Goal: Task Accomplishment & Management: Manage account settings

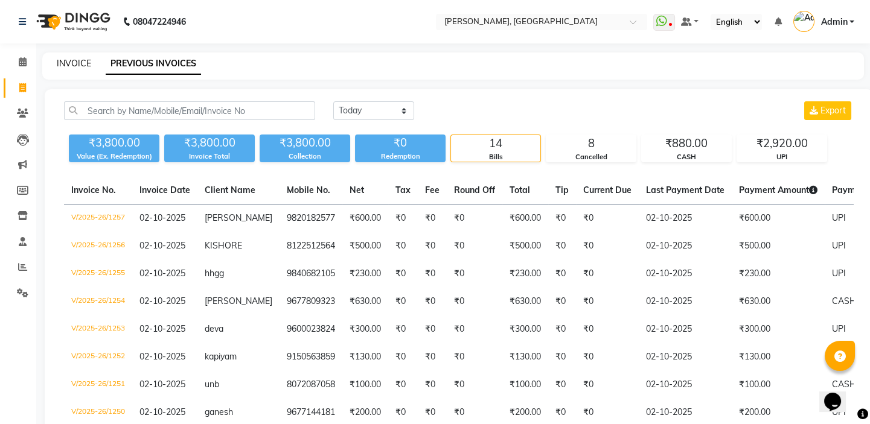
click at [83, 68] on link "INVOICE" at bounding box center [74, 63] width 34 height 11
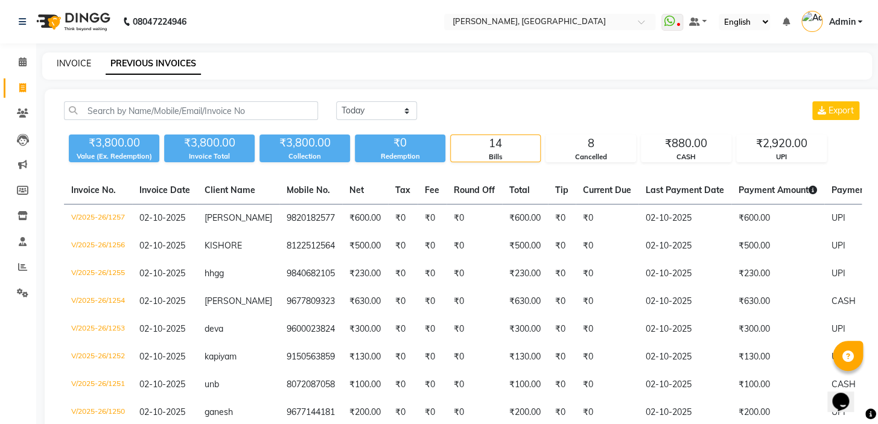
select select "8667"
select select "service"
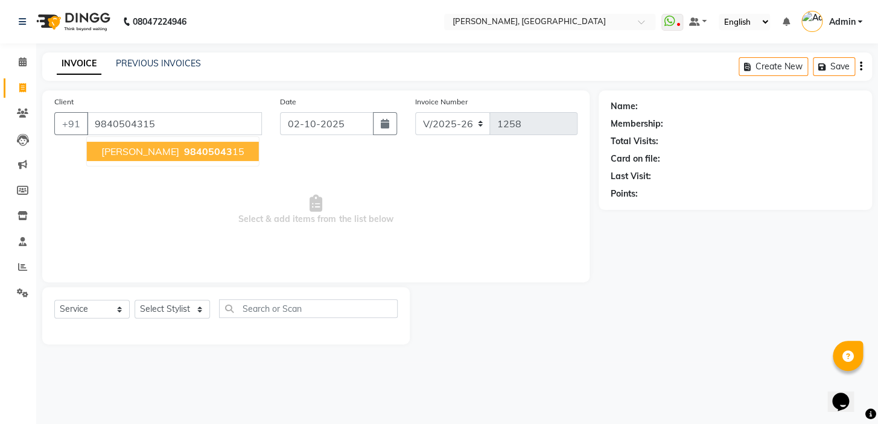
type input "9840504315"
click at [184, 157] on span "98405043" at bounding box center [208, 151] width 48 height 12
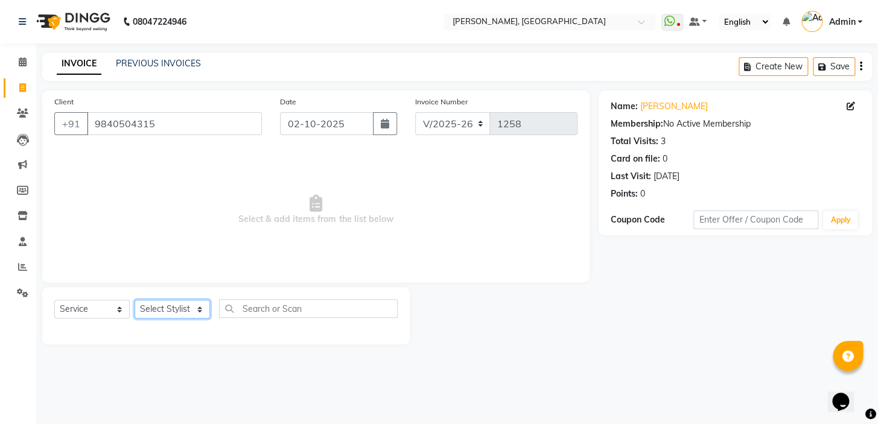
click at [180, 309] on select "Select Stylist Admin AMEER AHMAD MOHAMMED NAVAJISH MOHAMMED SANIR SHIVAM" at bounding box center [172, 309] width 75 height 19
select select "87510"
click at [135, 300] on select "Select Stylist Admin AMEER AHMAD MOHAMMED NAVAJISH MOHAMMED SANIR SHIVAM" at bounding box center [172, 309] width 75 height 19
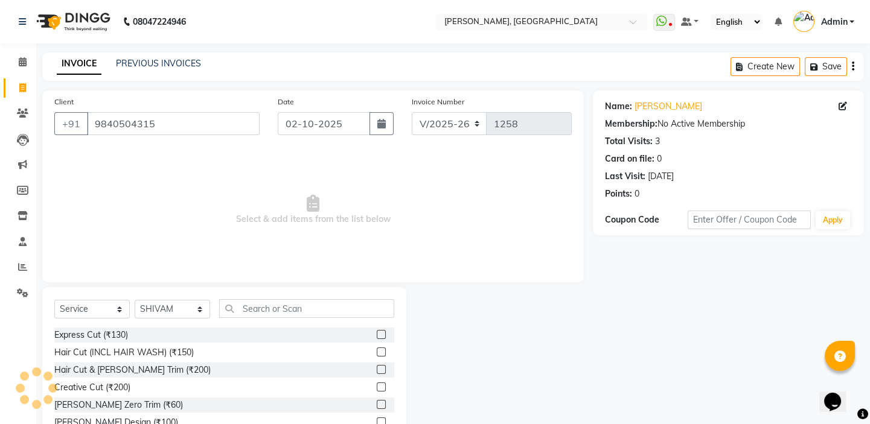
click at [377, 337] on label at bounding box center [381, 334] width 9 height 9
click at [377, 337] on input "checkbox" at bounding box center [381, 335] width 8 height 8
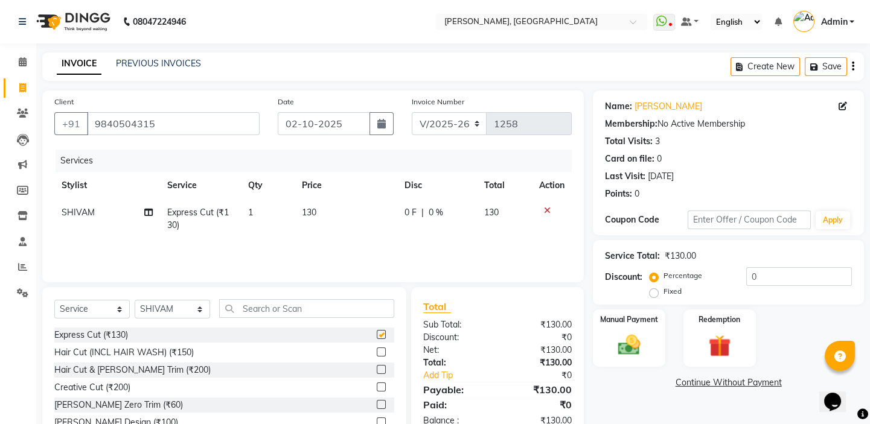
checkbox input "false"
click at [377, 367] on label at bounding box center [381, 369] width 9 height 9
click at [377, 367] on input "checkbox" at bounding box center [381, 370] width 8 height 8
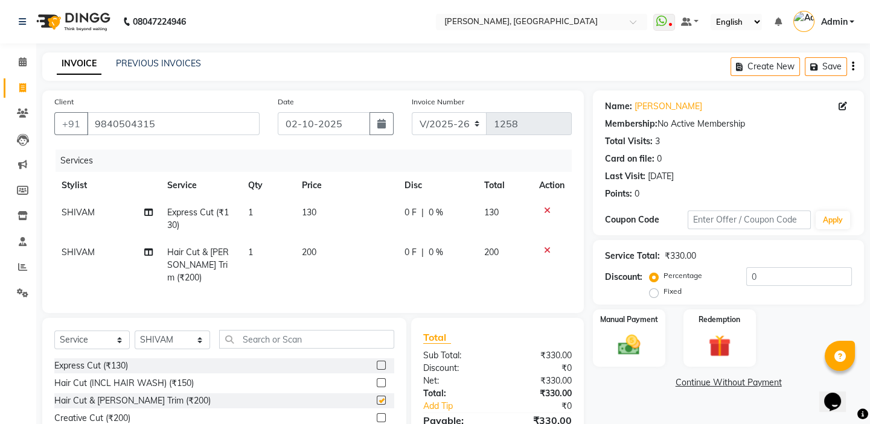
checkbox input "false"
click at [634, 337] on img at bounding box center [628, 345] width 37 height 27
click at [687, 389] on span "UPI" at bounding box center [689, 384] width 19 height 14
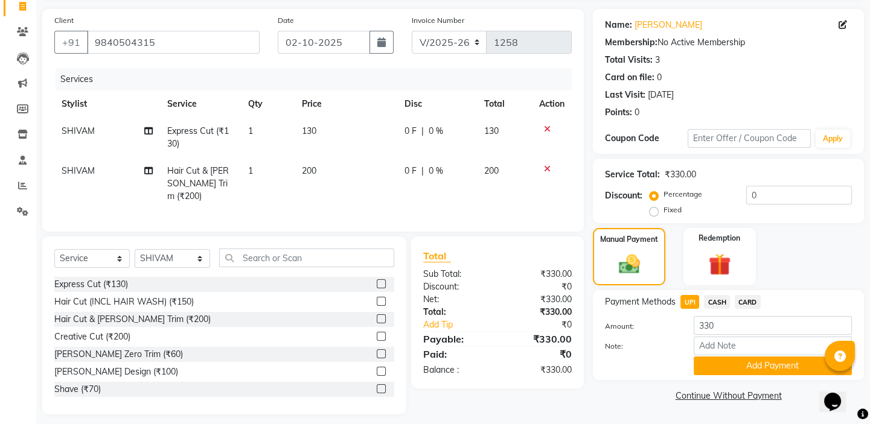
scroll to position [86, 0]
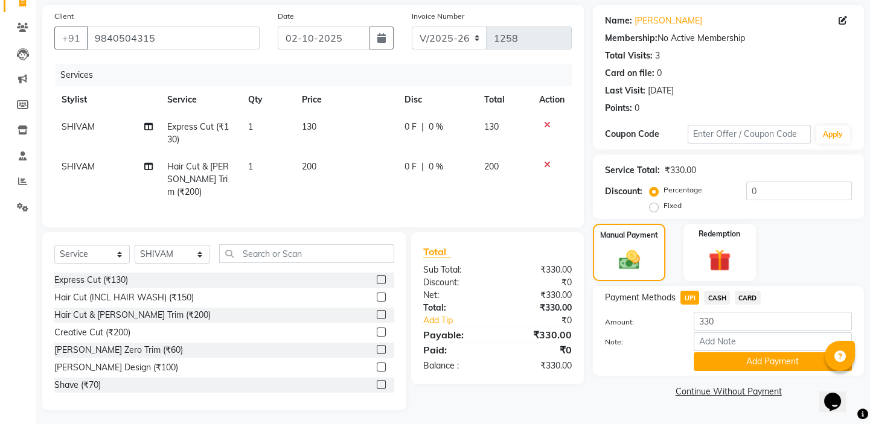
click at [730, 371] on div "Payment Methods UPI CASH CARD Amount: 330 Note: Add Payment" at bounding box center [728, 331] width 271 height 90
click at [733, 366] on button "Add Payment" at bounding box center [772, 361] width 158 height 19
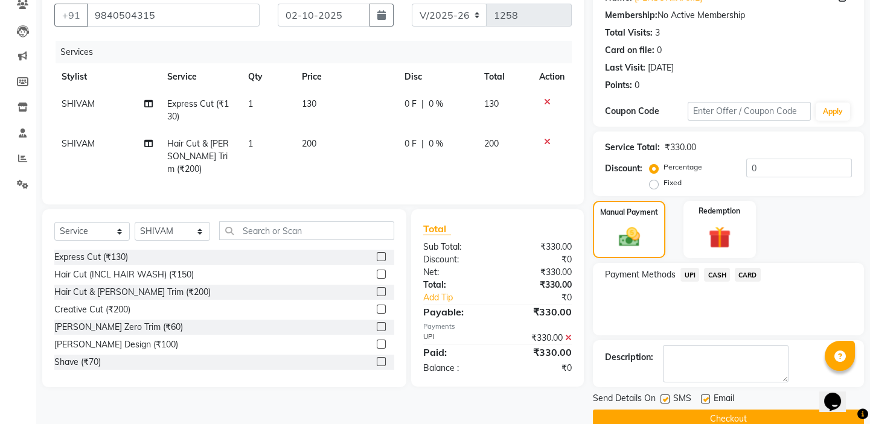
scroll to position [130, 0]
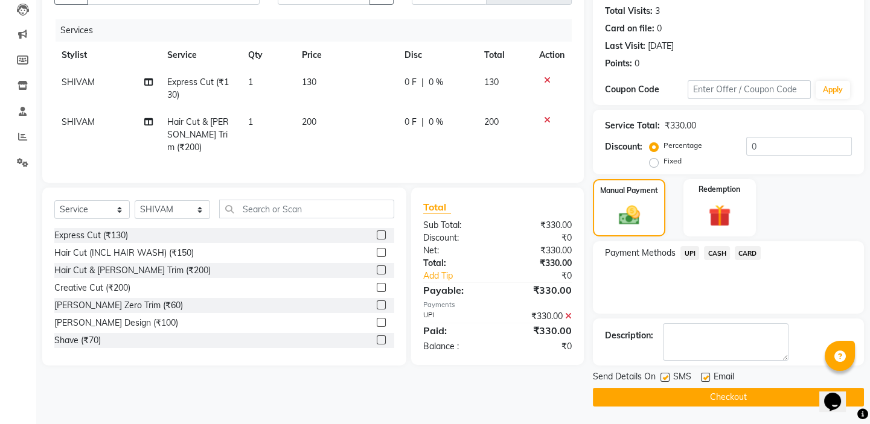
click at [679, 398] on button "Checkout" at bounding box center [728, 397] width 271 height 19
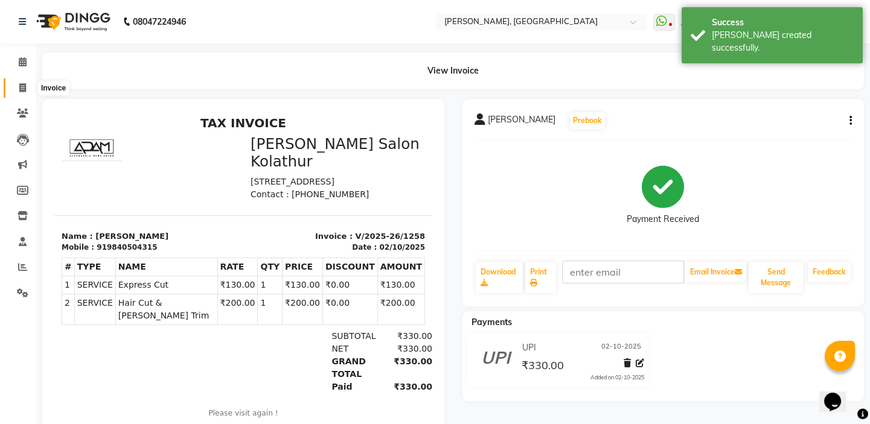
click at [27, 91] on span at bounding box center [22, 88] width 21 height 14
select select "8667"
select select "service"
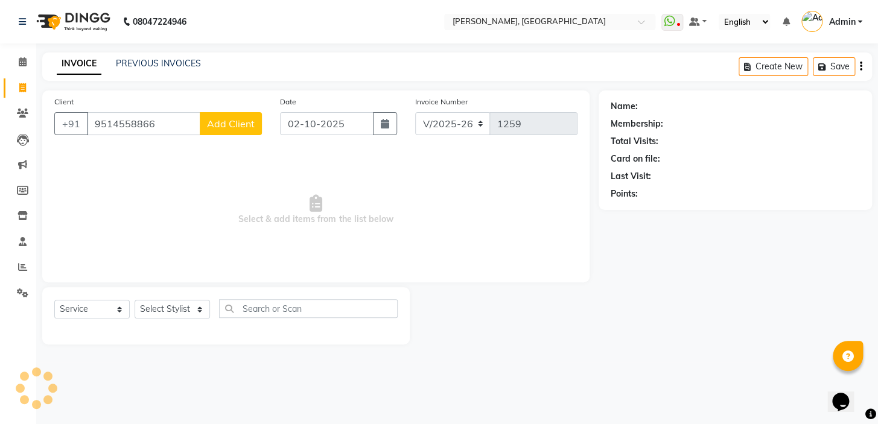
type input "9514558866"
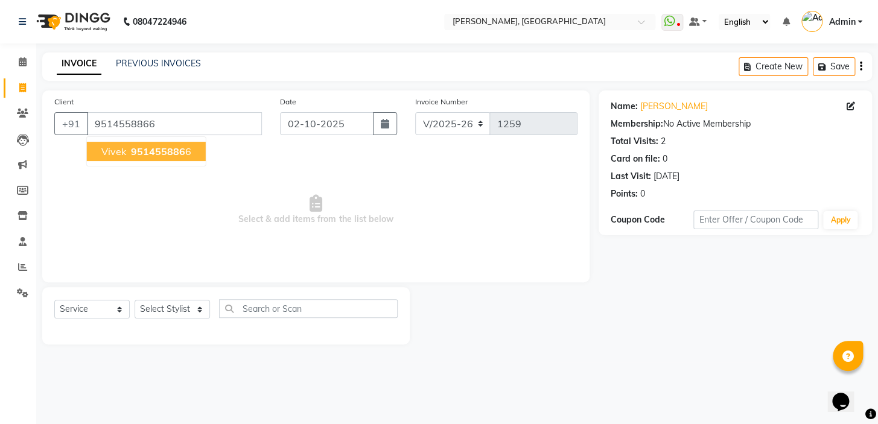
click at [179, 156] on span "951455886" at bounding box center [158, 151] width 54 height 12
click at [157, 314] on select "Select Stylist Admin AMEER AHMAD MOHAMMED NAVAJISH MOHAMMED SANIR SHIVAM" at bounding box center [172, 309] width 75 height 19
select select "87509"
click at [135, 300] on select "Select Stylist Admin AMEER AHMAD MOHAMMED NAVAJISH MOHAMMED SANIR SHIVAM" at bounding box center [172, 309] width 75 height 19
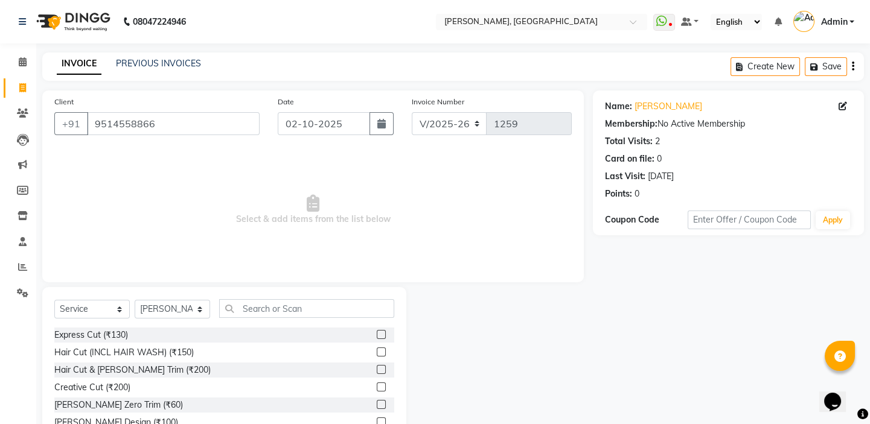
click at [377, 371] on label at bounding box center [381, 369] width 9 height 9
click at [377, 371] on input "checkbox" at bounding box center [381, 370] width 8 height 8
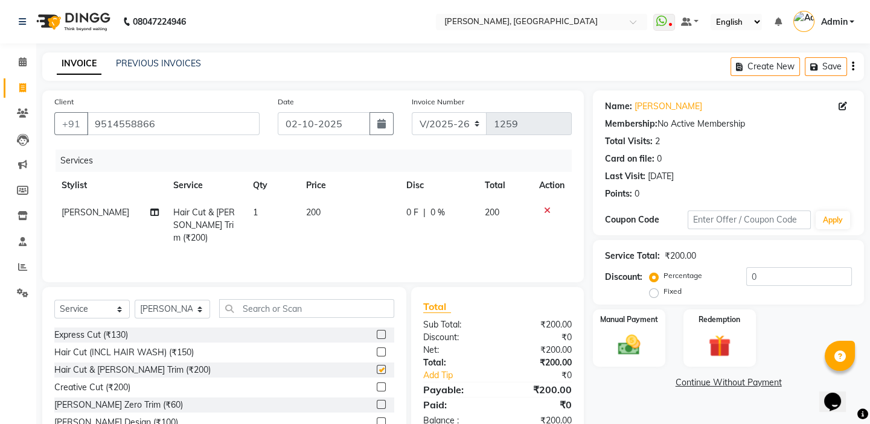
checkbox input "false"
click at [545, 210] on icon at bounding box center [547, 210] width 7 height 8
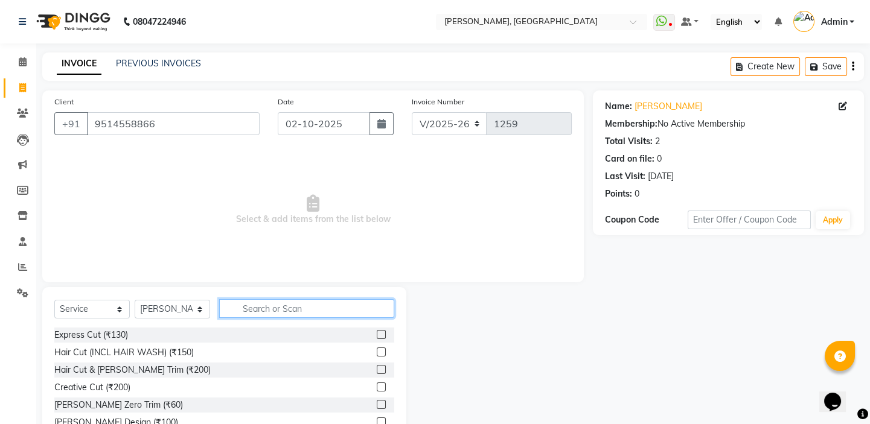
click at [325, 309] on input "text" at bounding box center [306, 308] width 175 height 19
type input "60"
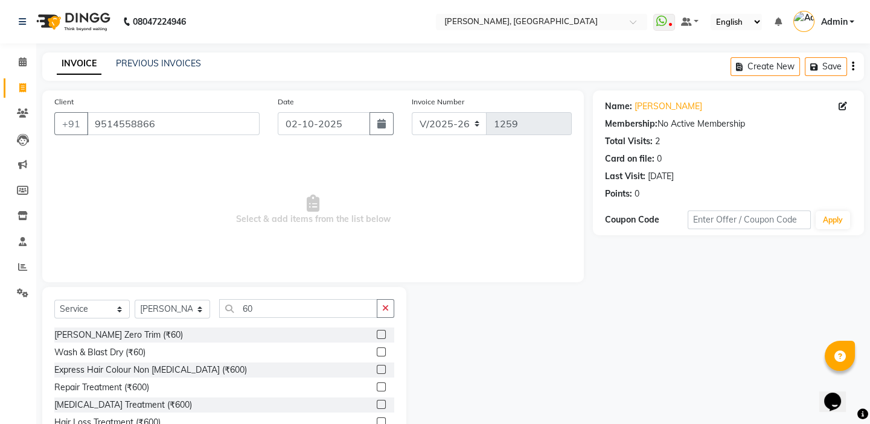
click at [377, 350] on label at bounding box center [381, 352] width 9 height 9
click at [377, 350] on input "checkbox" at bounding box center [381, 353] width 8 height 8
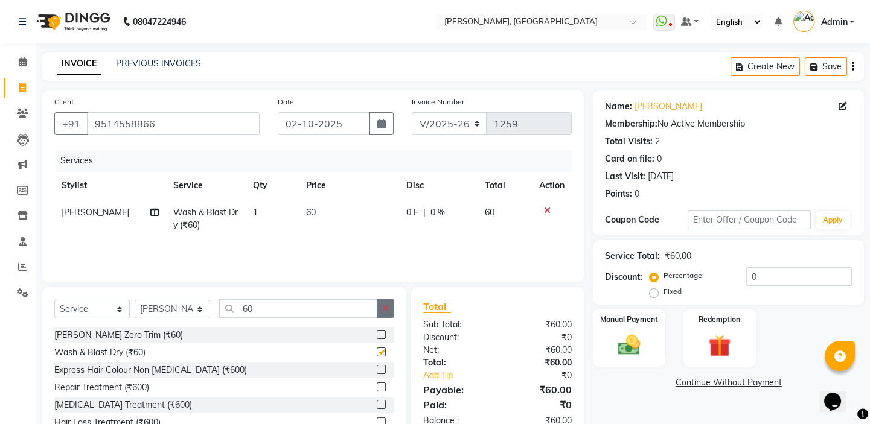
checkbox input "false"
click at [392, 306] on button "button" at bounding box center [385, 308] width 17 height 19
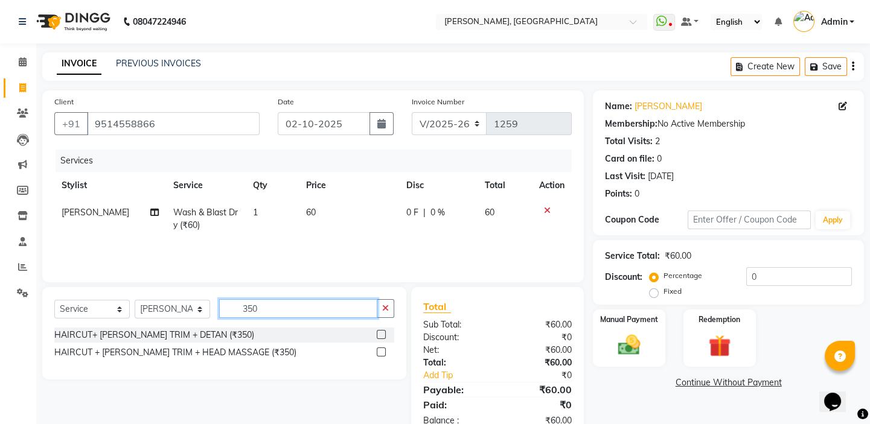
type input "350"
click at [380, 329] on div at bounding box center [385, 335] width 17 height 15
click at [377, 332] on label at bounding box center [381, 334] width 9 height 9
click at [377, 332] on input "checkbox" at bounding box center [381, 335] width 8 height 8
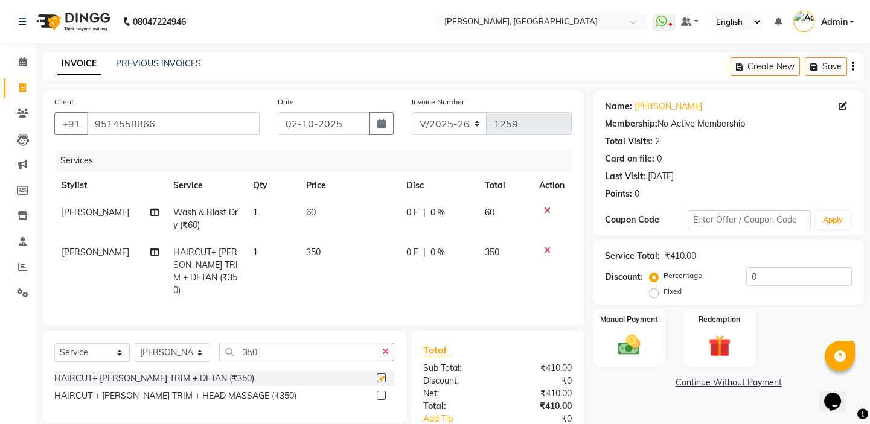
checkbox input "false"
click at [306, 250] on span "350" at bounding box center [313, 252] width 14 height 11
select select "87509"
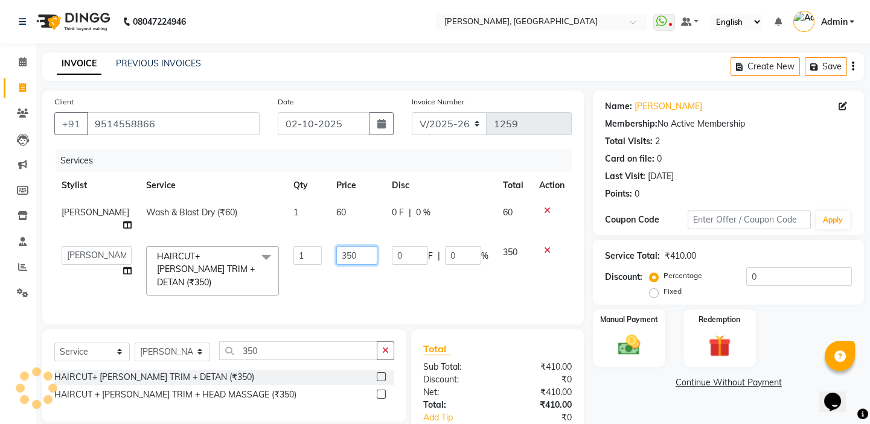
click at [336, 257] on input "350" at bounding box center [356, 255] width 40 height 19
type input "300"
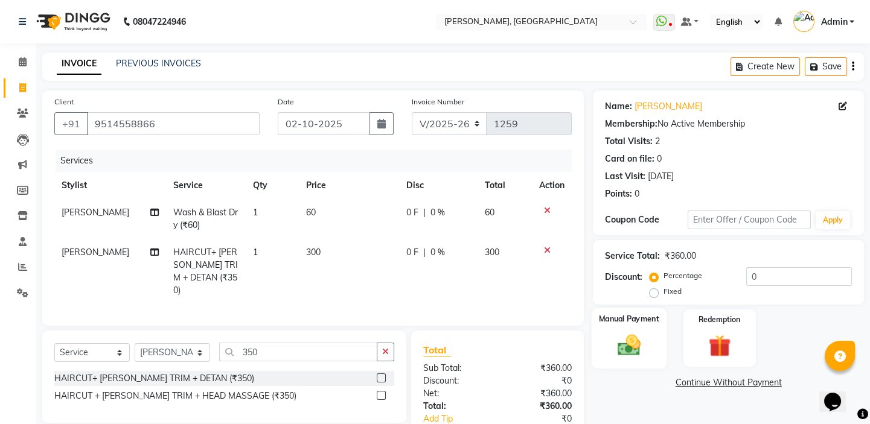
click at [628, 340] on img at bounding box center [628, 345] width 37 height 27
click at [687, 384] on span "UPI" at bounding box center [689, 384] width 19 height 14
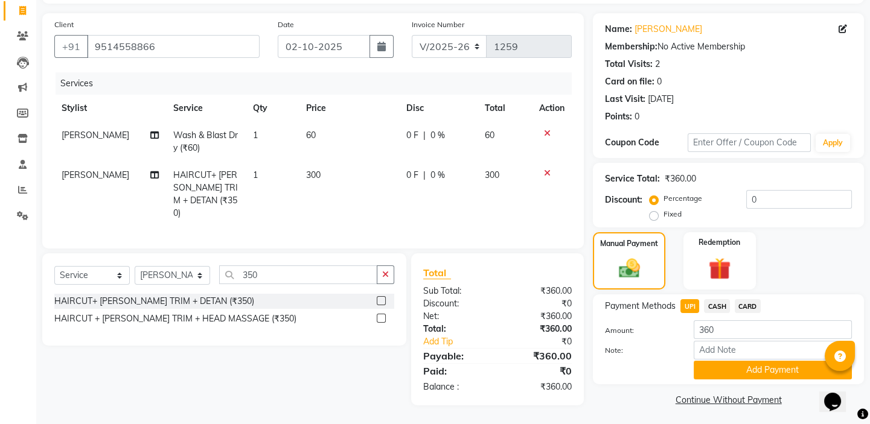
scroll to position [80, 0]
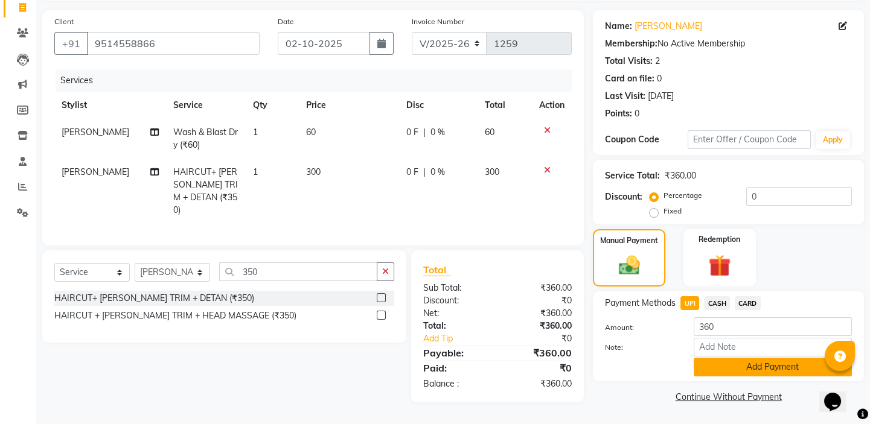
click at [726, 372] on button "Add Payment" at bounding box center [772, 367] width 158 height 19
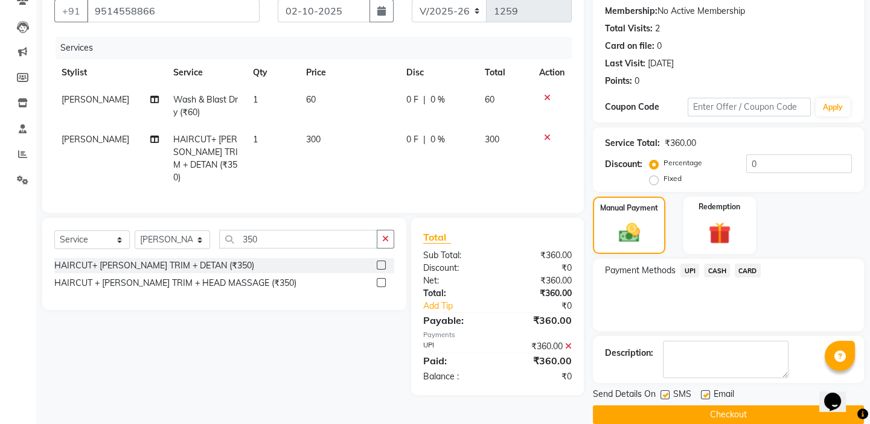
scroll to position [130, 0]
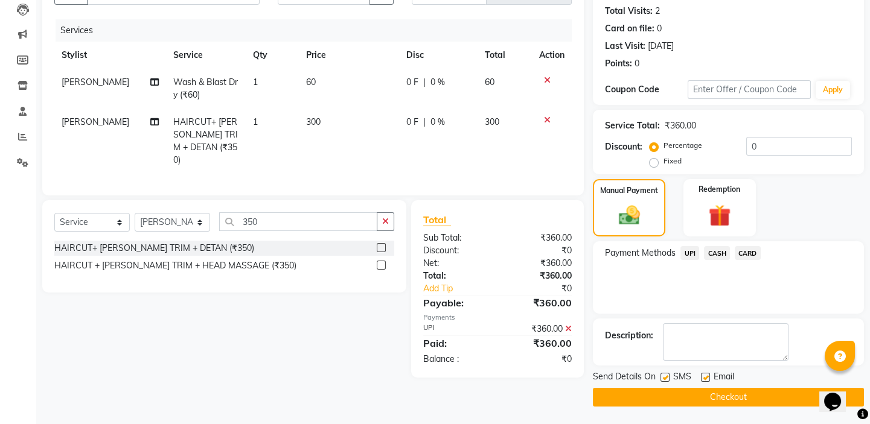
click at [725, 389] on button "Checkout" at bounding box center [728, 397] width 271 height 19
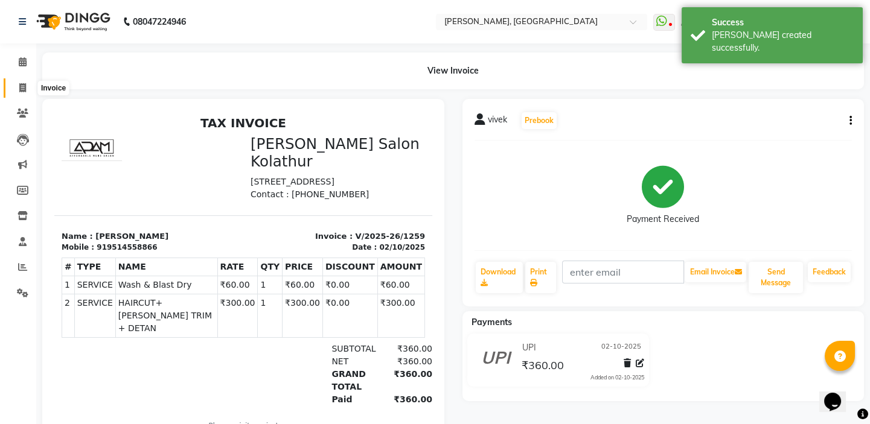
click at [17, 87] on span at bounding box center [22, 88] width 21 height 14
select select "service"
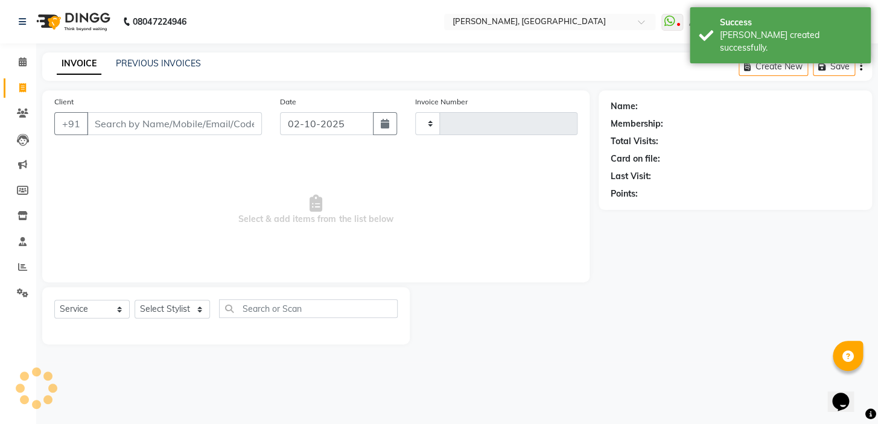
type input "1260"
select select "8667"
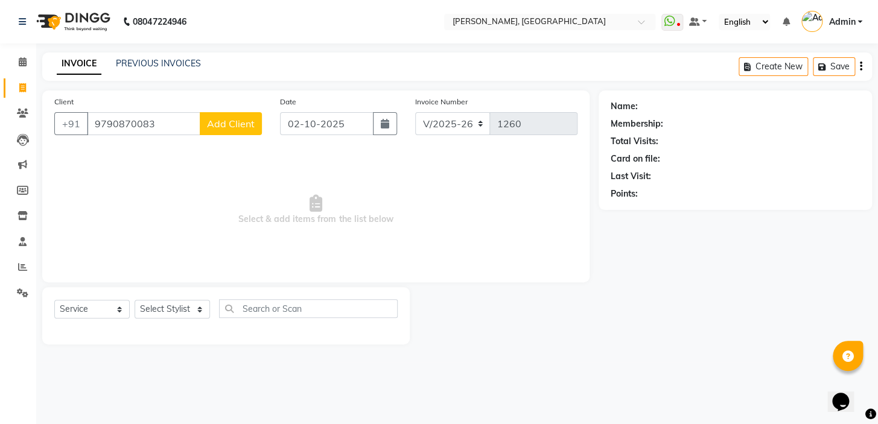
type input "9790870083"
click at [240, 133] on button "Add Client" at bounding box center [231, 123] width 62 height 23
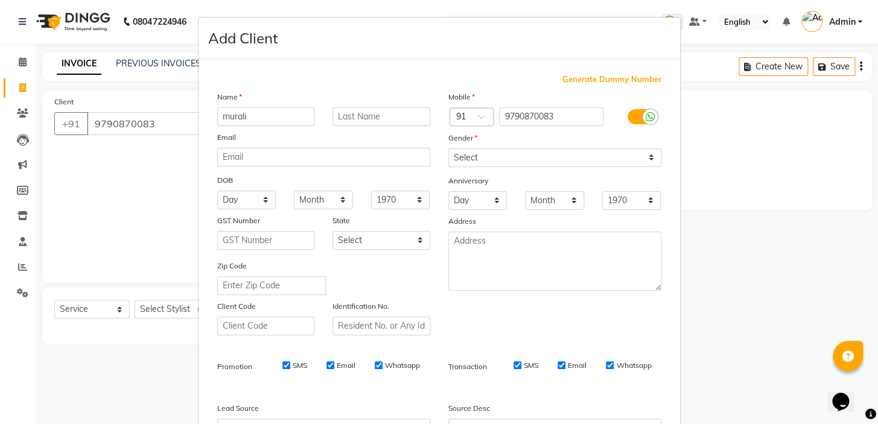
type input "murali"
click at [513, 149] on select "Select Male Female Other Prefer Not To Say" at bounding box center [554, 157] width 213 height 19
select select "male"
click at [448, 148] on select "Select Male Female Other Prefer Not To Say" at bounding box center [554, 157] width 213 height 19
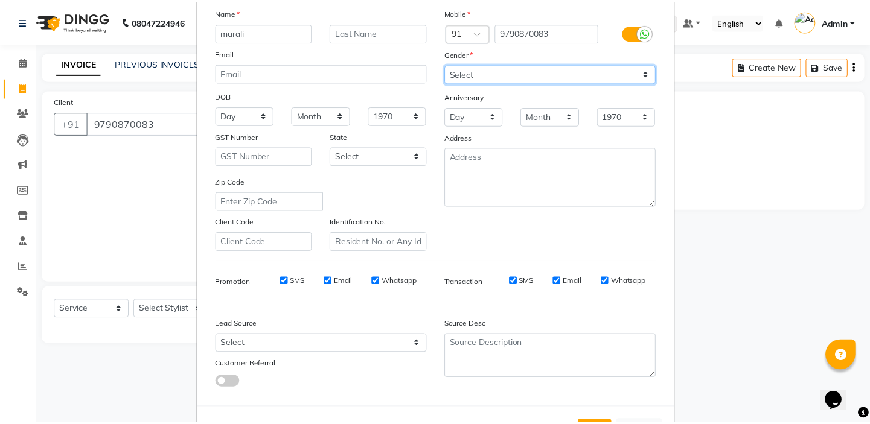
scroll to position [136, 0]
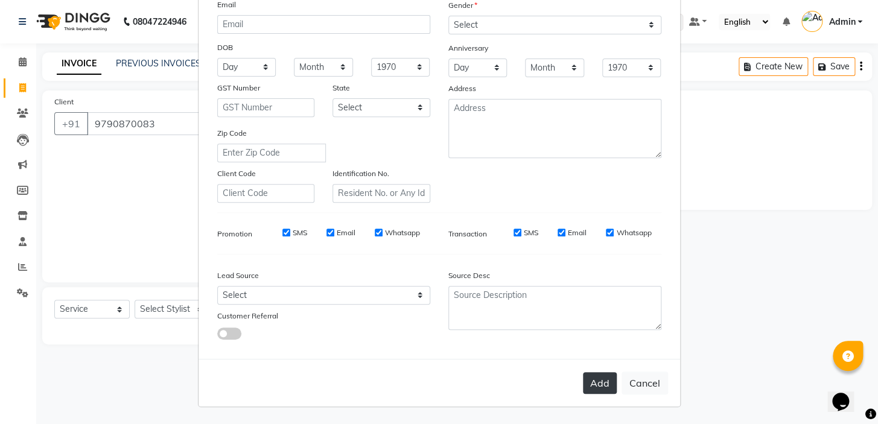
click at [606, 387] on button "Add" at bounding box center [600, 383] width 34 height 22
select select
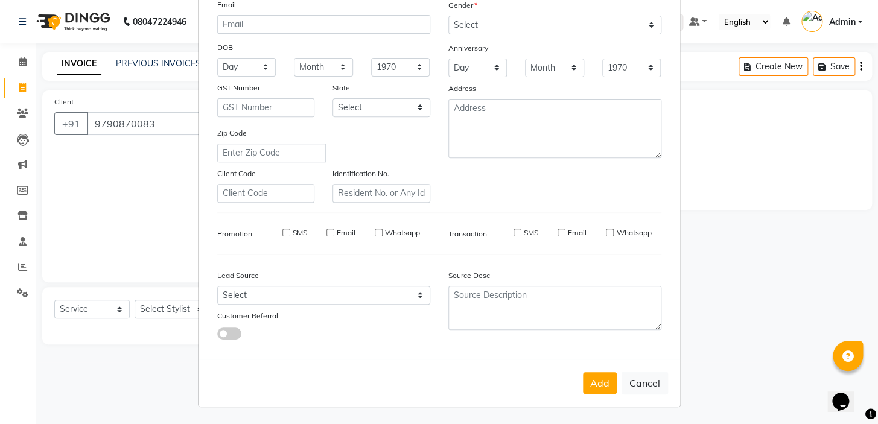
select select
checkbox input "false"
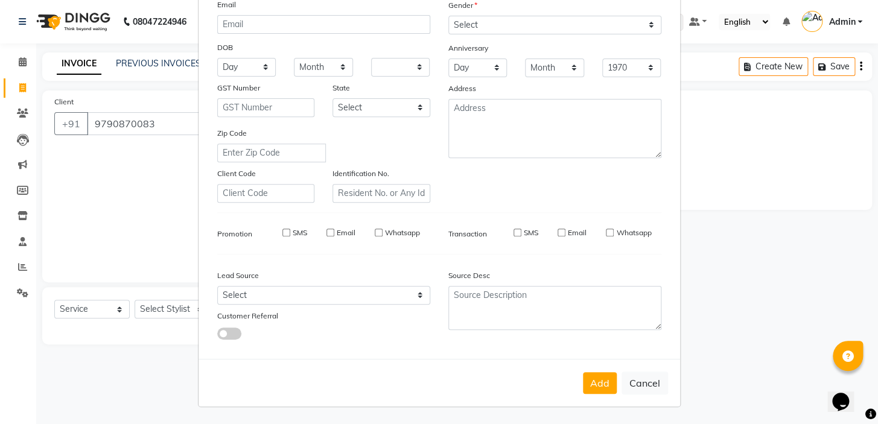
checkbox input "false"
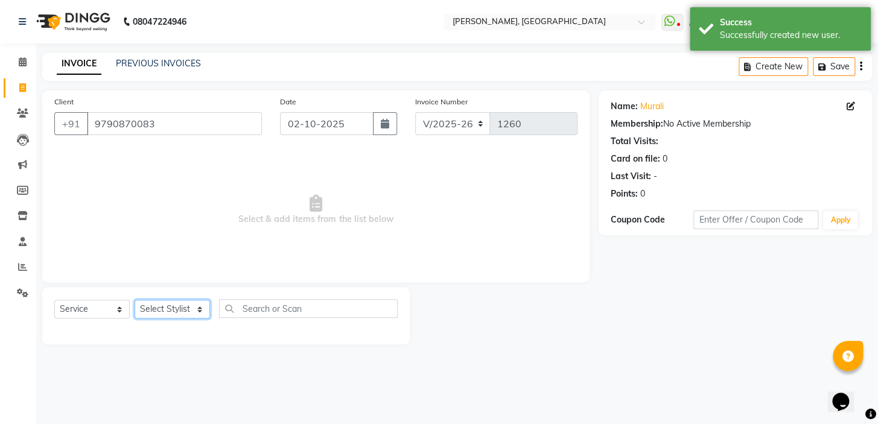
click at [163, 312] on select "Select Stylist Admin AMEER AHMAD MOHAMMED NAVAJISH MOHAMMED SANIR SHIVAM" at bounding box center [172, 309] width 75 height 19
select select "87509"
click at [135, 300] on select "Select Stylist Admin AMEER AHMAD MOHAMMED NAVAJISH MOHAMMED SANIR SHIVAM" at bounding box center [172, 309] width 75 height 19
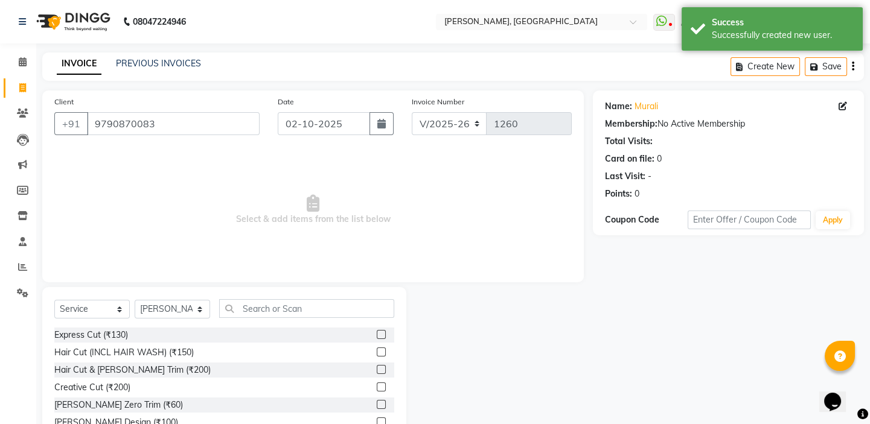
click at [337, 296] on div "Select Service Product Membership Package Voucher Prepaid Gift Card Select Styl…" at bounding box center [224, 376] width 364 height 178
click at [337, 299] on input "text" at bounding box center [306, 308] width 175 height 19
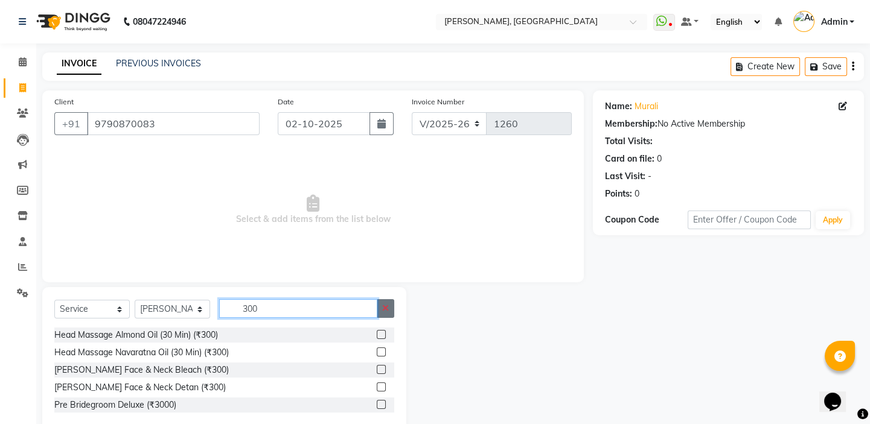
type input "300"
click at [384, 308] on icon "button" at bounding box center [385, 308] width 7 height 8
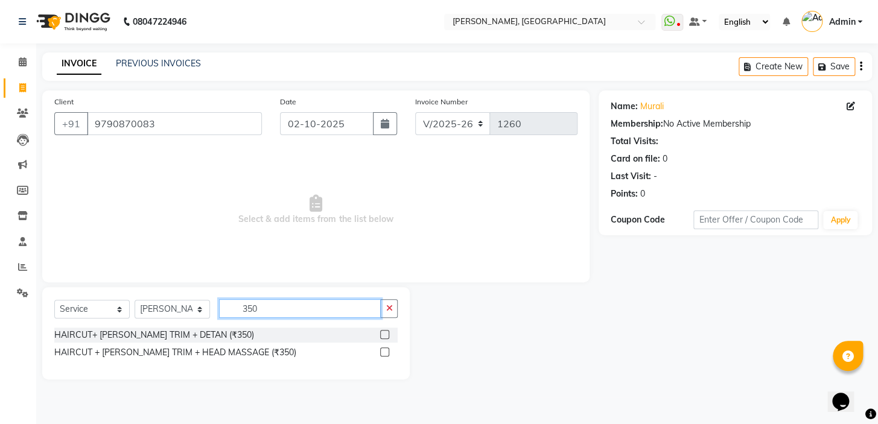
type input "350"
click at [381, 334] on label at bounding box center [384, 334] width 9 height 9
click at [381, 334] on input "checkbox" at bounding box center [384, 335] width 8 height 8
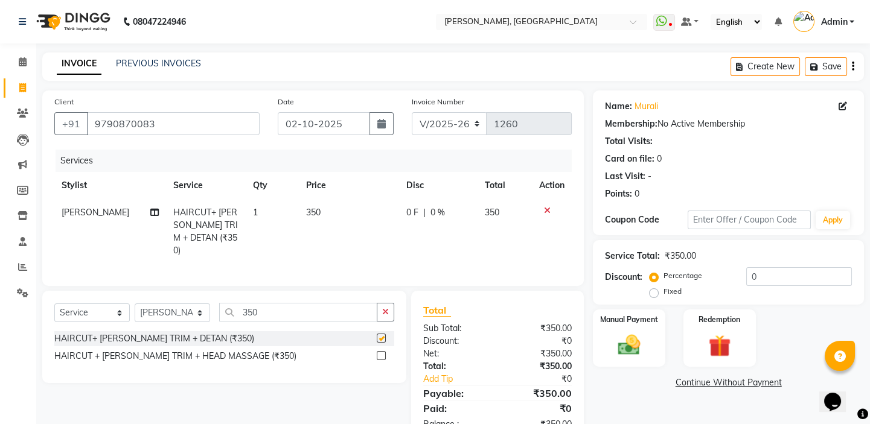
checkbox input "false"
click at [314, 213] on span "350" at bounding box center [313, 212] width 14 height 11
select select "87509"
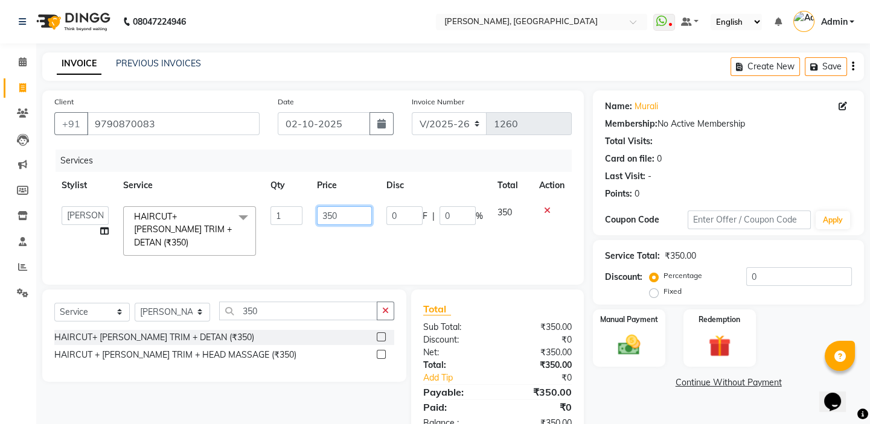
click at [336, 217] on input "350" at bounding box center [344, 215] width 55 height 19
type input "300"
click at [625, 362] on div "Manual Payment" at bounding box center [628, 338] width 75 height 60
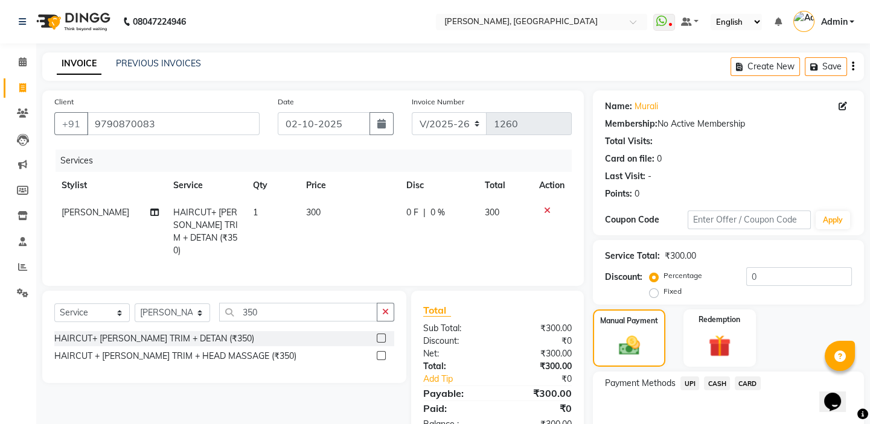
click at [688, 383] on span "UPI" at bounding box center [689, 384] width 19 height 14
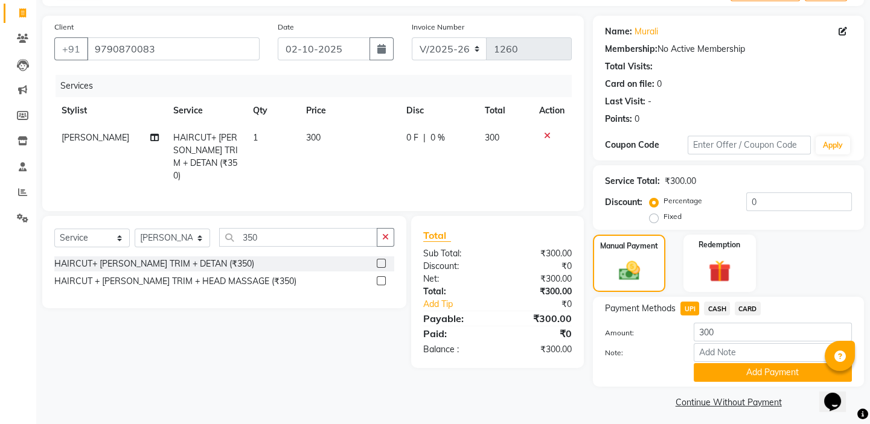
scroll to position [80, 0]
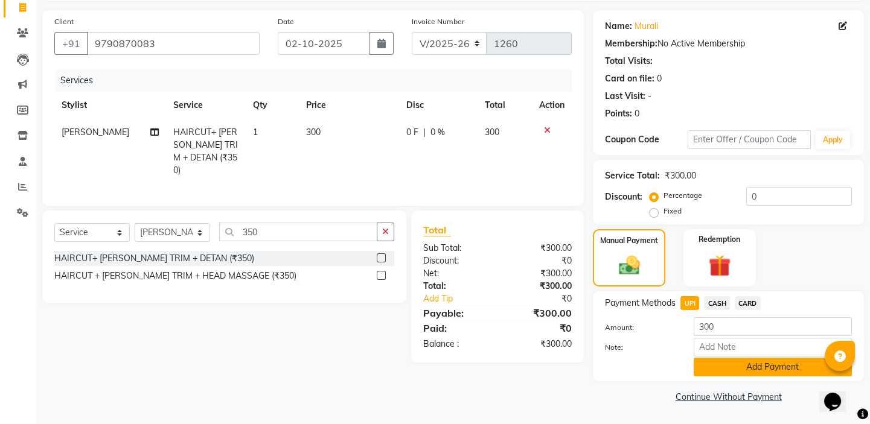
click at [710, 369] on button "Add Payment" at bounding box center [772, 367] width 158 height 19
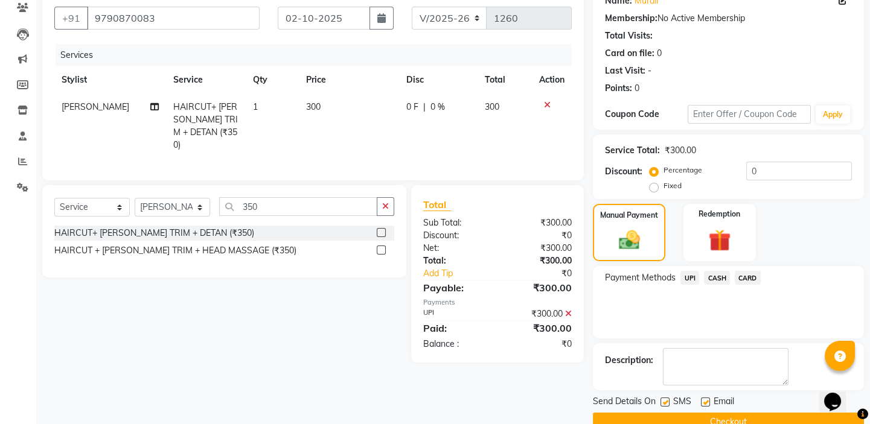
scroll to position [130, 0]
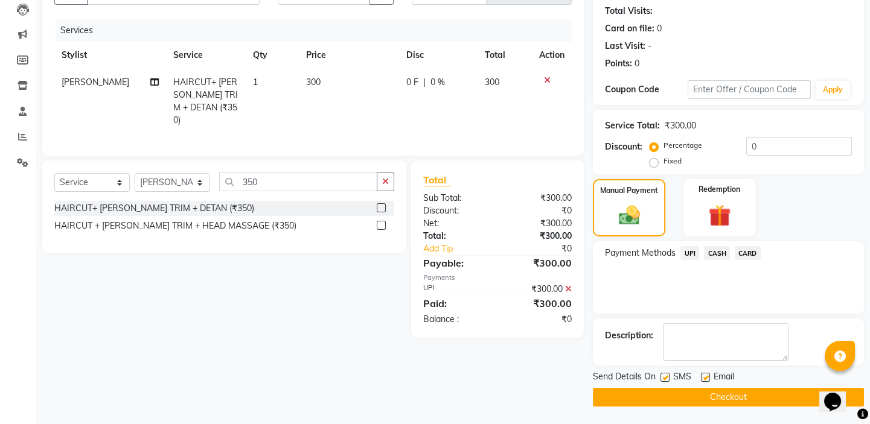
click at [676, 392] on button "Checkout" at bounding box center [728, 397] width 271 height 19
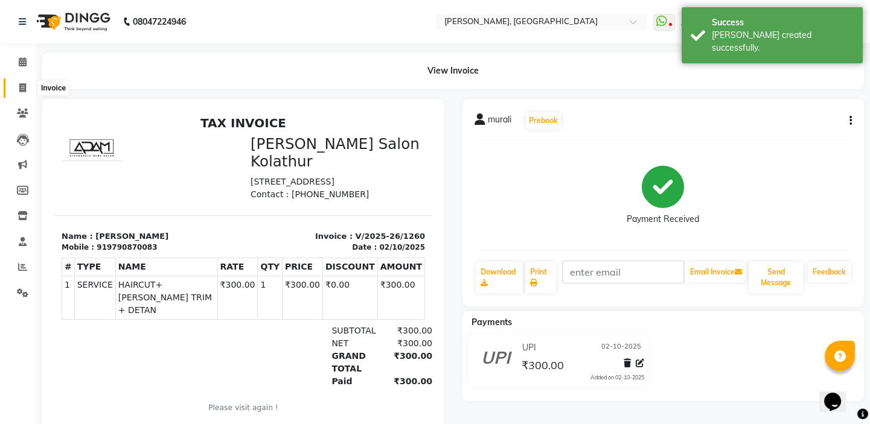
click at [24, 84] on icon at bounding box center [22, 87] width 7 height 9
select select "service"
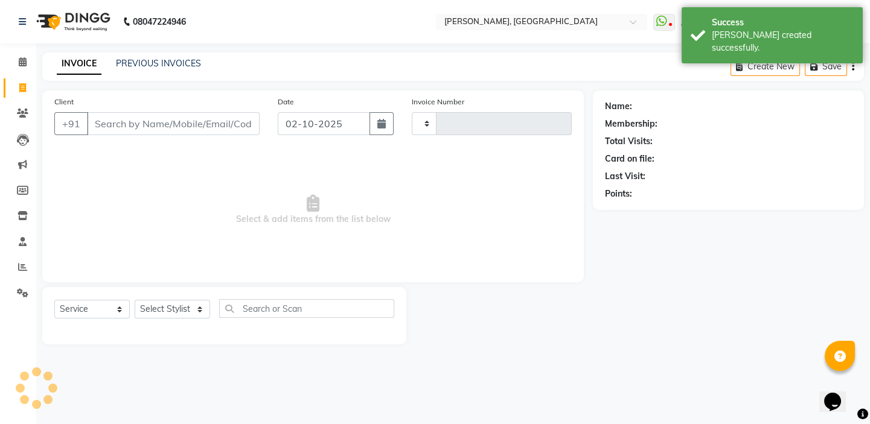
type input "1261"
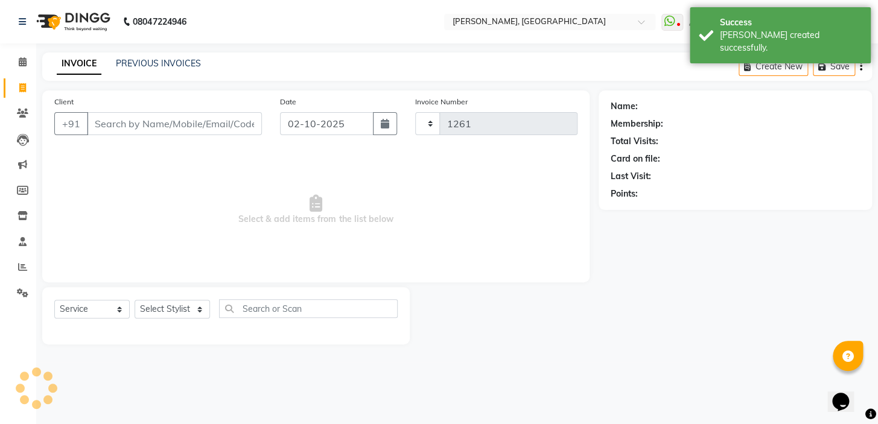
select select "8667"
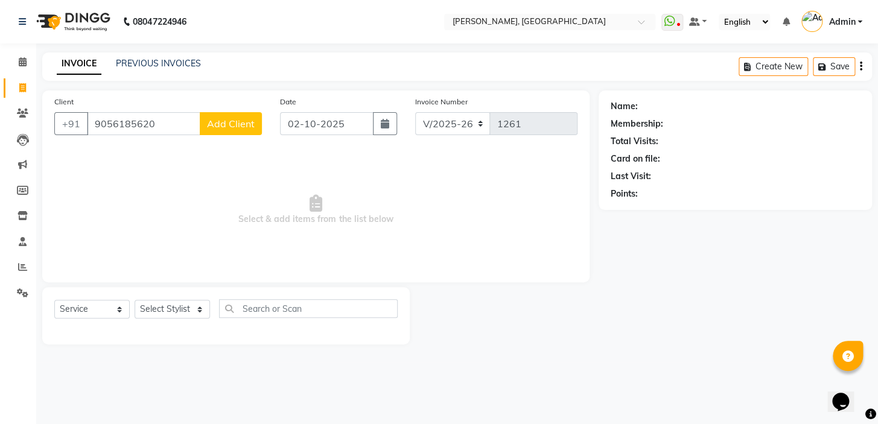
type input "9056185620"
click at [242, 124] on span "Add Client" at bounding box center [231, 124] width 48 height 12
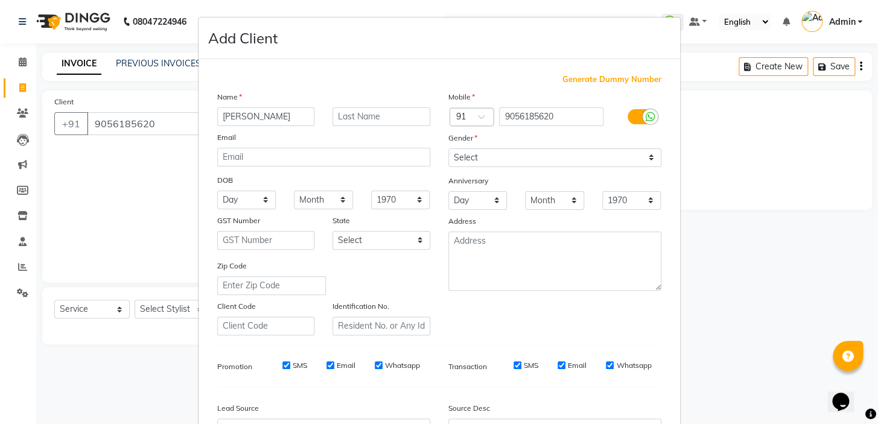
type input "[PERSON_NAME]"
click at [495, 163] on select "Select Male Female Other Prefer Not To Say" at bounding box center [554, 157] width 213 height 19
select select "male"
click at [448, 148] on select "Select Male Female Other Prefer Not To Say" at bounding box center [554, 157] width 213 height 19
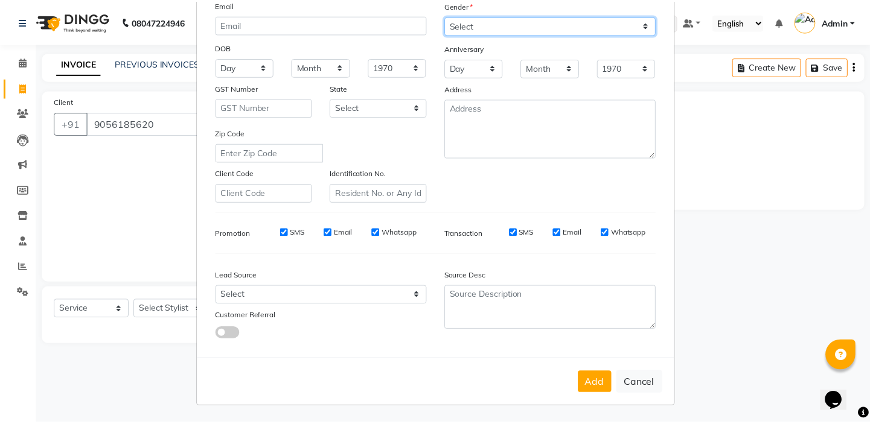
scroll to position [136, 0]
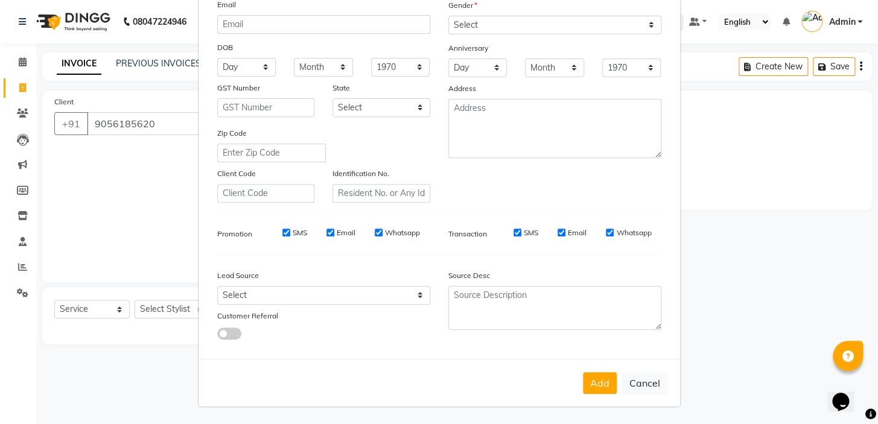
click at [599, 394] on div "Add Cancel" at bounding box center [440, 383] width 482 height 48
click at [603, 387] on button "Add" at bounding box center [600, 383] width 34 height 22
select select
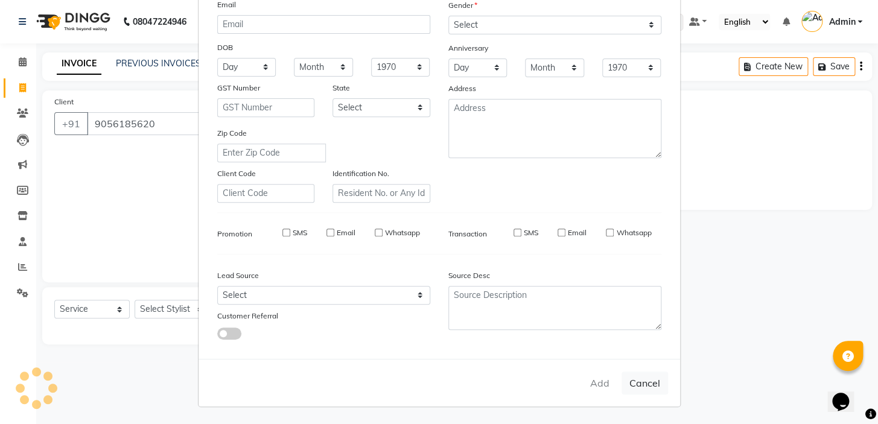
select select
checkbox input "false"
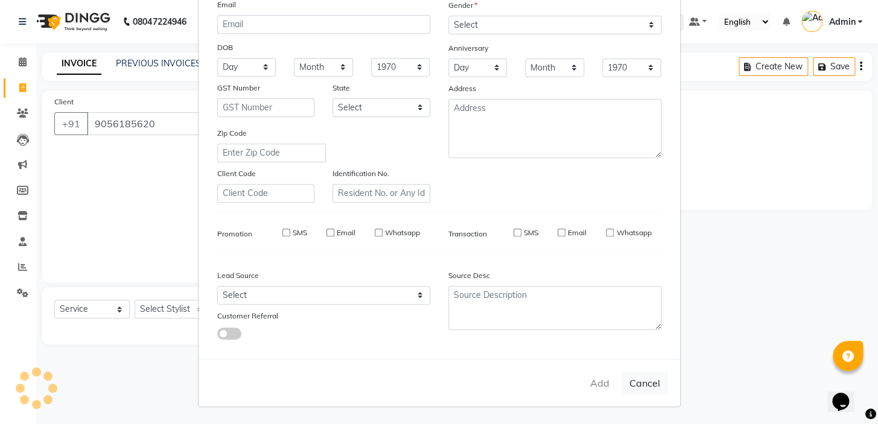
checkbox input "false"
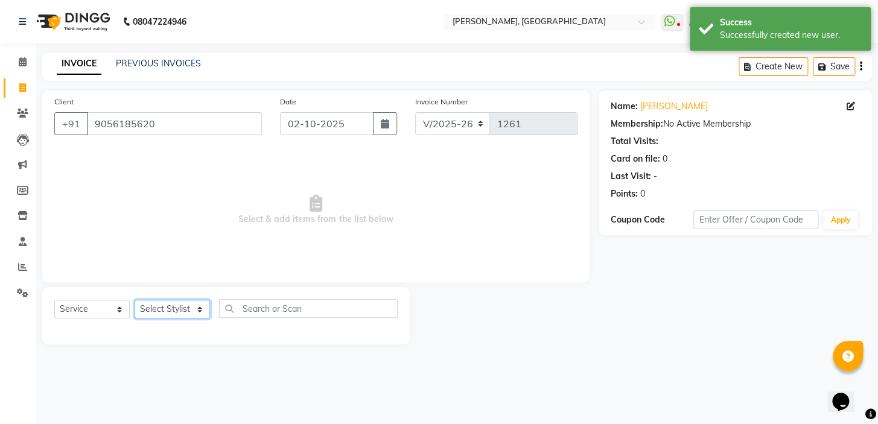
click at [164, 301] on select "Select Stylist Admin AMEER AHMAD MOHAMMED NAVAJISH MOHAMMED SANIR SHIVAM" at bounding box center [172, 309] width 75 height 19
select select "87509"
click at [135, 300] on select "Select Stylist Admin AMEER AHMAD MOHAMMED NAVAJISH MOHAMMED SANIR SHIVAM" at bounding box center [172, 309] width 75 height 19
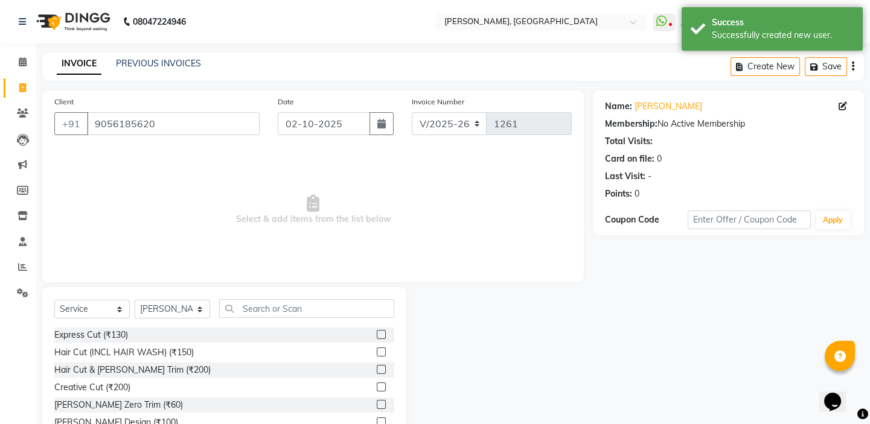
click at [377, 332] on label at bounding box center [381, 334] width 9 height 9
click at [377, 332] on input "checkbox" at bounding box center [381, 335] width 8 height 8
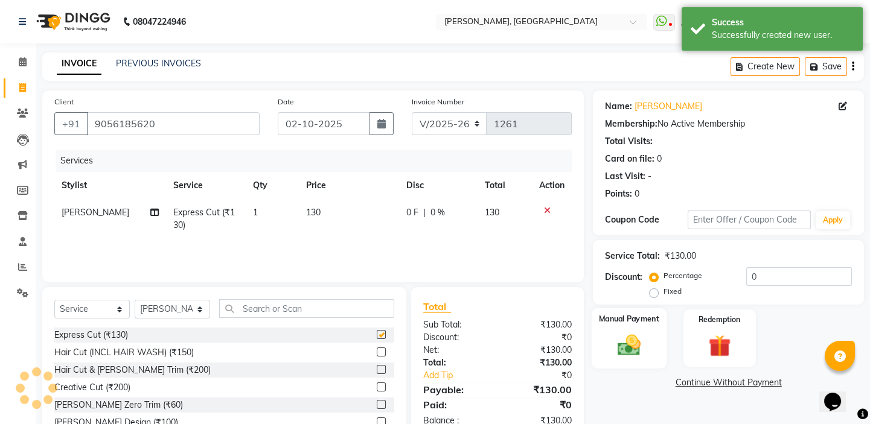
checkbox input "false"
click at [603, 329] on div "Manual Payment" at bounding box center [628, 338] width 75 height 60
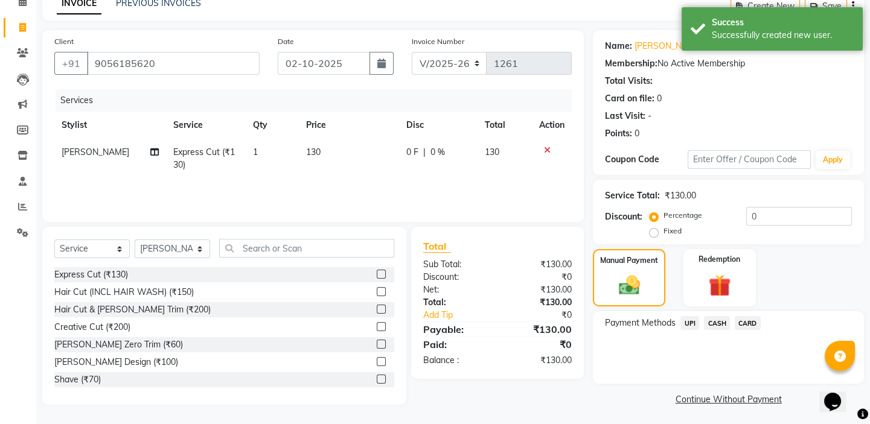
scroll to position [63, 0]
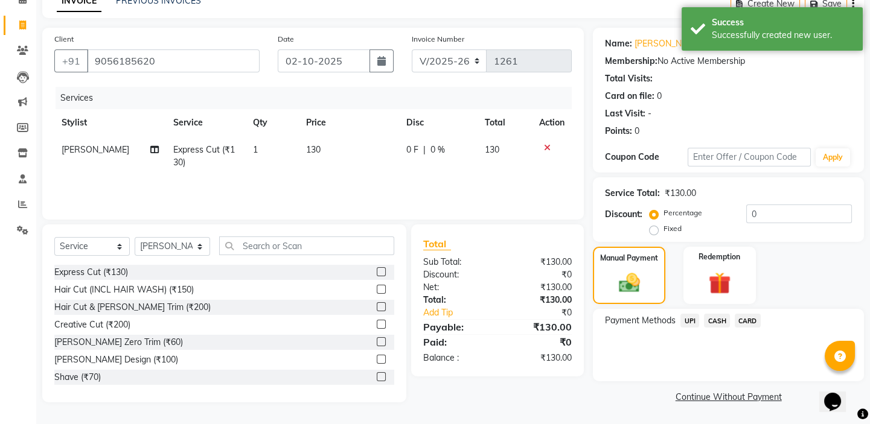
click at [691, 323] on span "UPI" at bounding box center [689, 321] width 19 height 14
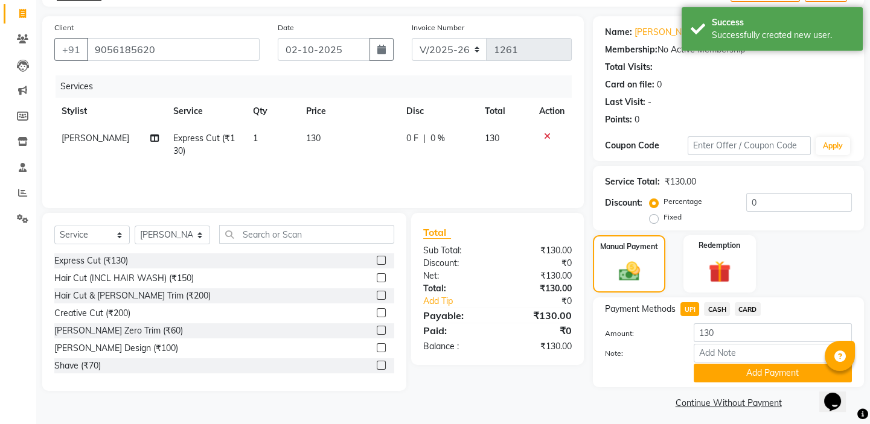
scroll to position [80, 0]
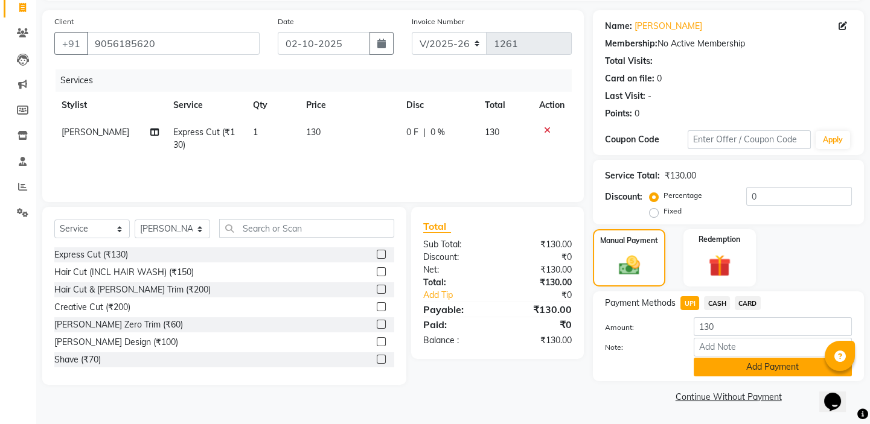
click at [702, 370] on button "Add Payment" at bounding box center [772, 367] width 158 height 19
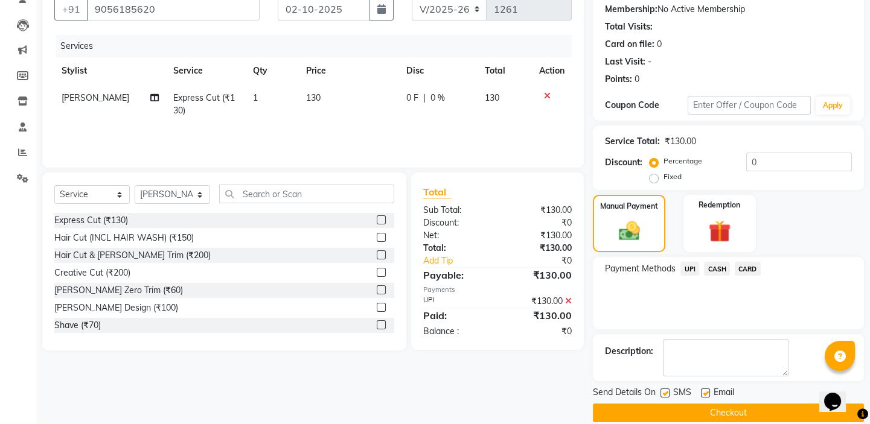
scroll to position [130, 0]
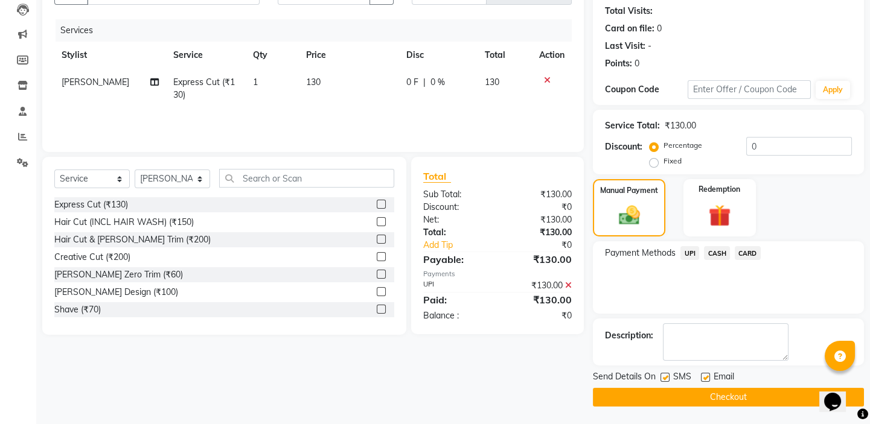
click at [673, 399] on button "Checkout" at bounding box center [728, 397] width 271 height 19
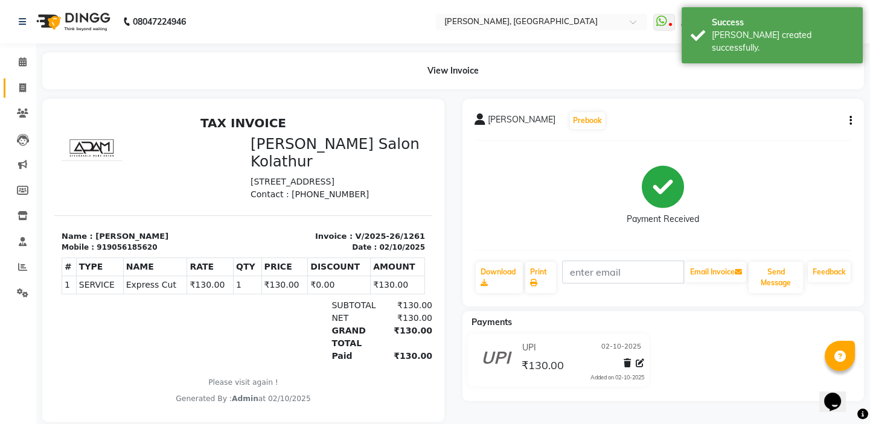
click at [26, 83] on span at bounding box center [22, 88] width 21 height 14
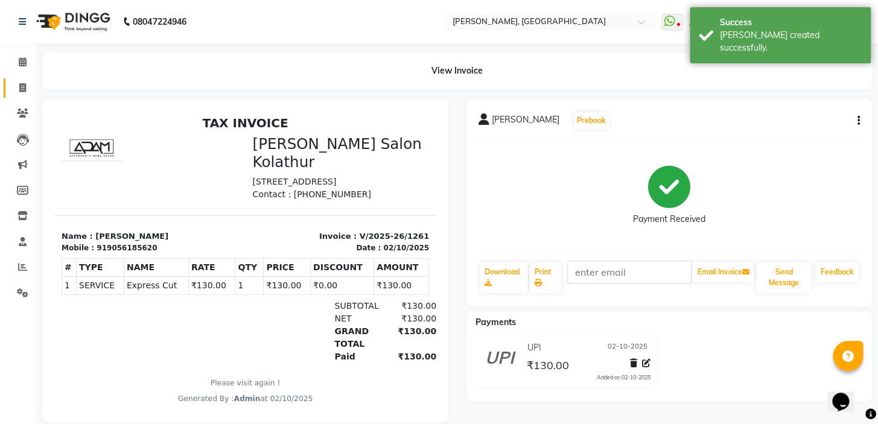
select select "8667"
select select "service"
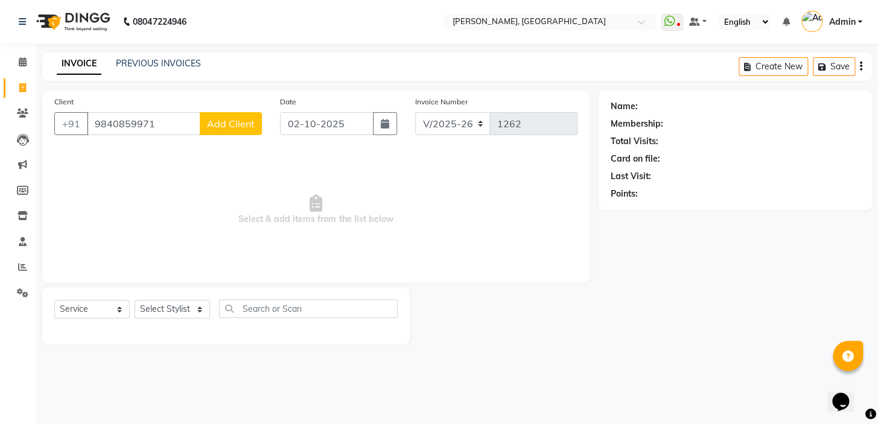
type input "9840859971"
click at [247, 134] on button "Add Client" at bounding box center [231, 123] width 62 height 23
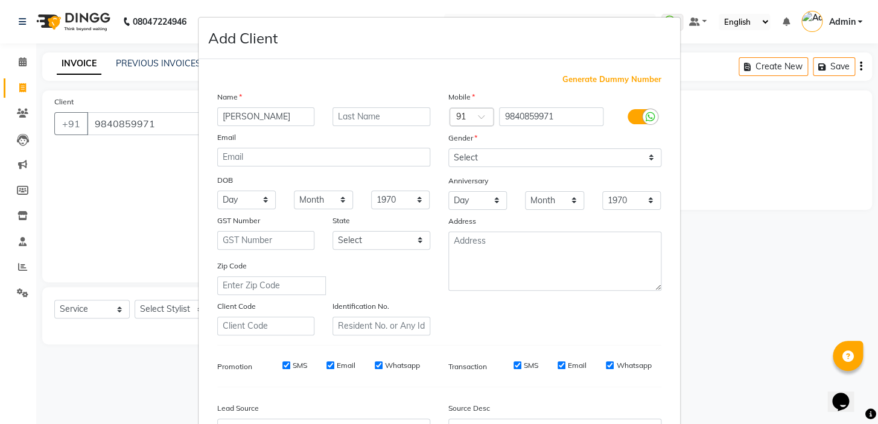
type input "[PERSON_NAME]"
click at [477, 161] on select "Select Male Female Other Prefer Not To Say" at bounding box center [554, 157] width 213 height 19
select select "male"
click at [448, 148] on select "Select Male Female Other Prefer Not To Say" at bounding box center [554, 157] width 213 height 19
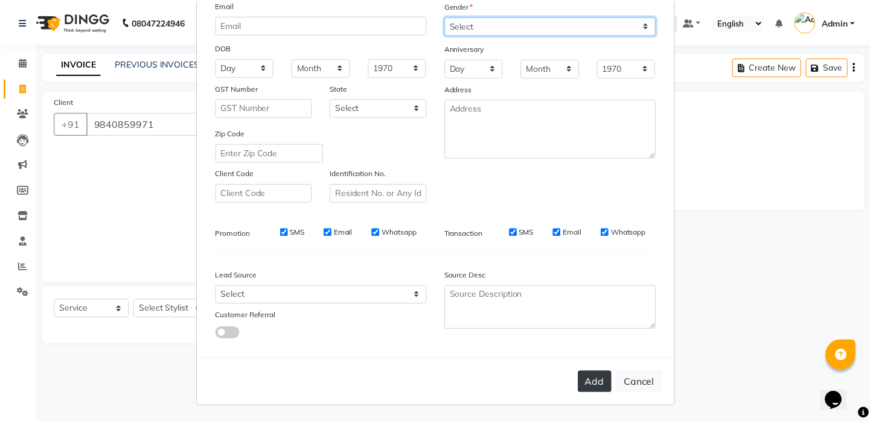
scroll to position [136, 0]
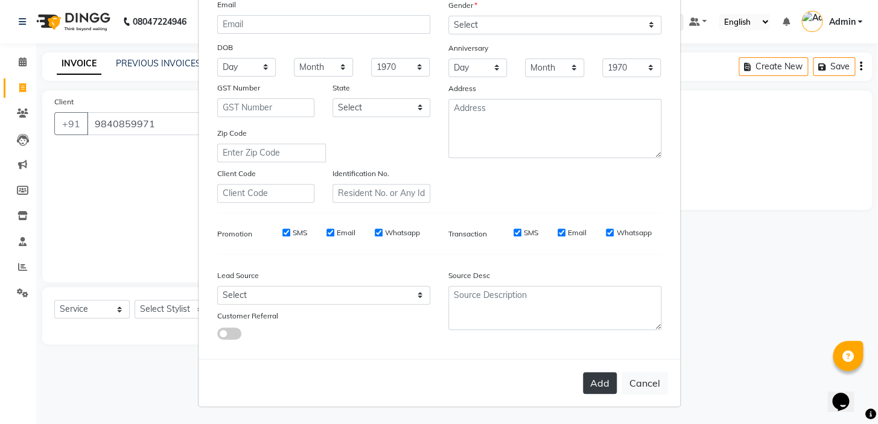
click at [583, 381] on button "Add" at bounding box center [600, 383] width 34 height 22
select select
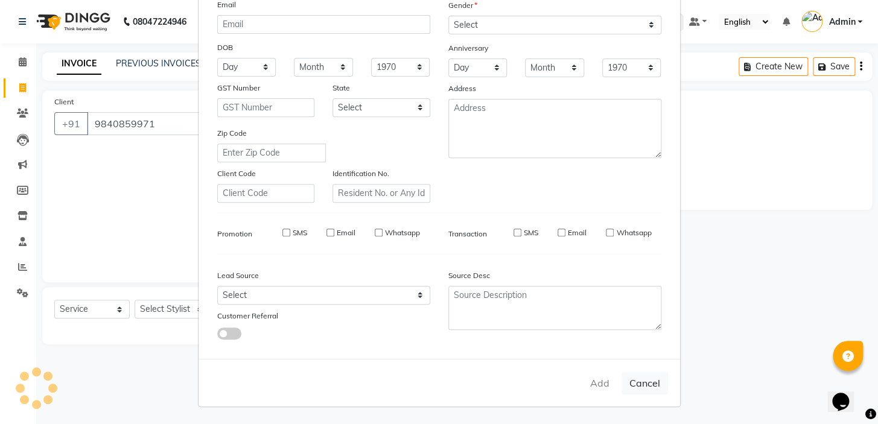
select select
checkbox input "false"
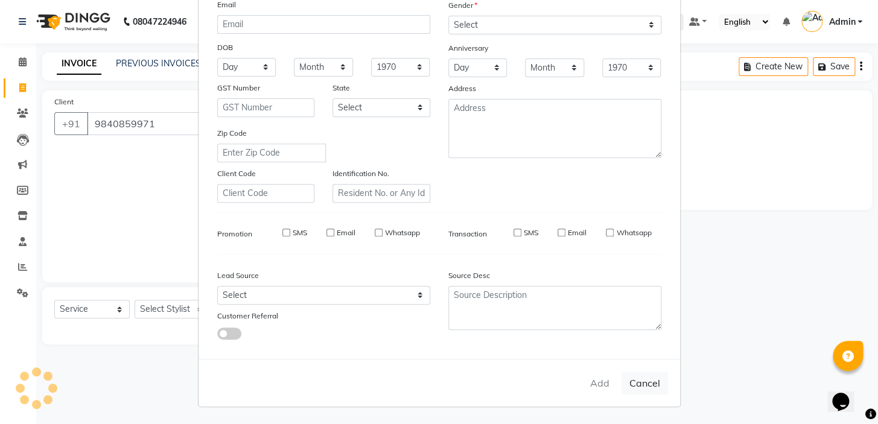
checkbox input "false"
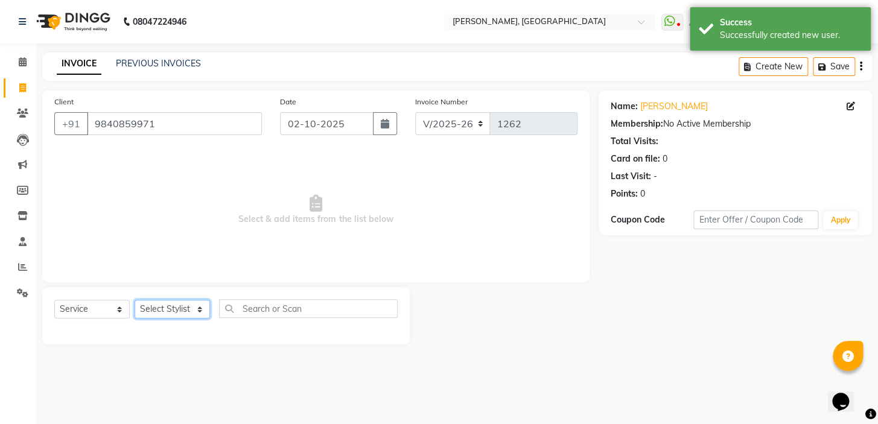
click at [163, 316] on select "Select Stylist Admin AMEER AHMAD MOHAMMED NAVAJISH MOHAMMED SANIR SHIVAM" at bounding box center [172, 309] width 75 height 19
select select "87513"
click at [135, 300] on select "Select Stylist Admin AMEER AHMAD MOHAMMED NAVAJISH MOHAMMED SANIR SHIVAM" at bounding box center [172, 309] width 75 height 19
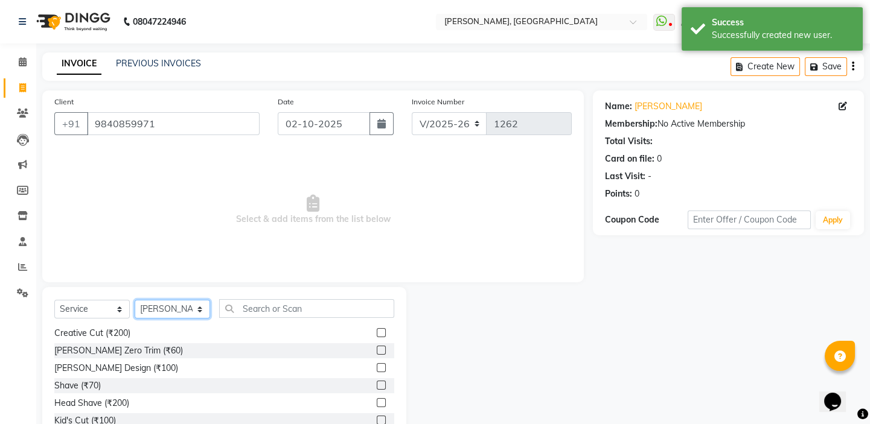
scroll to position [0, 0]
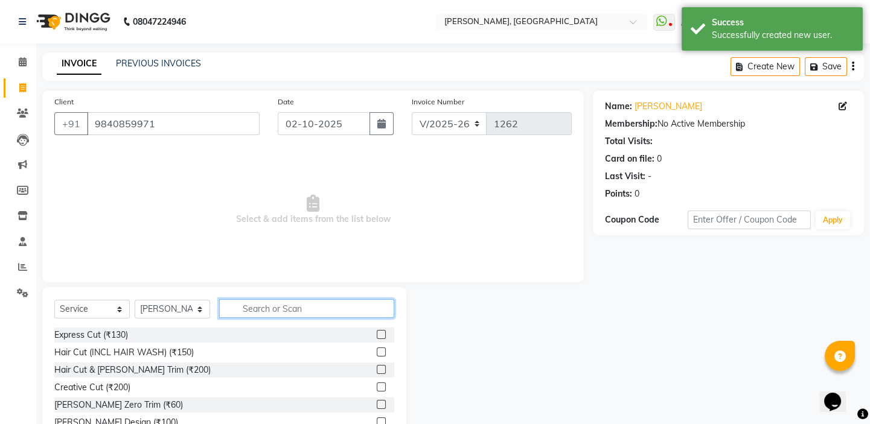
click at [294, 317] on input "text" at bounding box center [306, 308] width 175 height 19
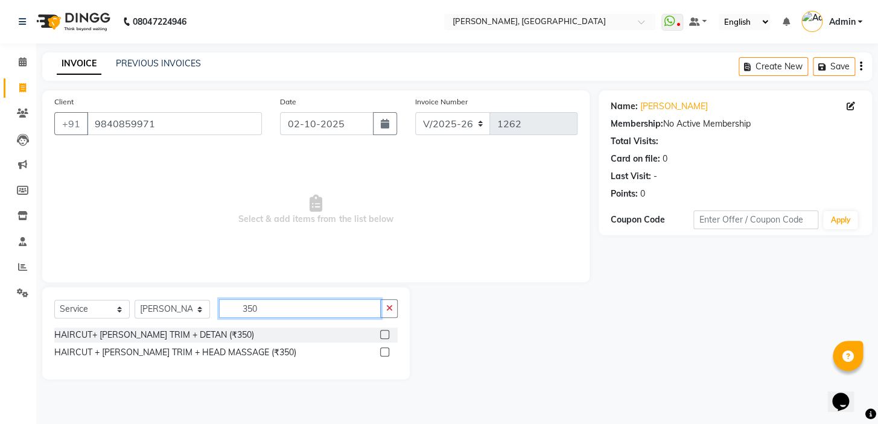
type input "350"
click at [381, 340] on div at bounding box center [384, 336] width 8 height 13
click at [379, 334] on div "HAIRCUT+ BEARD TRIM + DETAN (₹350)" at bounding box center [225, 335] width 343 height 15
click at [384, 340] on div at bounding box center [384, 336] width 8 height 13
click at [383, 332] on label at bounding box center [384, 334] width 9 height 9
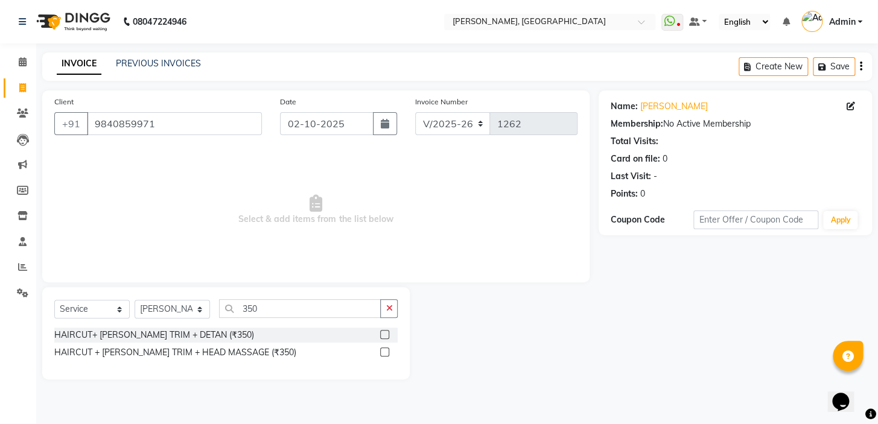
click at [383, 332] on input "checkbox" at bounding box center [384, 335] width 8 height 8
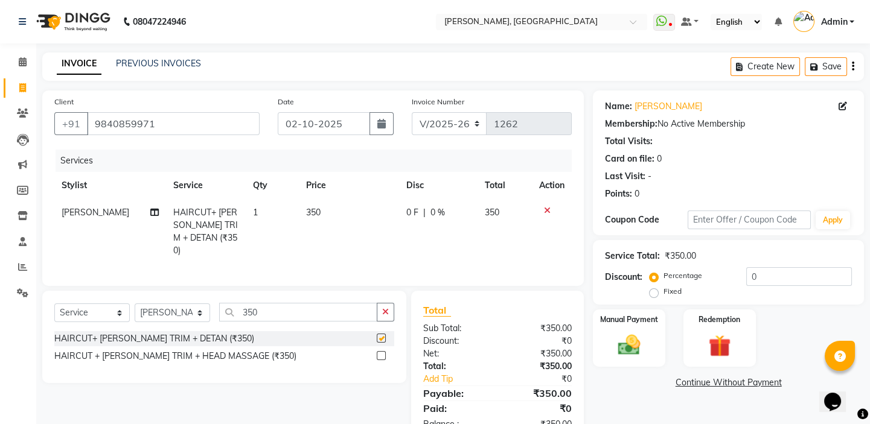
checkbox input "false"
click at [308, 214] on span "350" at bounding box center [313, 212] width 14 height 11
select select "87513"
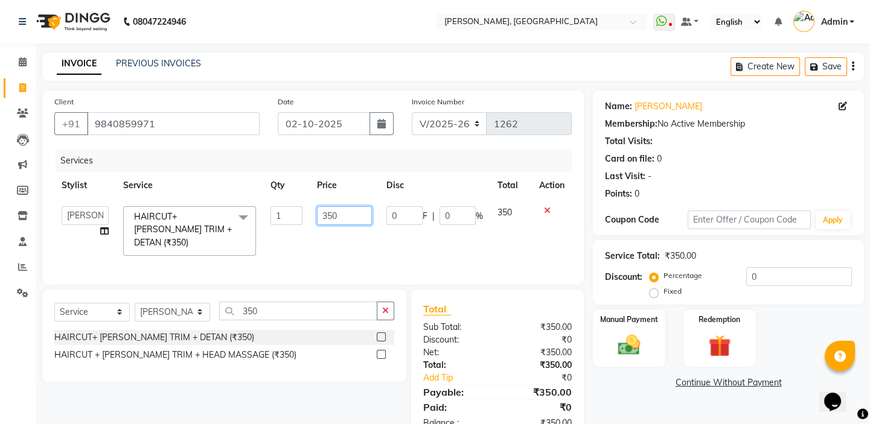
click at [335, 215] on input "350" at bounding box center [344, 215] width 55 height 19
type input "300"
click at [664, 358] on div "Manual Payment" at bounding box center [628, 338] width 75 height 60
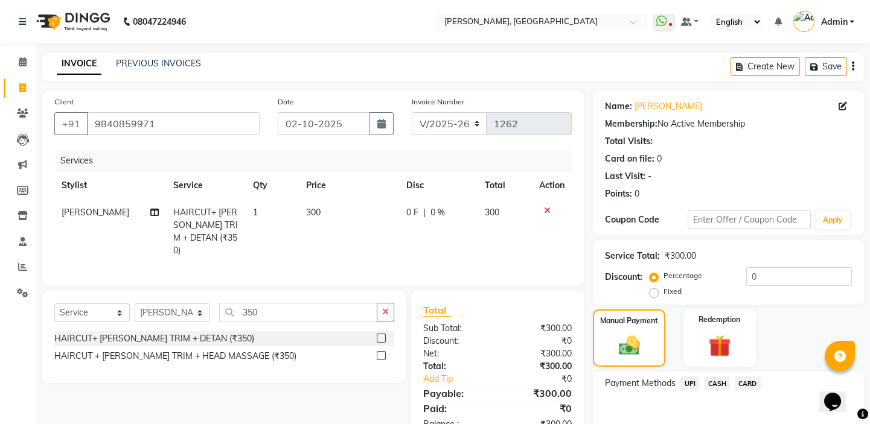
click at [687, 386] on span "UPI" at bounding box center [689, 384] width 19 height 14
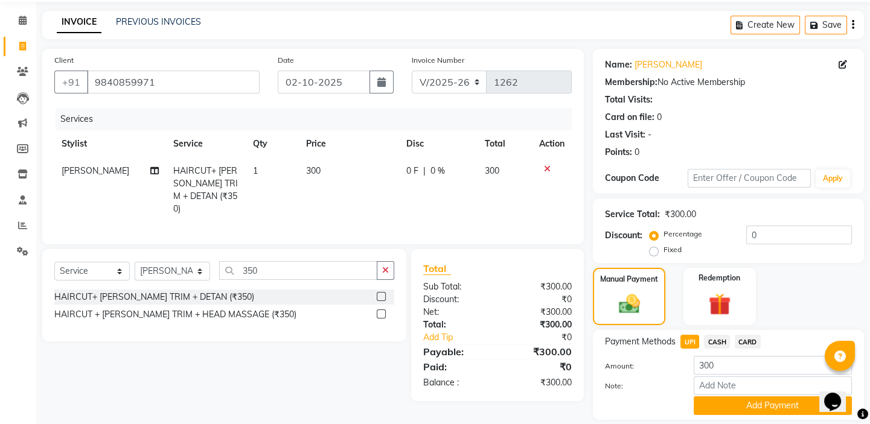
scroll to position [80, 0]
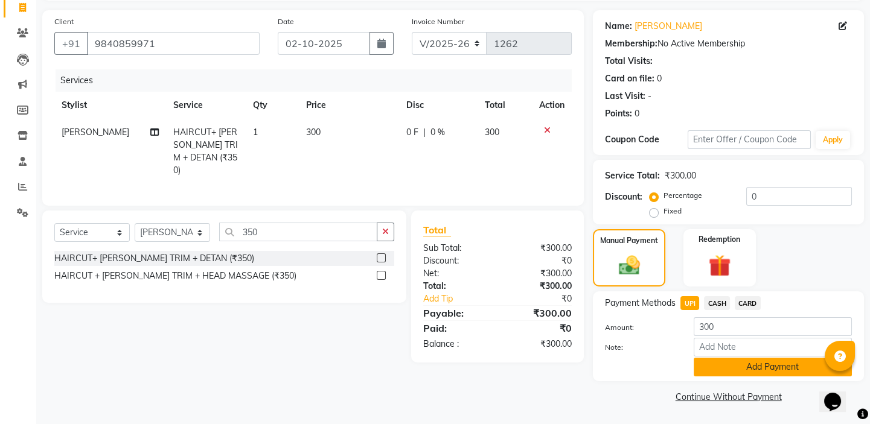
click at [718, 362] on button "Add Payment" at bounding box center [772, 367] width 158 height 19
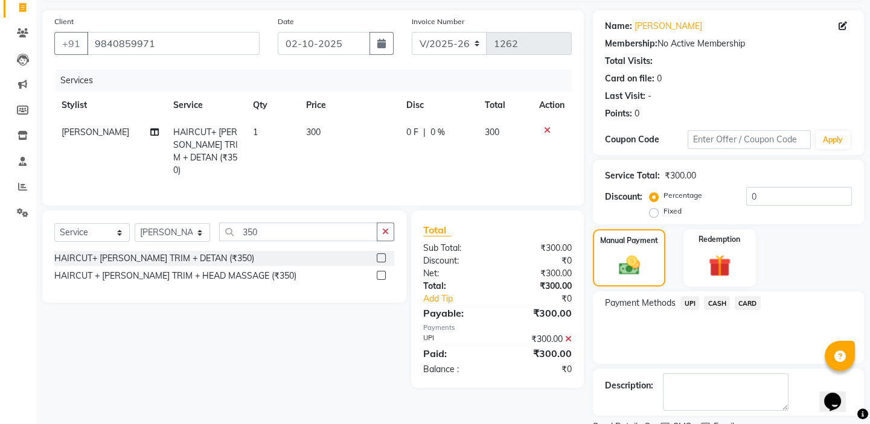
scroll to position [130, 0]
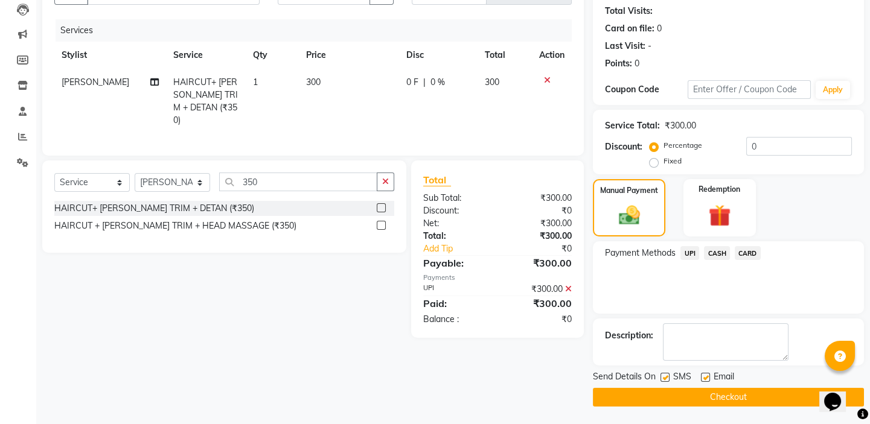
click at [736, 402] on button "Checkout" at bounding box center [728, 397] width 271 height 19
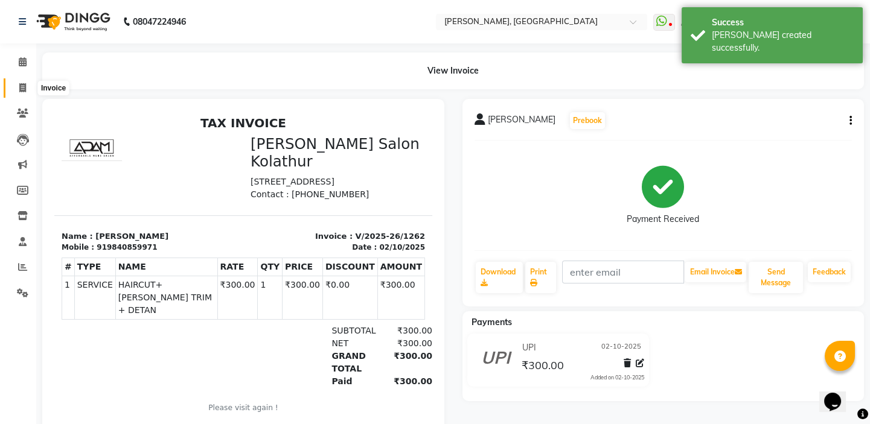
click at [17, 90] on span at bounding box center [22, 88] width 21 height 14
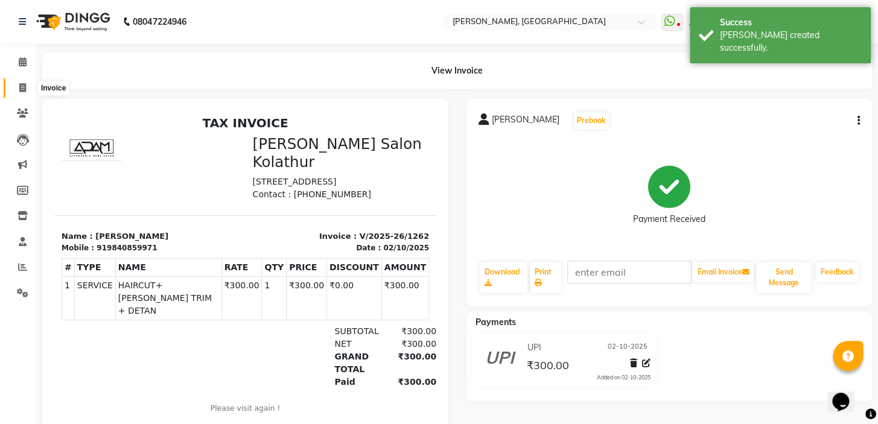
select select "8667"
select select "service"
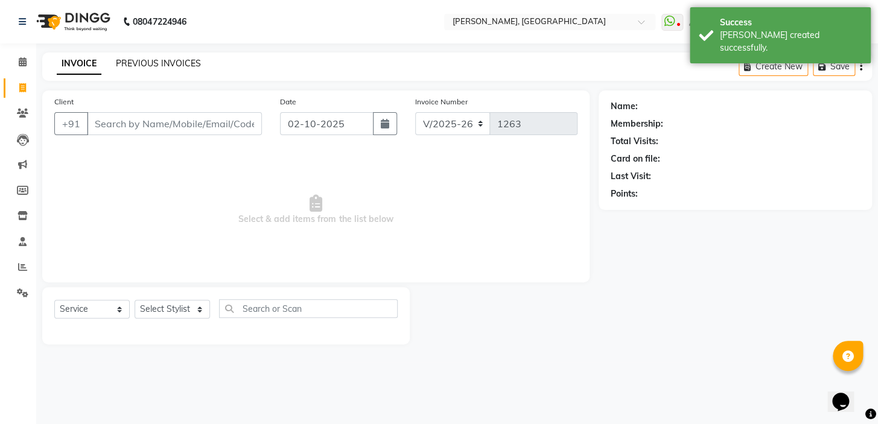
click at [141, 62] on link "PREVIOUS INVOICES" at bounding box center [158, 63] width 85 height 11
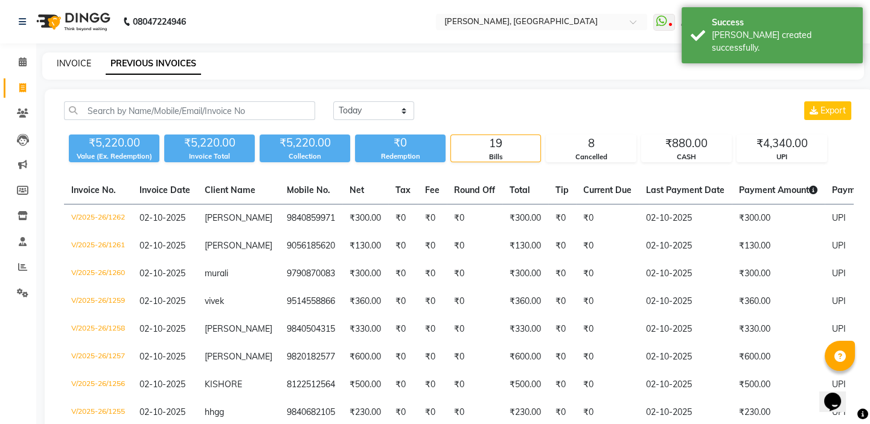
click at [80, 63] on link "INVOICE" at bounding box center [74, 63] width 34 height 11
select select "8667"
select select "service"
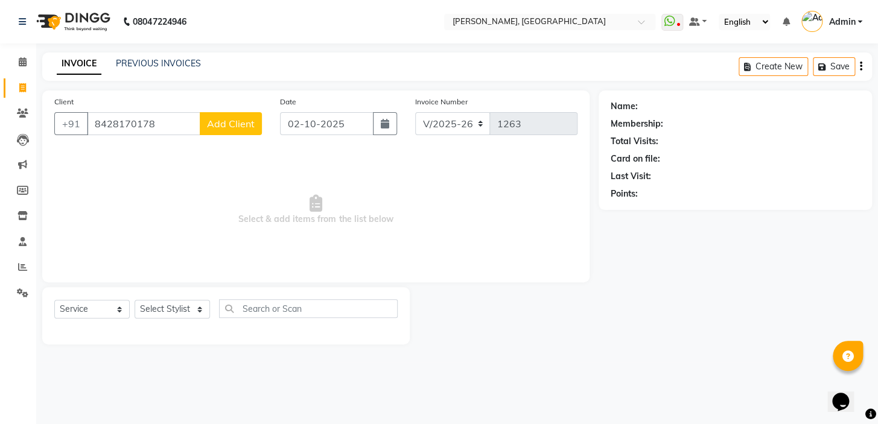
type input "8428170178"
drag, startPoint x: 218, startPoint y: 109, endPoint x: 221, endPoint y: 121, distance: 12.4
click at [221, 119] on div "Client +91 8428170178 Add Client" at bounding box center [158, 119] width 226 height 49
click at [222, 124] on span "Add Client" at bounding box center [231, 124] width 48 height 12
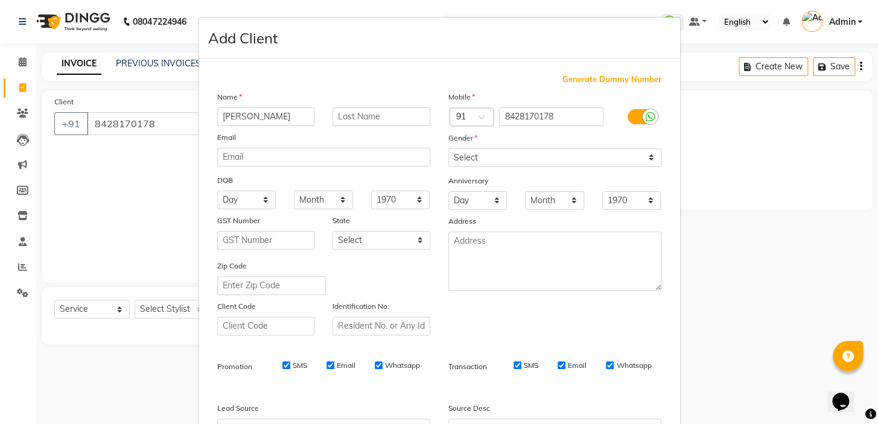
type input "[PERSON_NAME]"
click at [463, 164] on select "Select Male Female Other Prefer Not To Say" at bounding box center [554, 157] width 213 height 19
select select "male"
click at [448, 148] on select "Select Male Female Other Prefer Not To Say" at bounding box center [554, 157] width 213 height 19
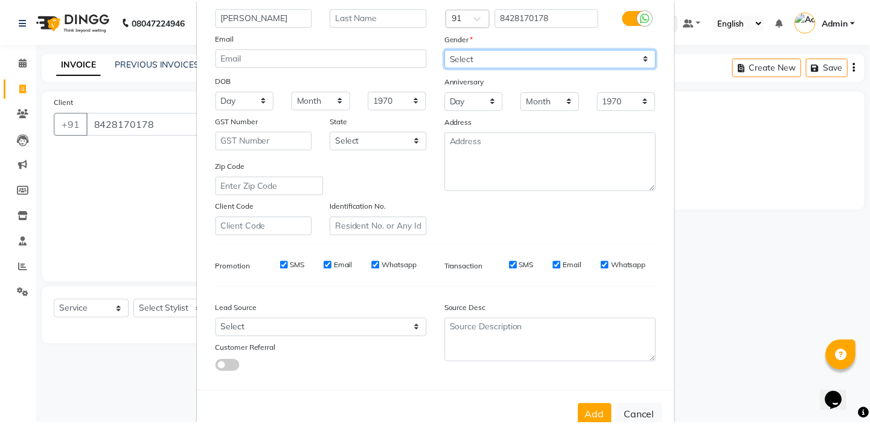
scroll to position [136, 0]
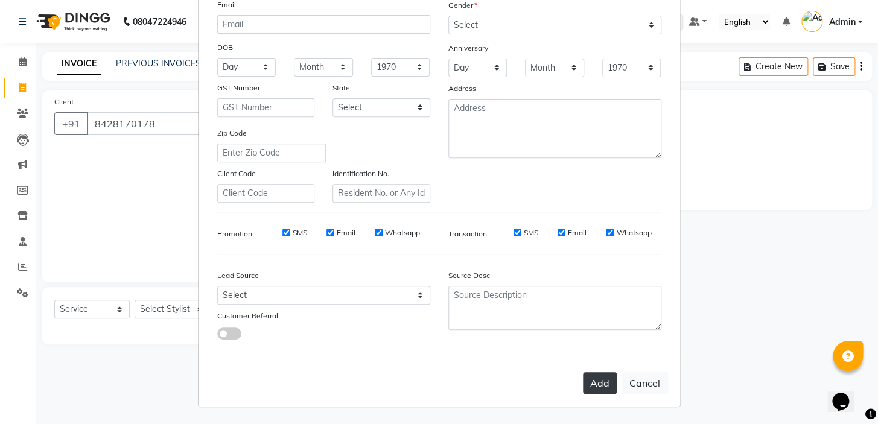
click at [591, 387] on button "Add" at bounding box center [600, 383] width 34 height 22
select select
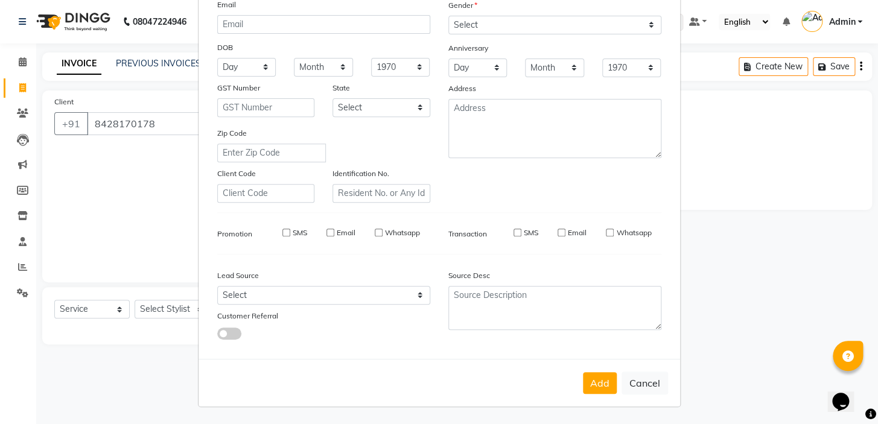
select select
checkbox input "false"
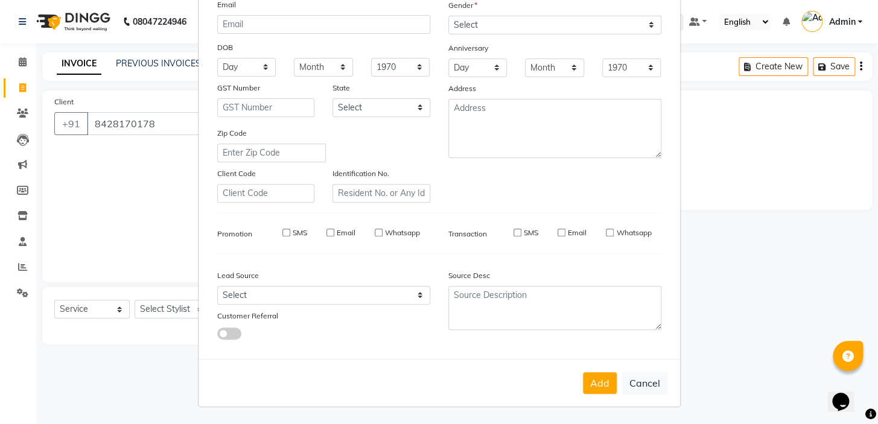
checkbox input "false"
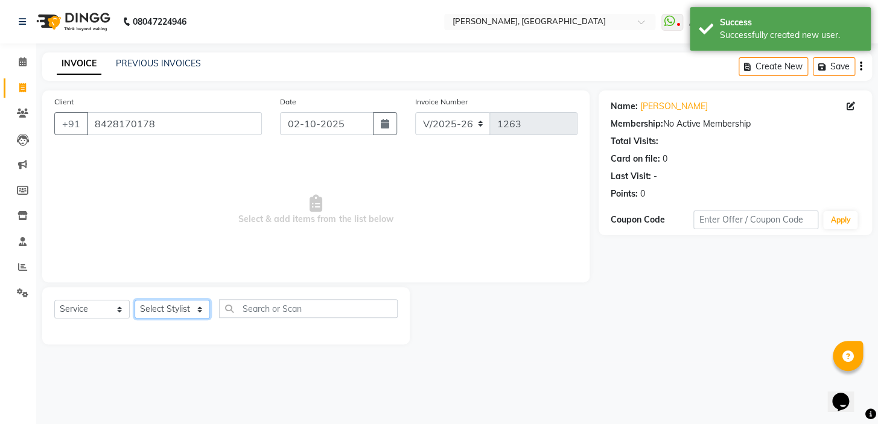
click at [151, 305] on select "Select Stylist Admin AMEER AHMAD MOHAMMED NAVAJISH MOHAMMED SANIR SHIVAM" at bounding box center [172, 309] width 75 height 19
select select "87510"
click at [135, 300] on select "Select Stylist Admin AMEER AHMAD MOHAMMED NAVAJISH MOHAMMED SANIR SHIVAM" at bounding box center [172, 309] width 75 height 19
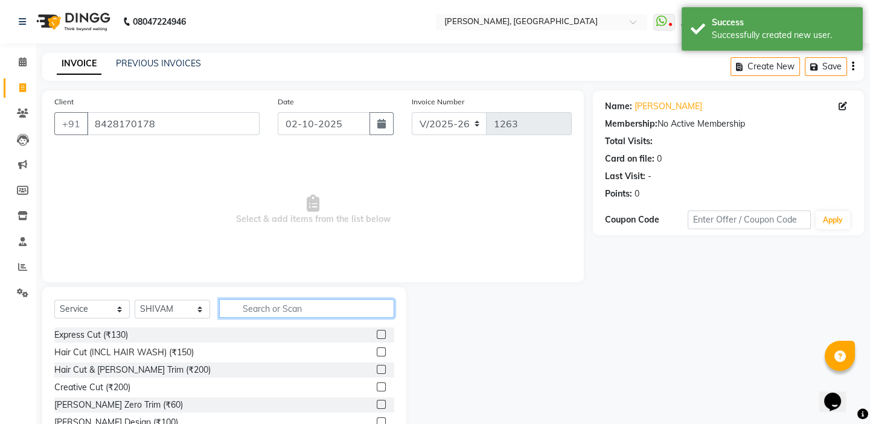
click at [258, 312] on input "text" at bounding box center [306, 308] width 175 height 19
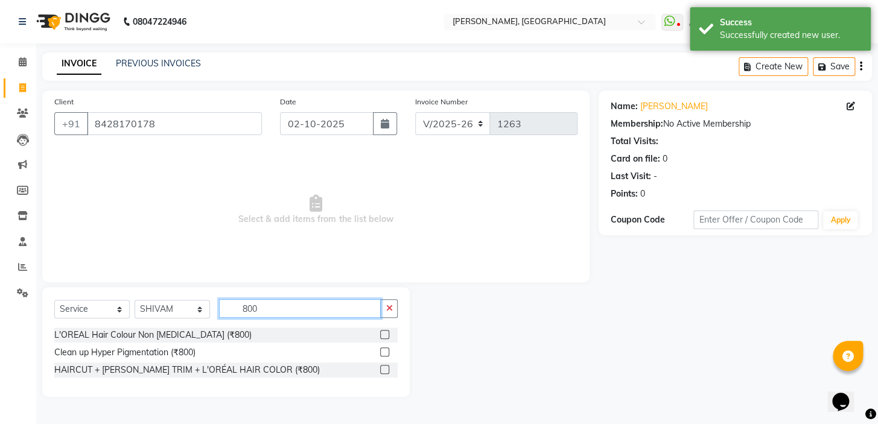
type input "800"
click at [386, 372] on label at bounding box center [384, 369] width 9 height 9
click at [386, 372] on input "checkbox" at bounding box center [384, 370] width 8 height 8
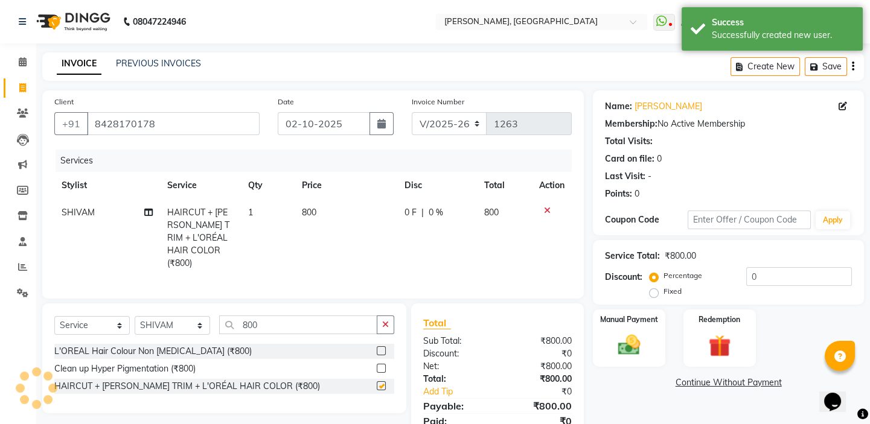
checkbox input "false"
click at [609, 323] on label "Manual Payment" at bounding box center [629, 318] width 60 height 11
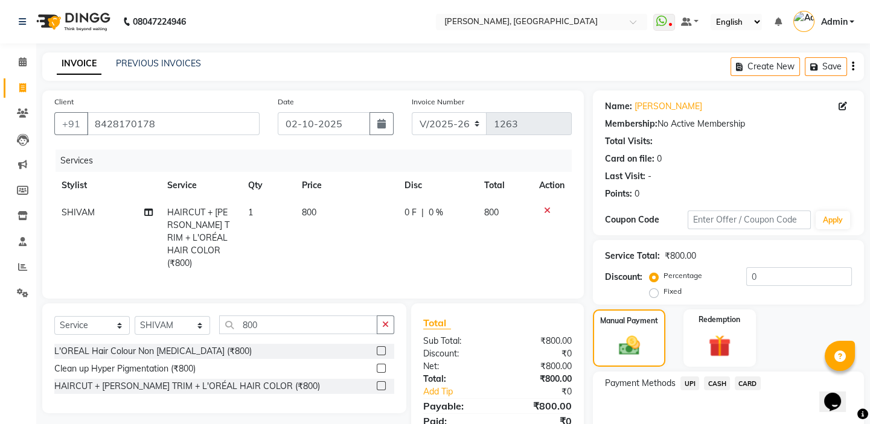
click at [687, 385] on span "UPI" at bounding box center [689, 384] width 19 height 14
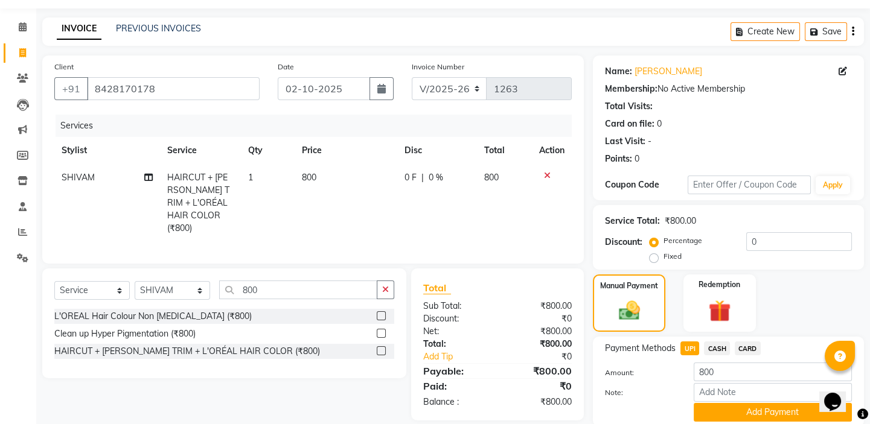
scroll to position [54, 0]
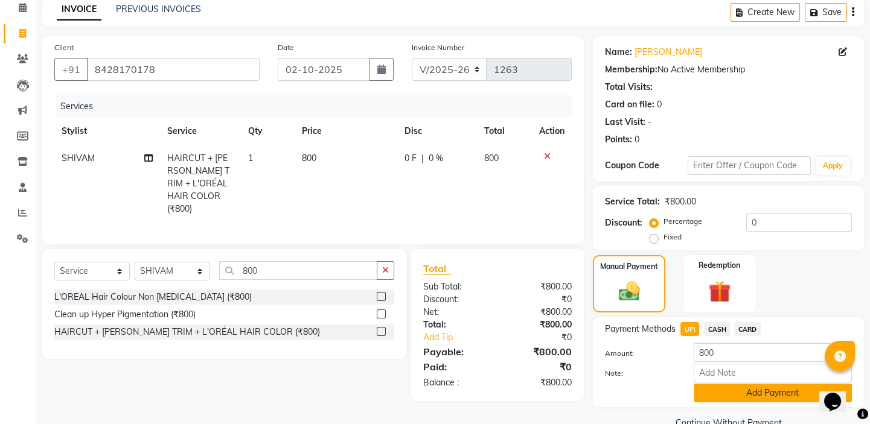
click at [713, 388] on button "Add Payment" at bounding box center [772, 393] width 158 height 19
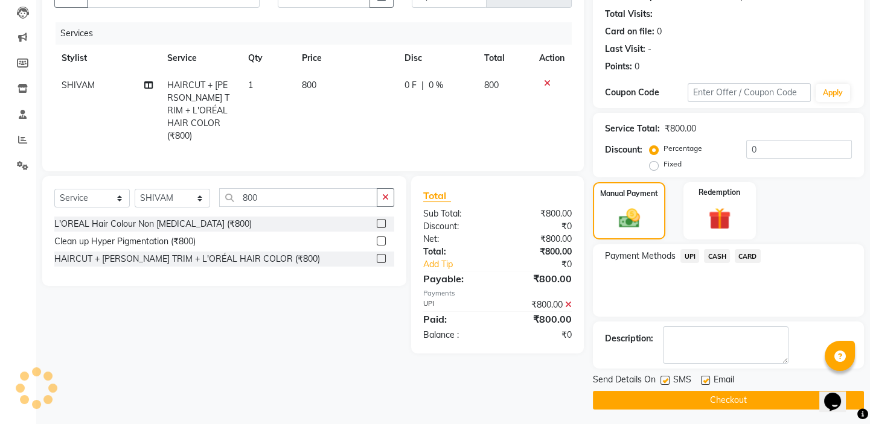
scroll to position [130, 0]
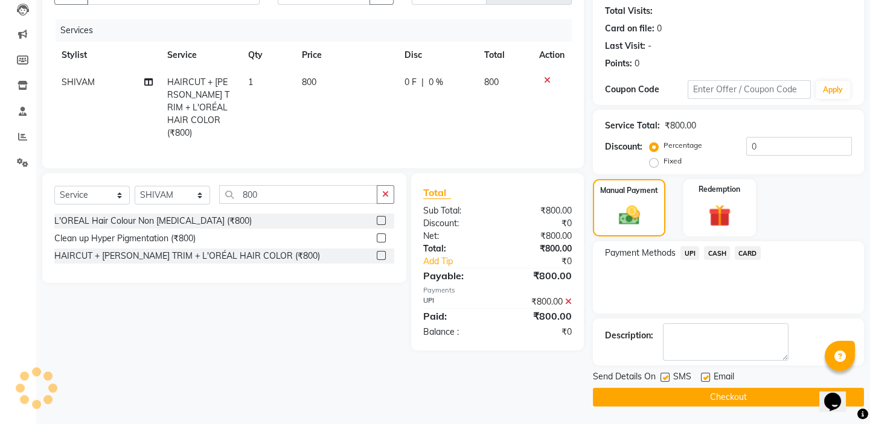
click at [708, 394] on button "Checkout" at bounding box center [728, 397] width 271 height 19
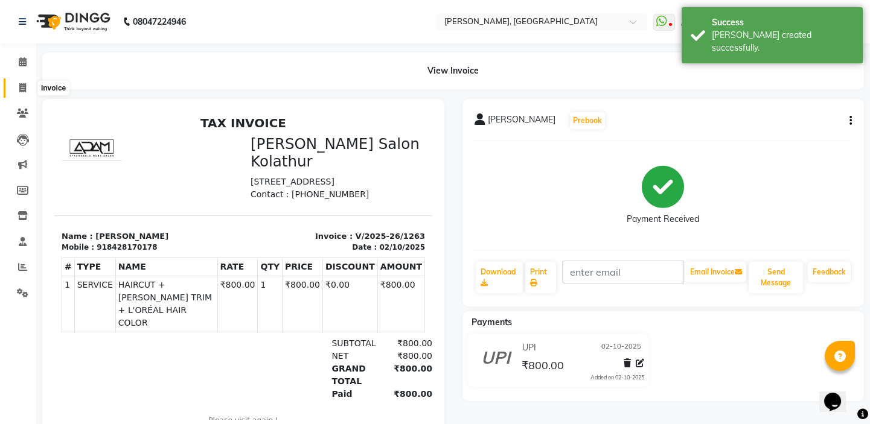
click at [24, 89] on icon at bounding box center [22, 87] width 7 height 9
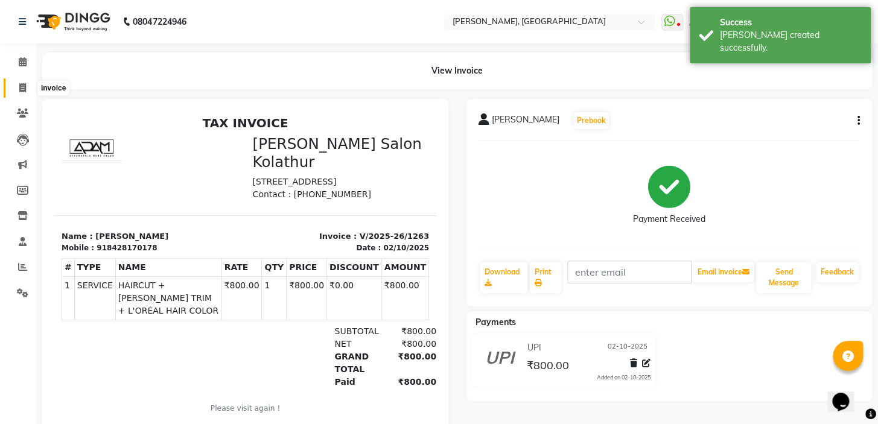
select select "8667"
select select "service"
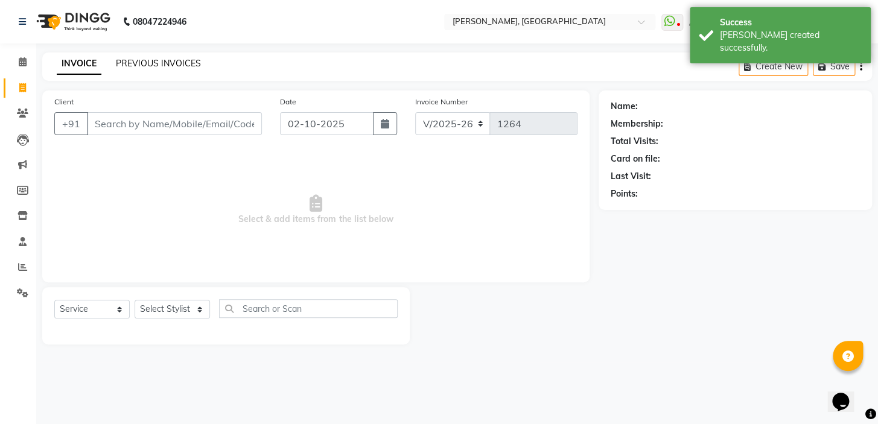
click at [124, 65] on link "PREVIOUS INVOICES" at bounding box center [158, 63] width 85 height 11
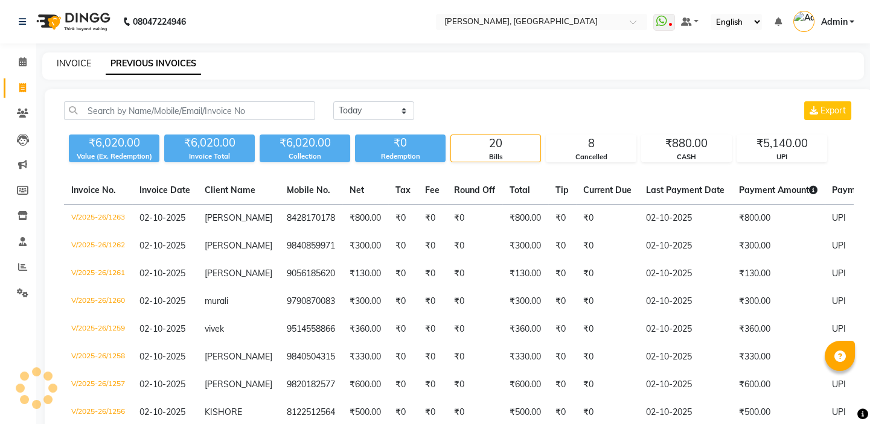
click at [65, 65] on link "INVOICE" at bounding box center [74, 63] width 34 height 11
select select "service"
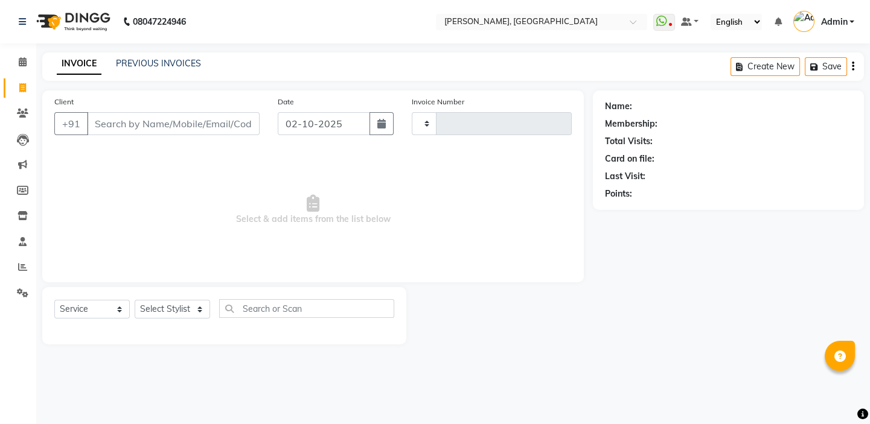
type input "1264"
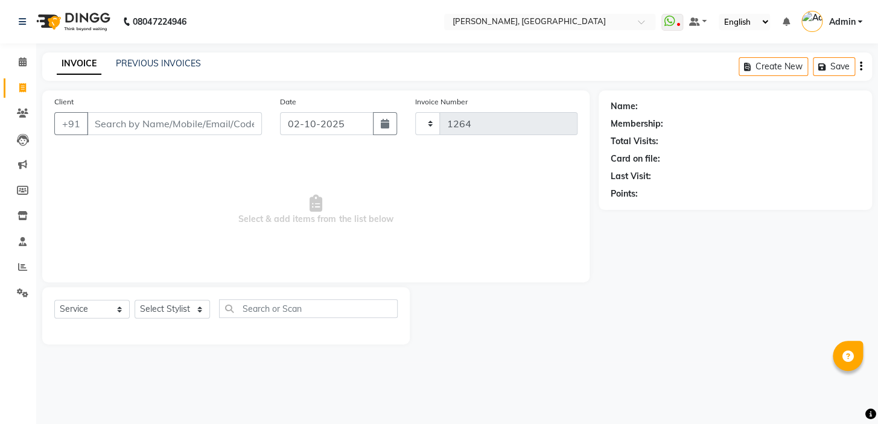
select select "8667"
drag, startPoint x: 23, startPoint y: 268, endPoint x: 30, endPoint y: 256, distance: 13.6
click at [24, 269] on icon at bounding box center [22, 266] width 9 height 9
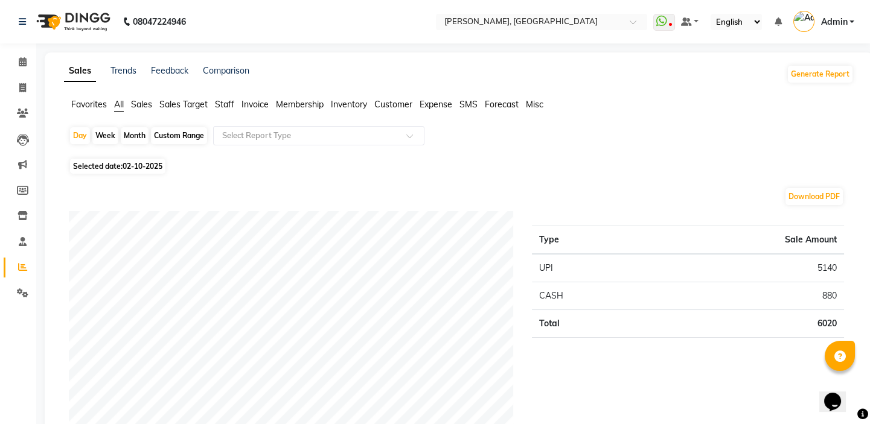
click at [198, 103] on span "Sales Target" at bounding box center [183, 104] width 48 height 11
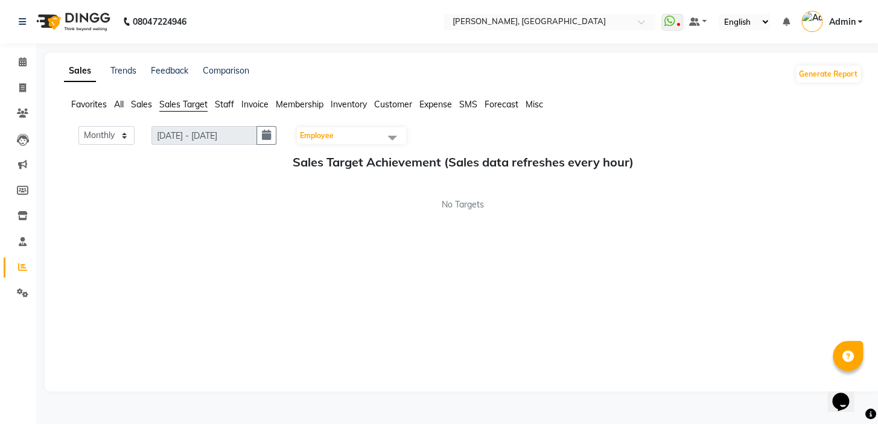
click at [229, 101] on span "Staff" at bounding box center [224, 104] width 19 height 11
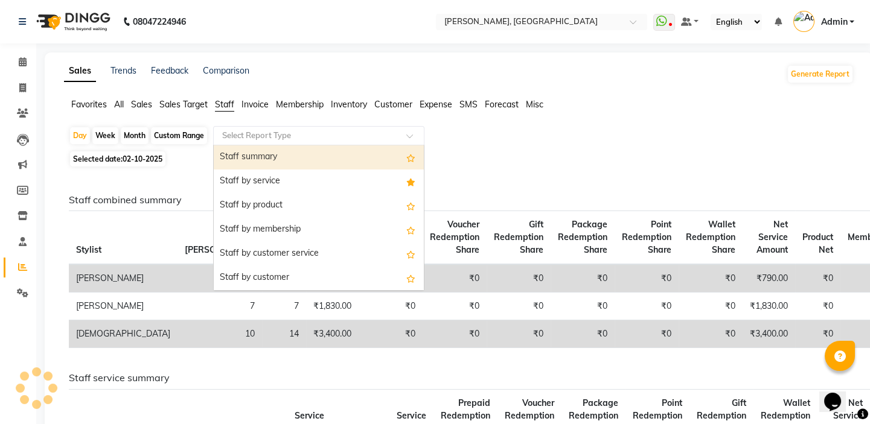
click at [324, 141] on input "text" at bounding box center [307, 136] width 174 height 12
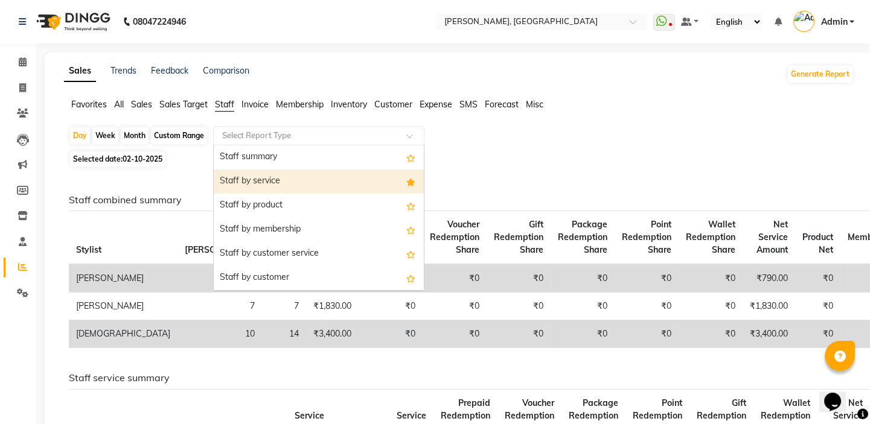
click at [325, 180] on div "Staff by service" at bounding box center [319, 182] width 210 height 24
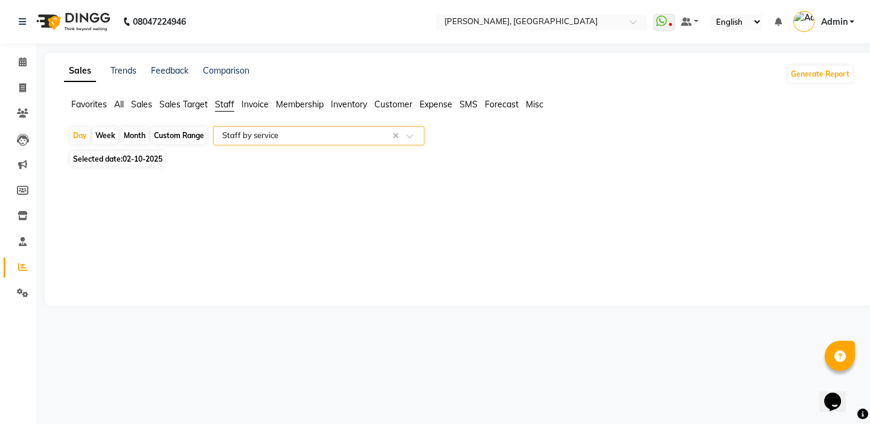
select select "full_report"
select select "csv"
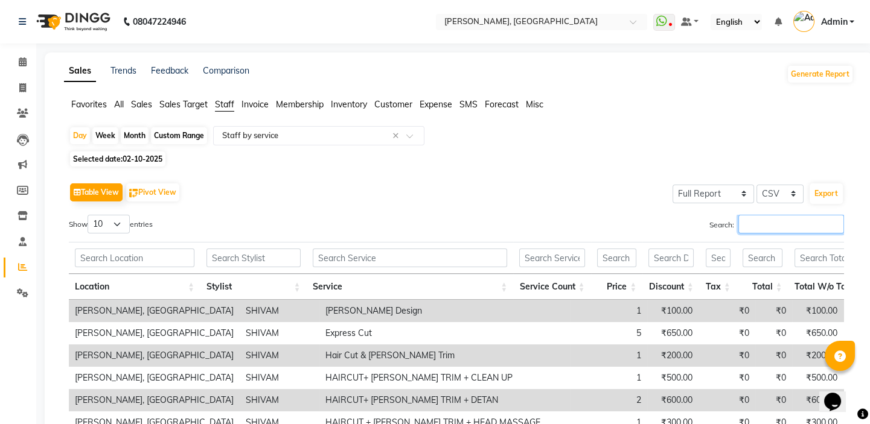
drag, startPoint x: 756, startPoint y: 224, endPoint x: 748, endPoint y: 232, distance: 11.1
click at [755, 230] on input "Search:" at bounding box center [791, 224] width 106 height 19
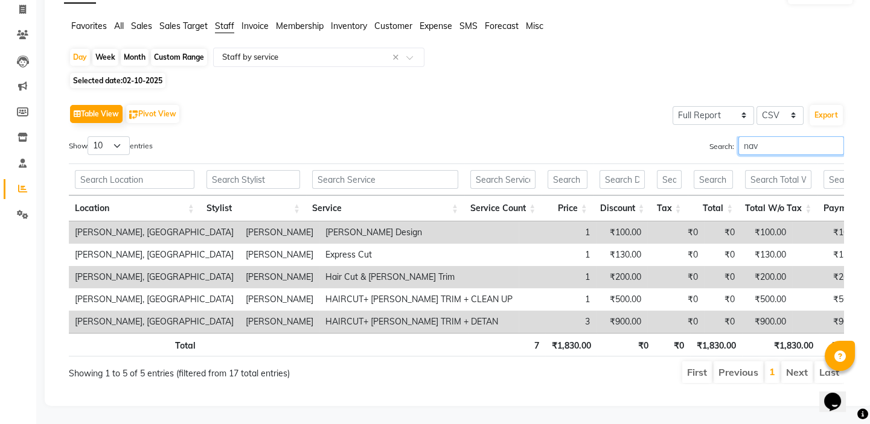
scroll to position [94, 0]
type input "nav"
drag, startPoint x: 555, startPoint y: 338, endPoint x: 603, endPoint y: 343, distance: 48.6
click at [603, 343] on tr "Total 7 ₹1,830.00 ₹0 ₹0 ₹1,830.00 ₹1,830.00 ₹1,830.00 ₹0 ₹0 ₹0" at bounding box center [593, 345] width 1048 height 24
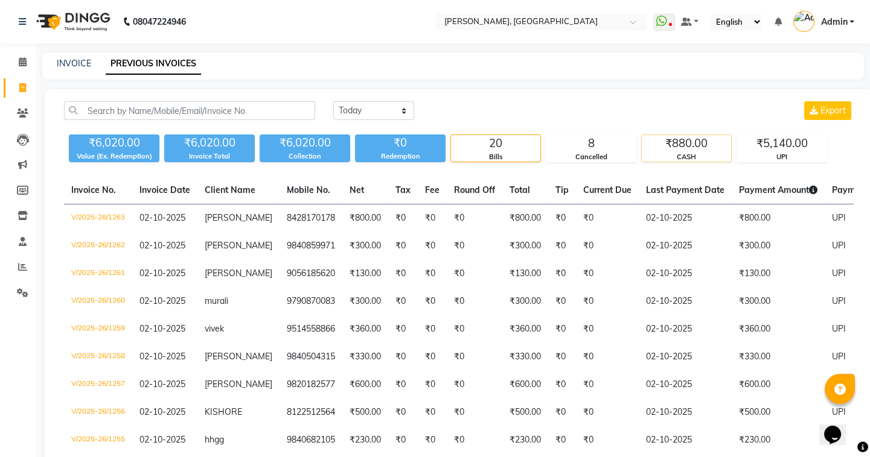
click at [699, 157] on div "CASH" at bounding box center [685, 157] width 89 height 10
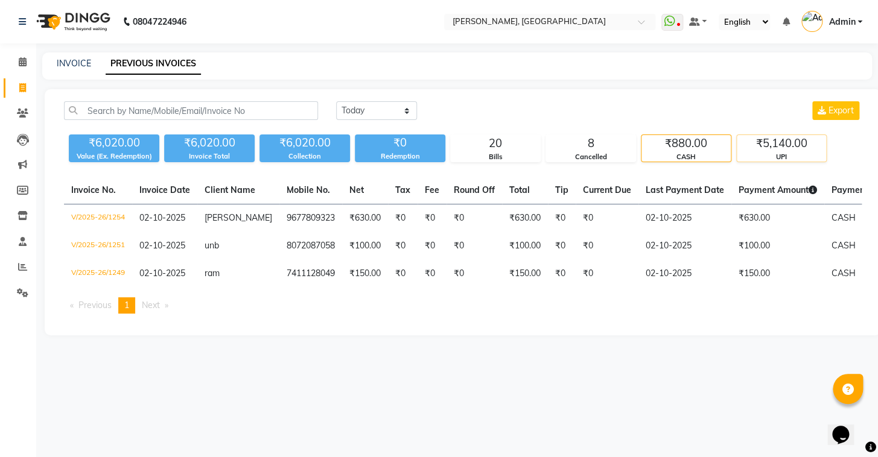
click at [763, 139] on div "₹5,140.00" at bounding box center [781, 143] width 89 height 17
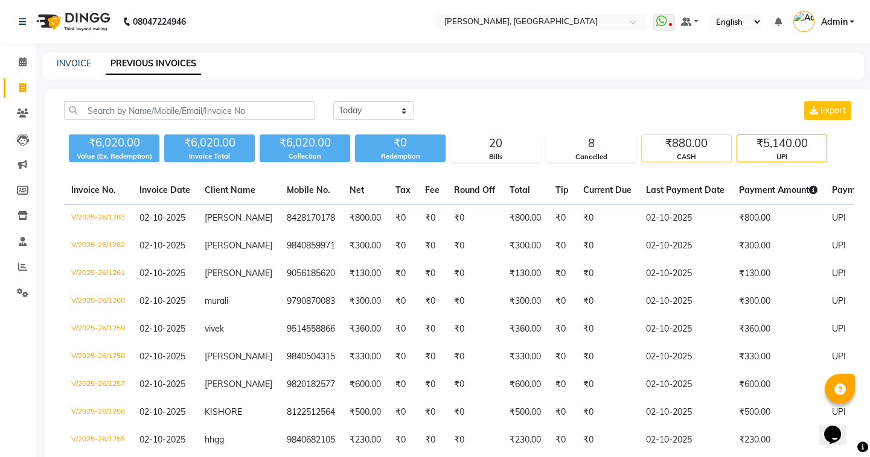
click at [667, 157] on div "CASH" at bounding box center [685, 157] width 89 height 10
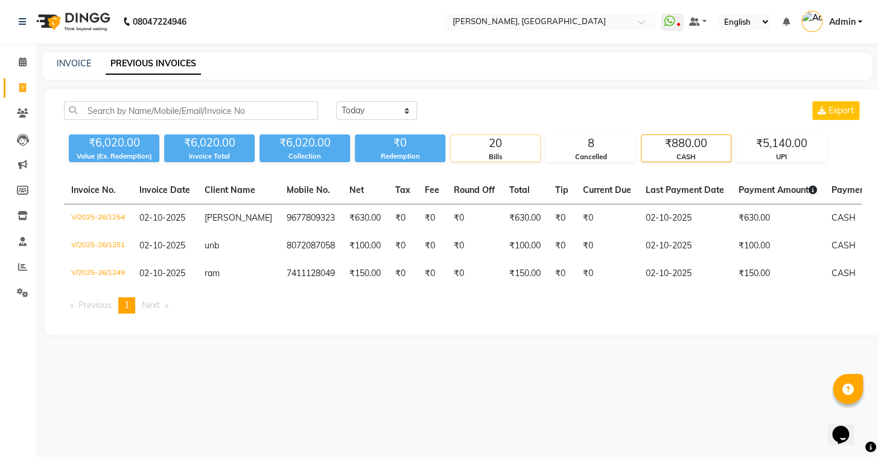
click at [513, 139] on div "20" at bounding box center [495, 143] width 89 height 17
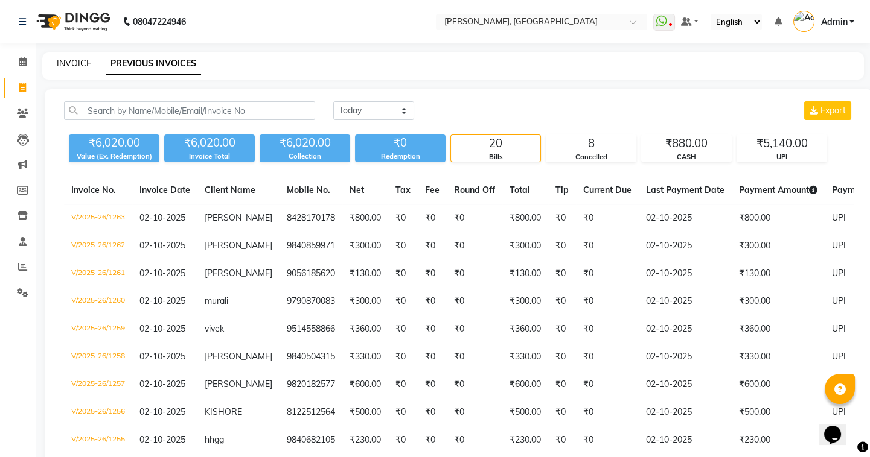
click at [64, 64] on link "INVOICE" at bounding box center [74, 63] width 34 height 11
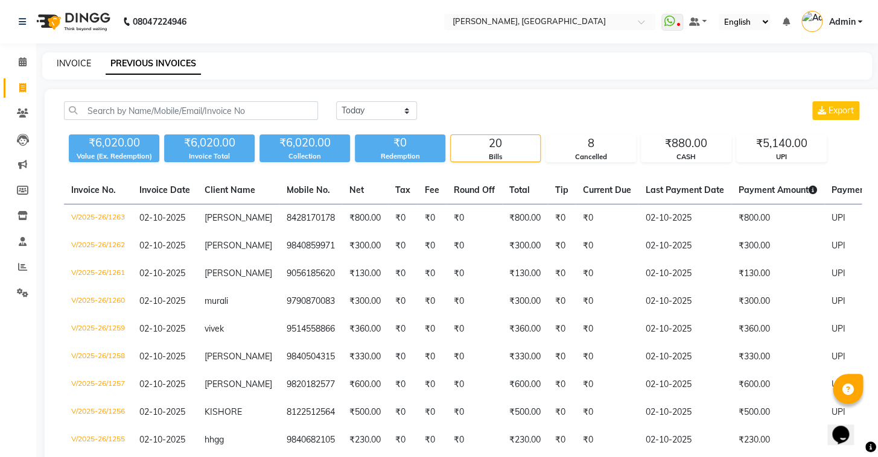
select select "8667"
select select "service"
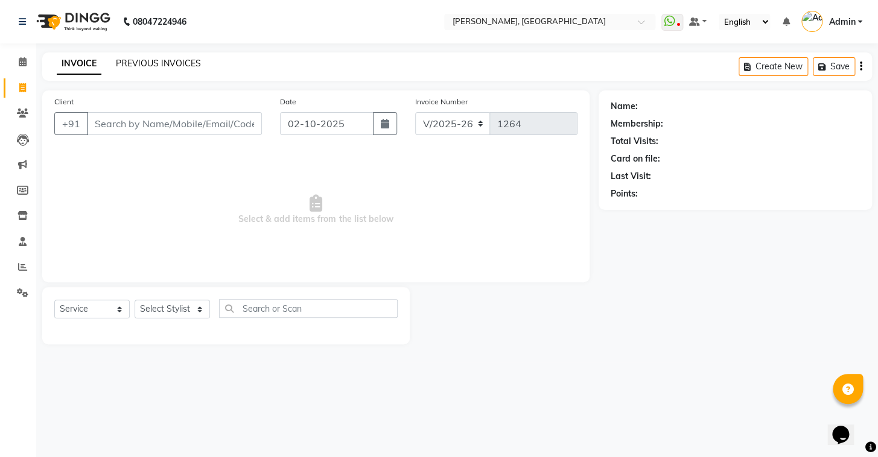
click at [178, 63] on link "PREVIOUS INVOICES" at bounding box center [158, 63] width 85 height 11
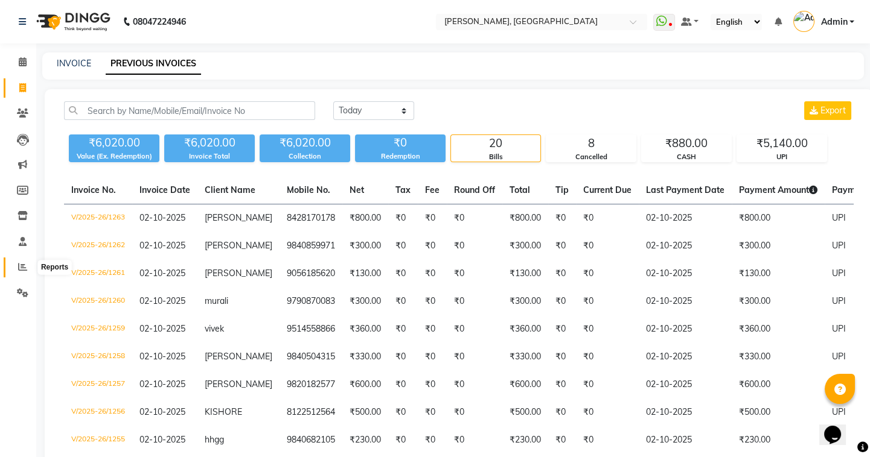
click at [19, 269] on icon at bounding box center [22, 266] width 9 height 9
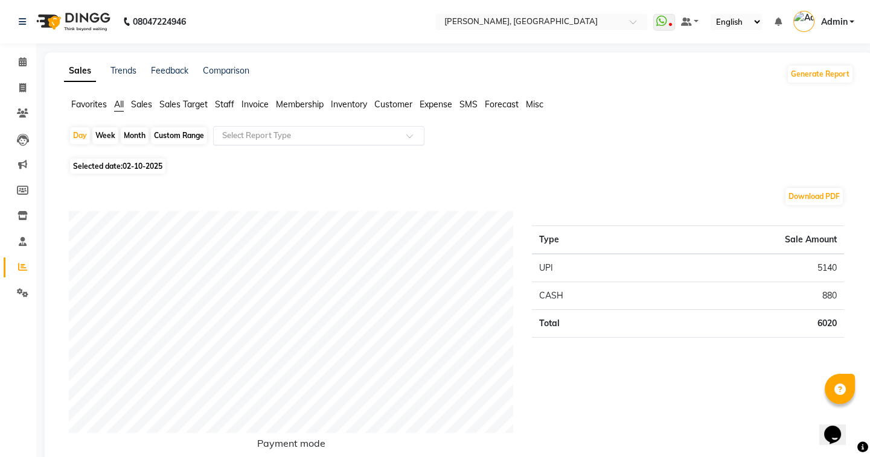
click at [253, 138] on input "text" at bounding box center [307, 136] width 174 height 12
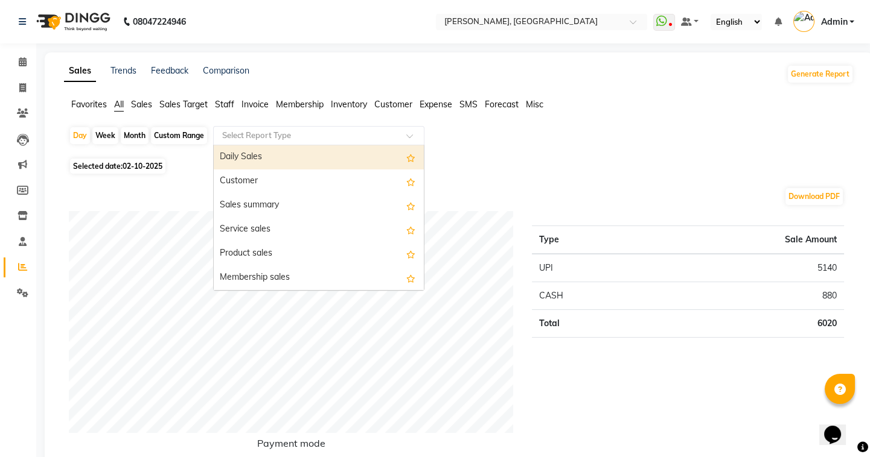
click at [225, 107] on span "Staff" at bounding box center [224, 104] width 19 height 11
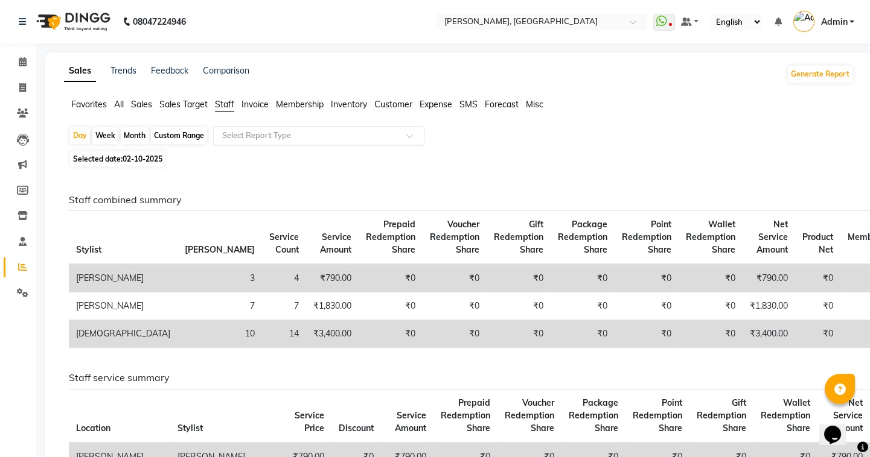
click at [252, 135] on input "text" at bounding box center [307, 136] width 174 height 12
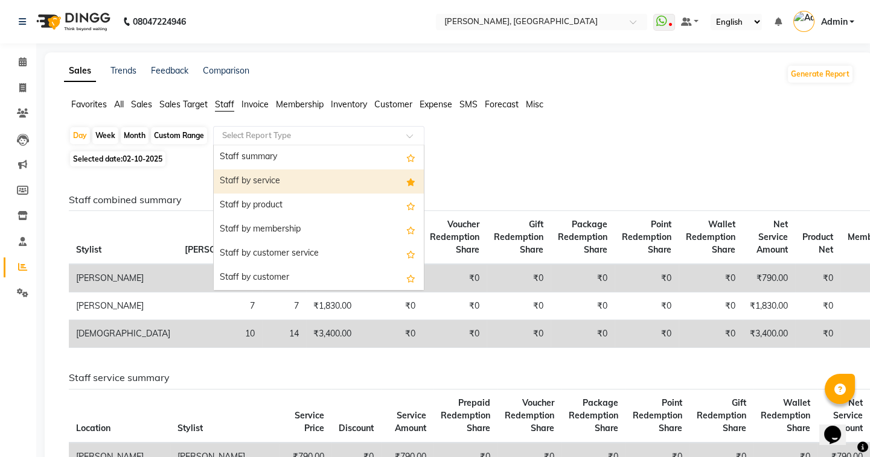
click at [271, 180] on div "Staff by service" at bounding box center [319, 182] width 210 height 24
select select "full_report"
select select "csv"
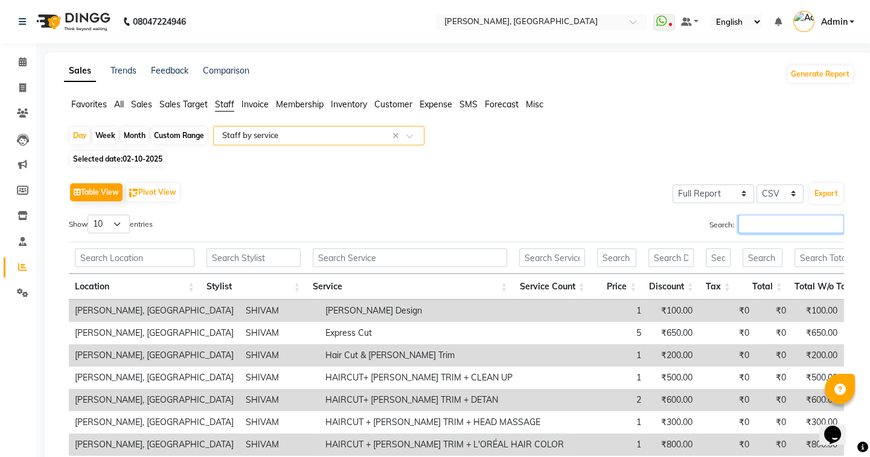
drag, startPoint x: 770, startPoint y: 224, endPoint x: 754, endPoint y: 226, distance: 15.8
click at [766, 224] on input "Search:" at bounding box center [791, 224] width 106 height 19
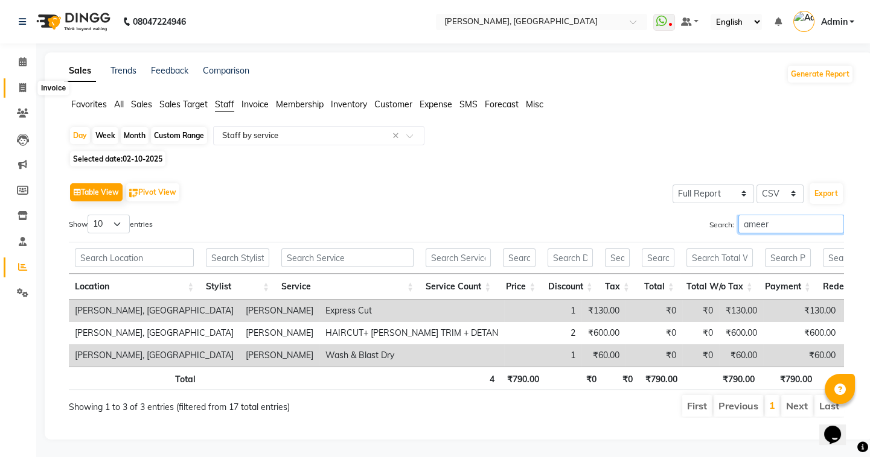
type input "ameer"
click at [19, 91] on icon at bounding box center [22, 87] width 7 height 9
select select "service"
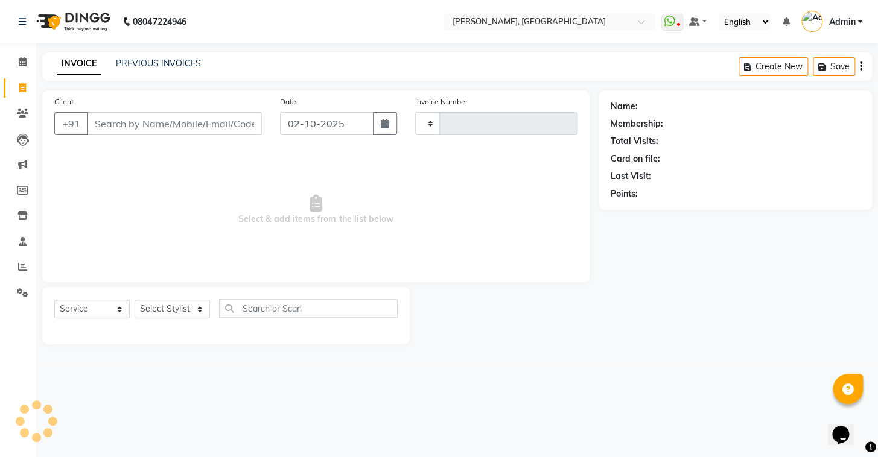
type input "1264"
select select "8667"
click at [134, 62] on link "PREVIOUS INVOICES" at bounding box center [158, 63] width 85 height 11
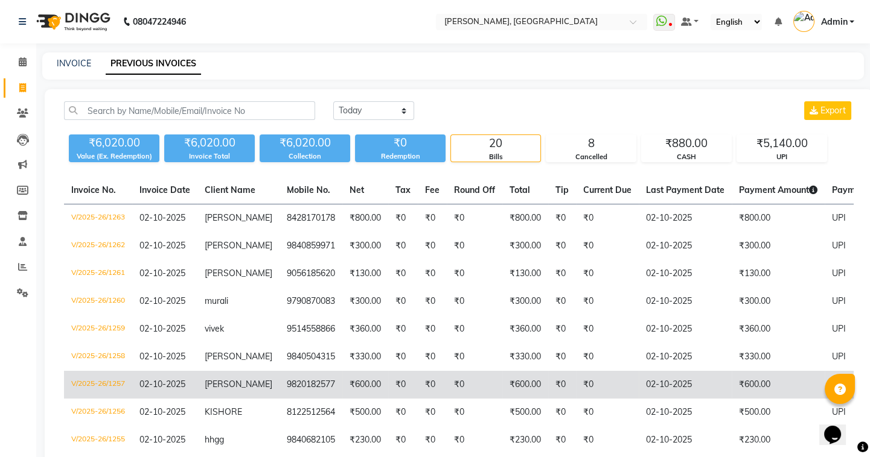
click at [279, 392] on td "9820182577" at bounding box center [310, 385] width 63 height 28
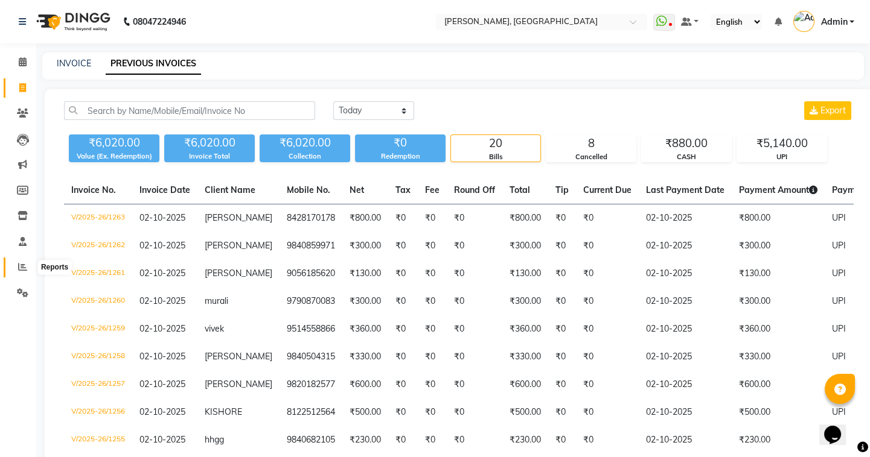
click at [24, 267] on icon at bounding box center [22, 266] width 9 height 9
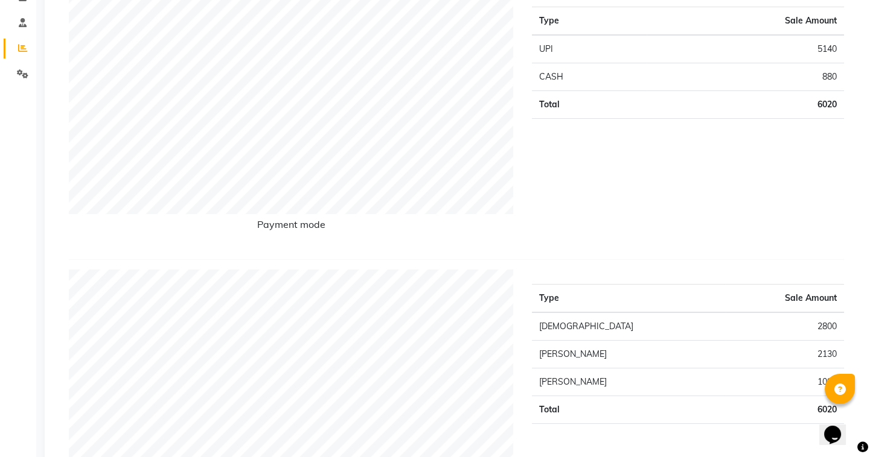
scroll to position [384, 0]
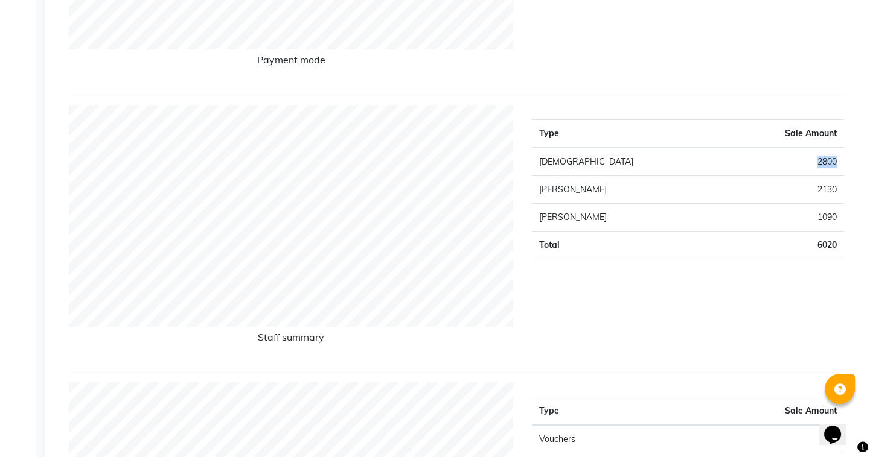
drag, startPoint x: 835, startPoint y: 158, endPoint x: 804, endPoint y: 159, distance: 31.4
click at [804, 159] on td "2800" at bounding box center [784, 162] width 118 height 28
drag, startPoint x: 836, startPoint y: 217, endPoint x: 804, endPoint y: 218, distance: 31.4
click at [804, 218] on td "1090" at bounding box center [784, 218] width 118 height 28
click at [824, 214] on td "1090" at bounding box center [784, 218] width 118 height 28
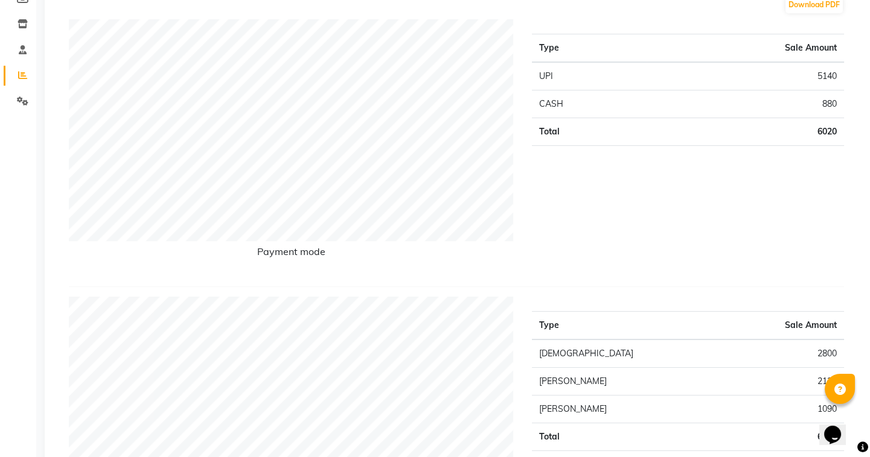
scroll to position [0, 0]
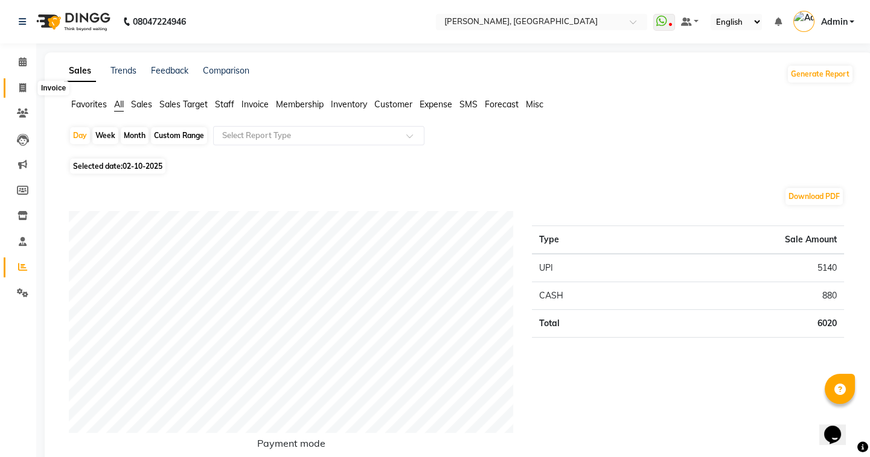
click at [19, 86] on icon at bounding box center [22, 87] width 7 height 9
select select "service"
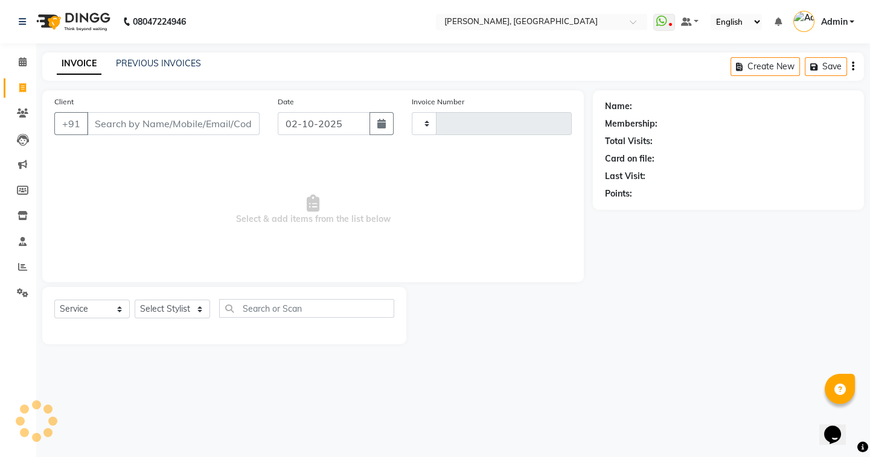
type input "1266"
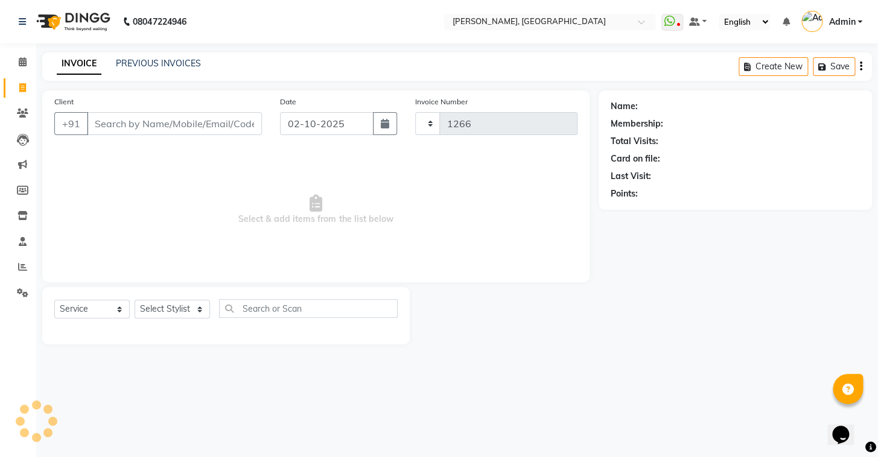
select select "8667"
click at [146, 62] on link "PREVIOUS INVOICES" at bounding box center [158, 63] width 85 height 11
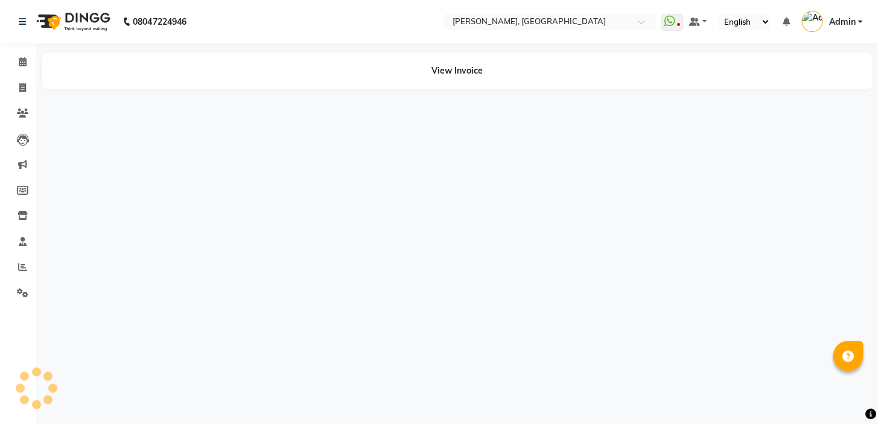
select select "en"
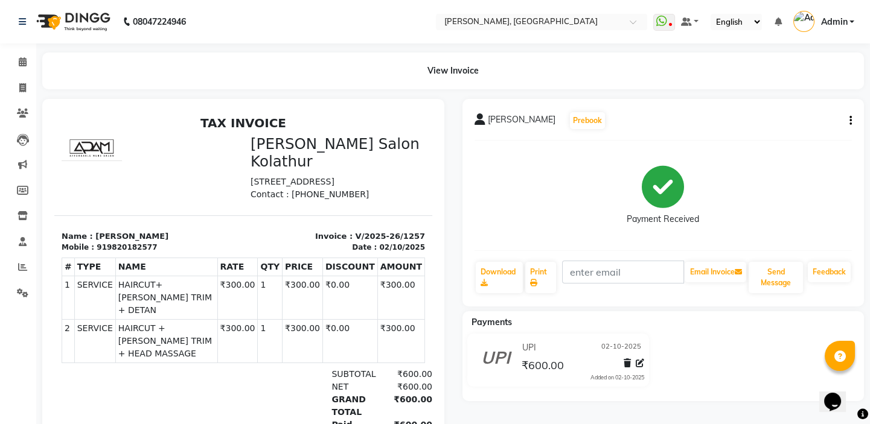
click at [853, 119] on div "[PERSON_NAME] Prebook Payment Received Download Print Email Invoice Send Messag…" at bounding box center [663, 203] width 402 height 208
click at [851, 121] on icon "button" at bounding box center [850, 121] width 2 height 1
click at [804, 117] on div "Edit Item Staff" at bounding box center [789, 120] width 83 height 15
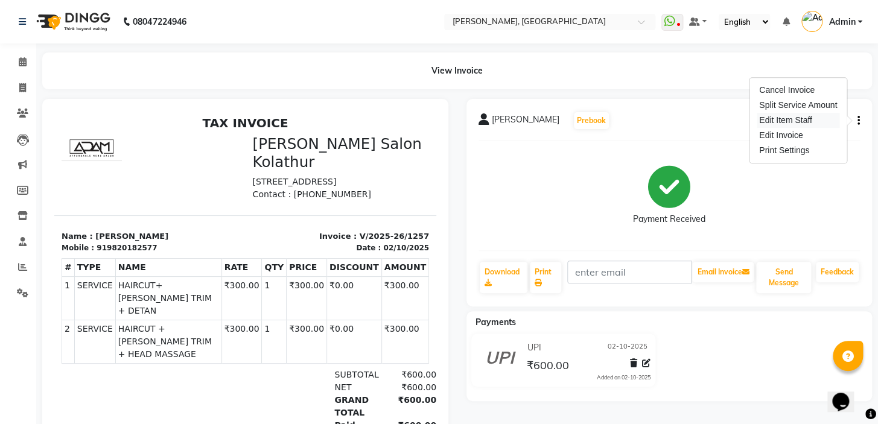
select select "87510"
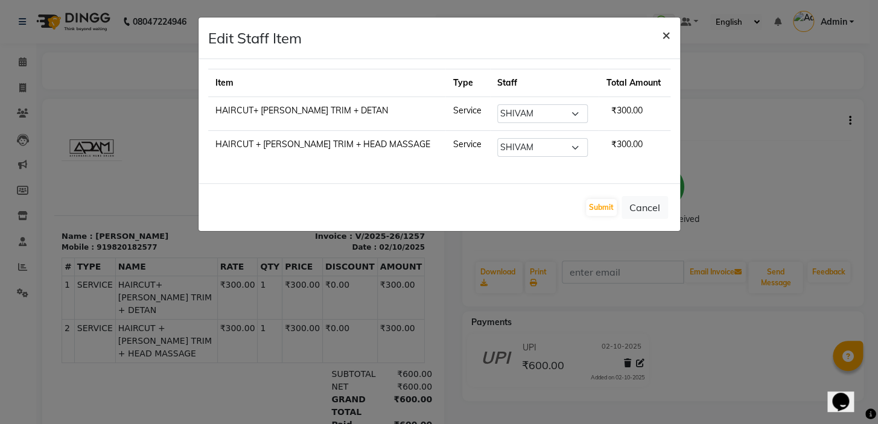
click at [665, 37] on span "×" at bounding box center [666, 34] width 8 height 18
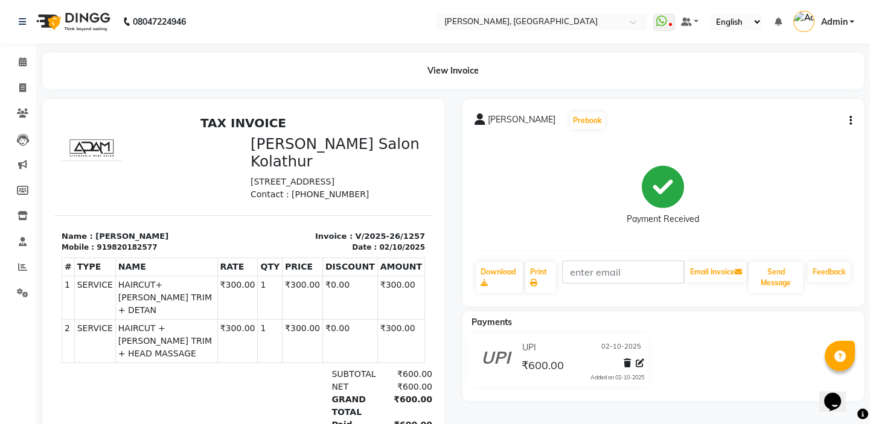
click at [845, 119] on button "button" at bounding box center [847, 121] width 7 height 13
click at [769, 90] on div "Cancel Invoice" at bounding box center [789, 90] width 83 height 15
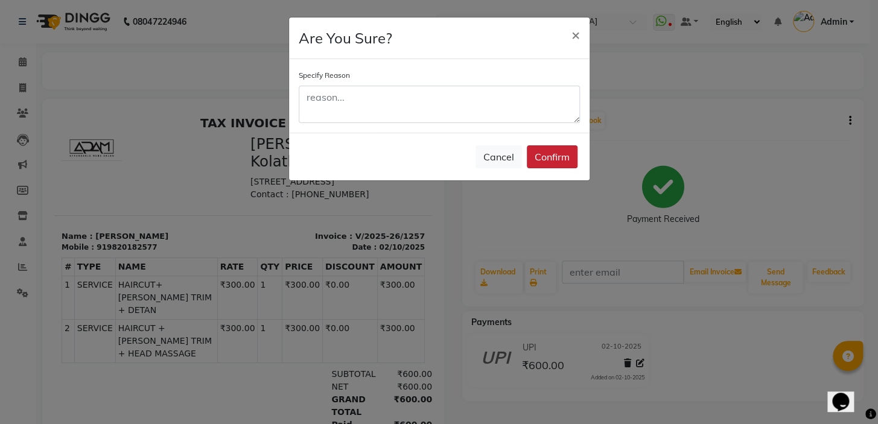
click at [562, 161] on button "Confirm" at bounding box center [552, 156] width 51 height 23
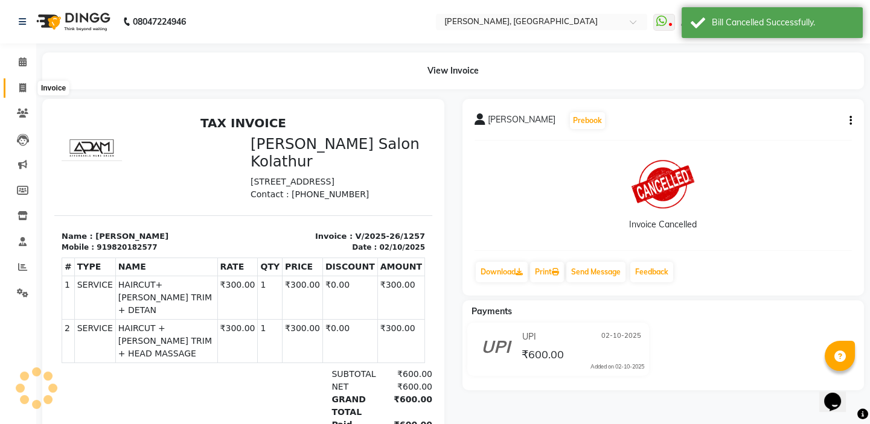
click at [26, 91] on span at bounding box center [22, 88] width 21 height 14
select select "8667"
select select "service"
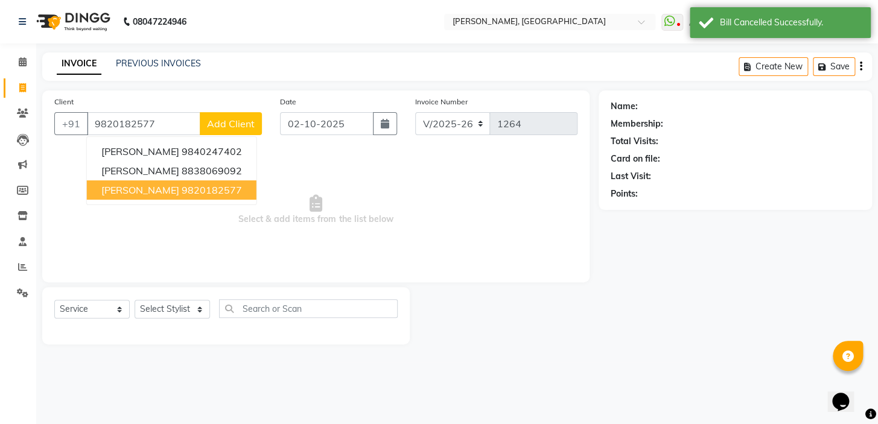
type input "9820182577"
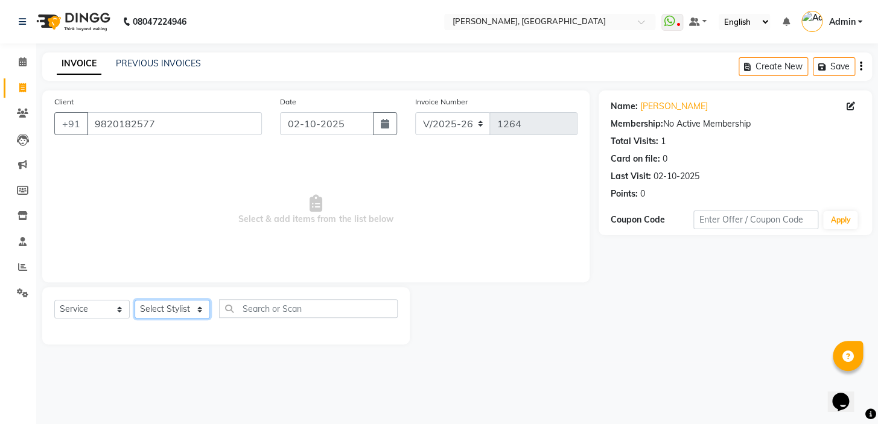
click at [150, 308] on select "Select Stylist Admin AMEER AHMAD MOHAMMED NAVAJISH MOHAMMED SANIR SHIVAM" at bounding box center [172, 309] width 75 height 19
select select "87513"
click at [135, 300] on select "Select Stylist Admin AMEER AHMAD MOHAMMED NAVAJISH MOHAMMED SANIR SHIVAM" at bounding box center [172, 309] width 75 height 19
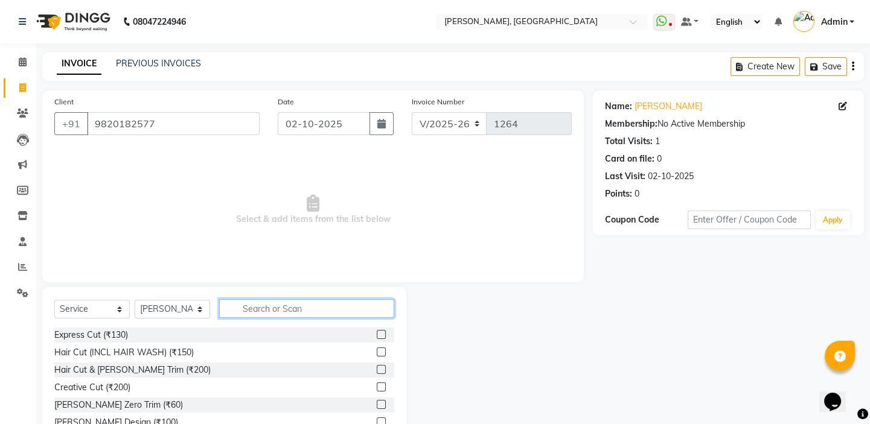
click at [321, 309] on input "text" at bounding box center [306, 308] width 175 height 19
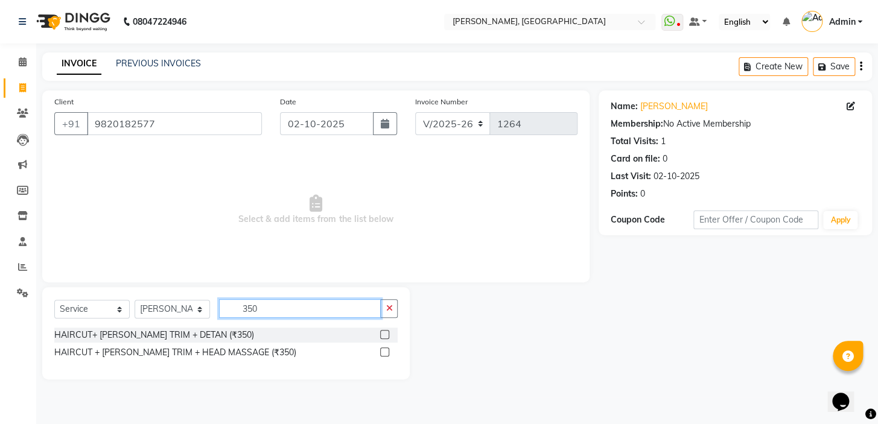
type input "350"
click at [385, 333] on label at bounding box center [384, 334] width 9 height 9
click at [385, 333] on input "checkbox" at bounding box center [384, 335] width 8 height 8
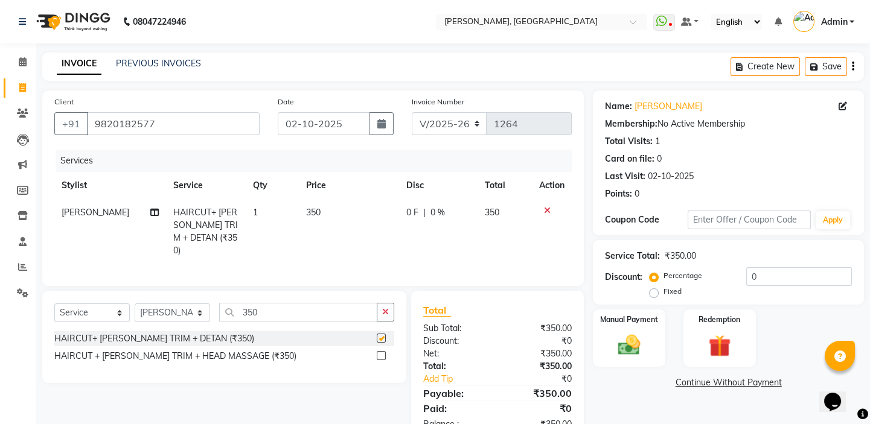
checkbox input "false"
click at [312, 212] on span "350" at bounding box center [313, 212] width 14 height 11
select select "87513"
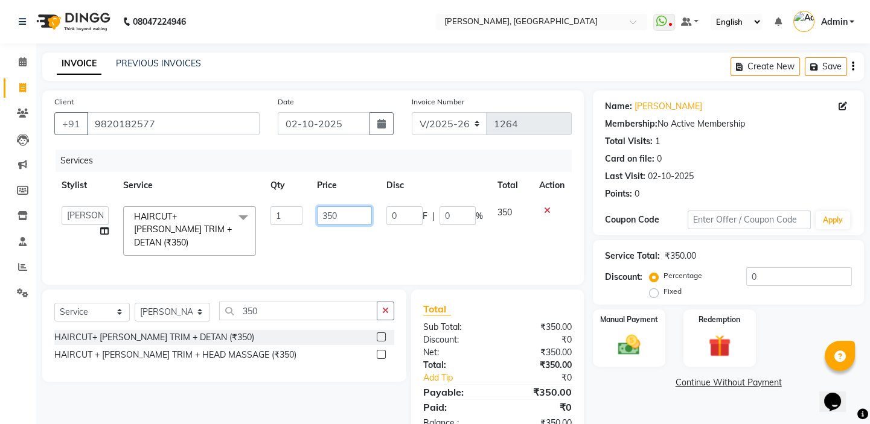
click at [337, 214] on input "350" at bounding box center [344, 215] width 55 height 19
type input "300"
click at [635, 332] on img at bounding box center [628, 345] width 37 height 27
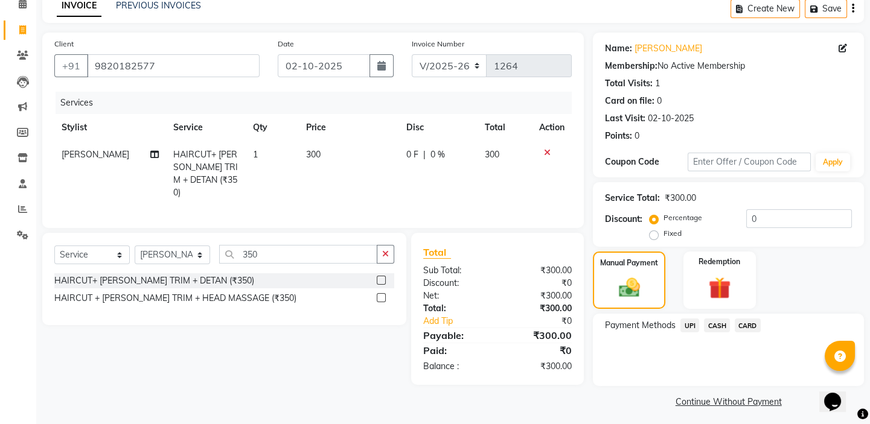
scroll to position [63, 0]
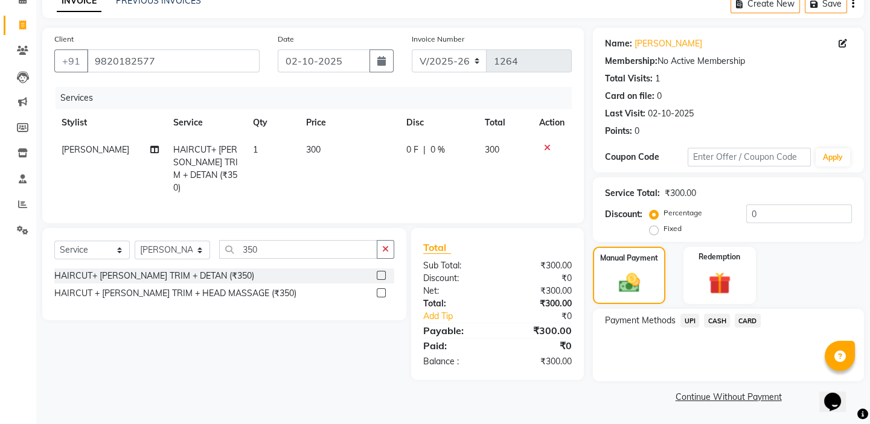
click at [695, 320] on span "UPI" at bounding box center [689, 321] width 19 height 14
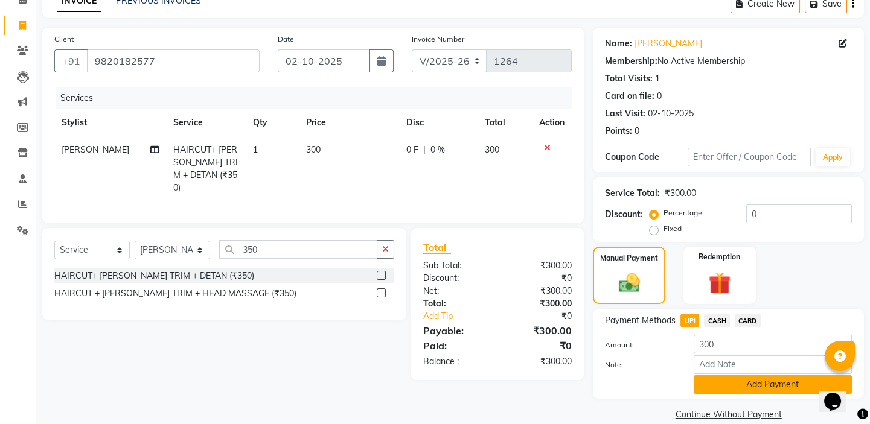
click at [715, 379] on button "Add Payment" at bounding box center [772, 384] width 158 height 19
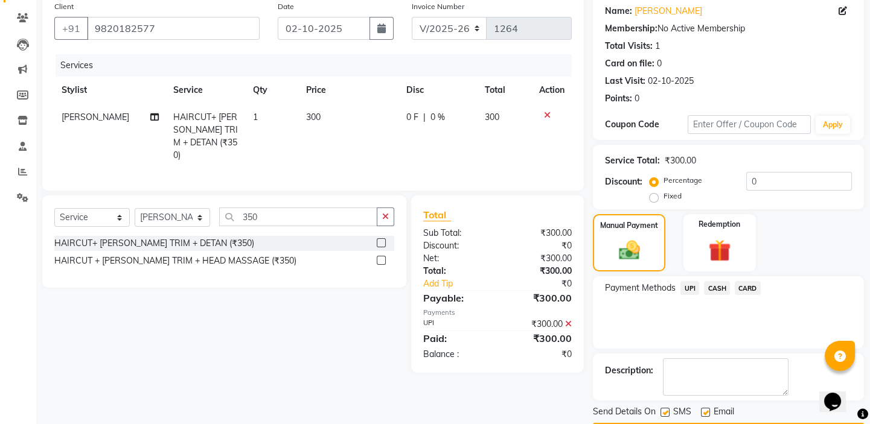
scroll to position [130, 0]
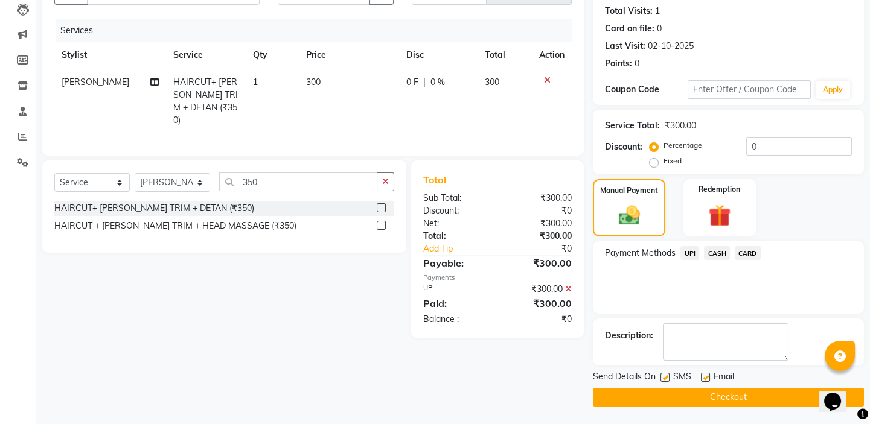
click at [693, 389] on button "Checkout" at bounding box center [728, 397] width 271 height 19
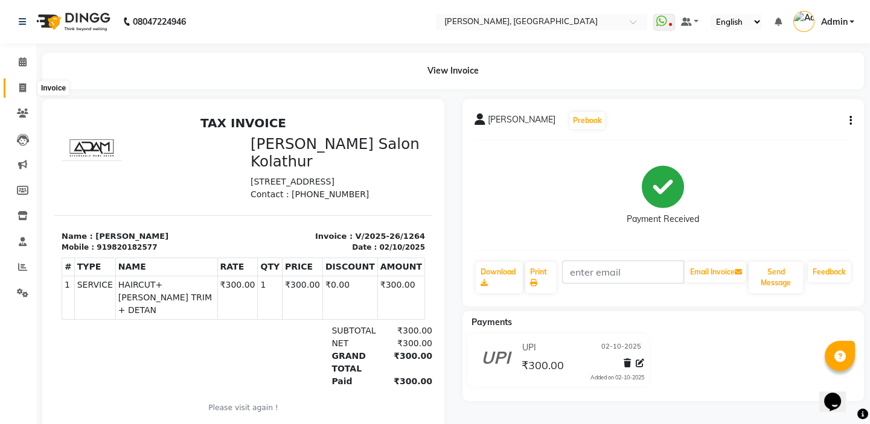
click at [17, 91] on span at bounding box center [22, 88] width 21 height 14
select select "service"
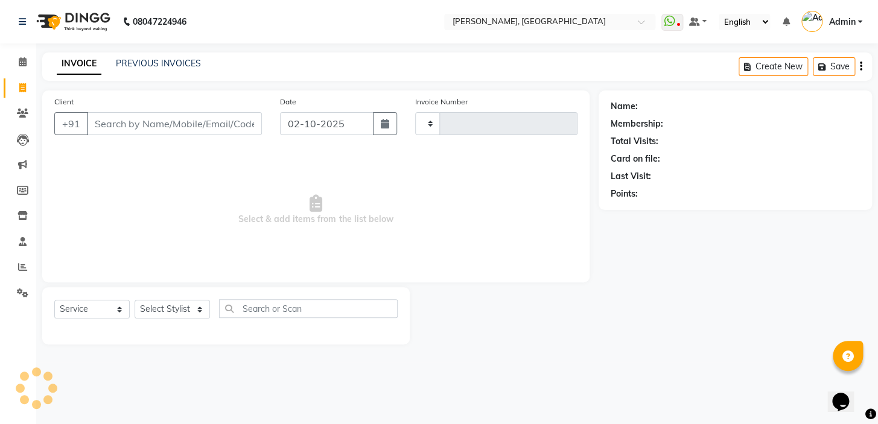
type input "1265"
select select "8667"
type input "9820182577"
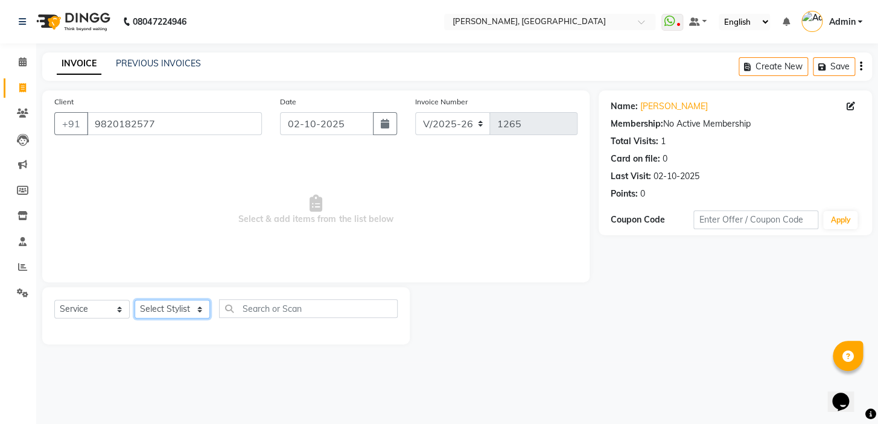
click at [200, 304] on select "Select Stylist Admin AMEER AHMAD MOHAMMED NAVAJISH MOHAMMED SANIR SHIVAM" at bounding box center [172, 309] width 75 height 19
select select "87509"
click at [135, 300] on select "Select Stylist Admin AMEER AHMAD MOHAMMED NAVAJISH MOHAMMED SANIR SHIVAM" at bounding box center [172, 309] width 75 height 19
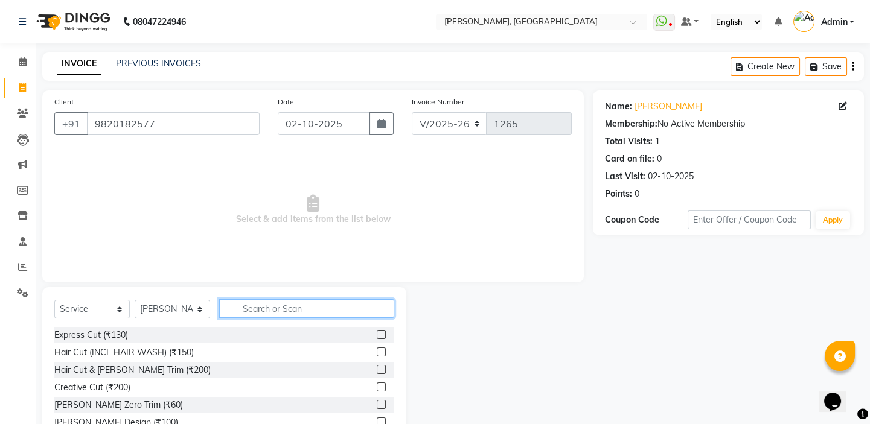
click at [316, 316] on input "text" at bounding box center [306, 308] width 175 height 19
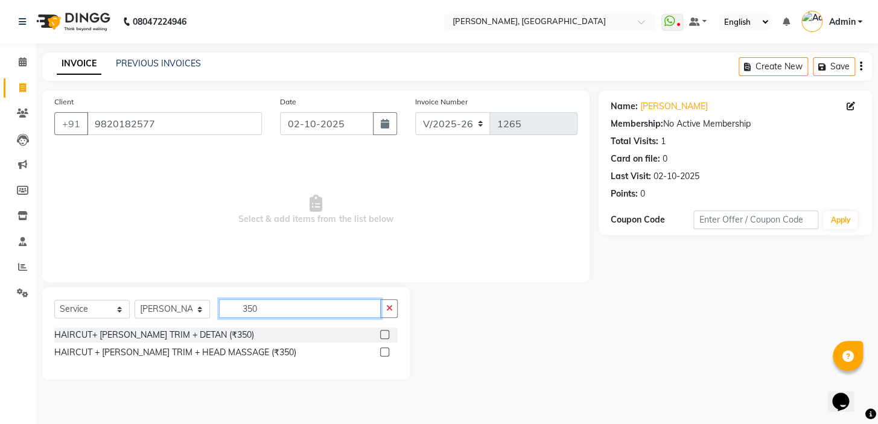
type input "350"
click at [386, 351] on label at bounding box center [384, 352] width 9 height 9
click at [386, 351] on input "checkbox" at bounding box center [384, 353] width 8 height 8
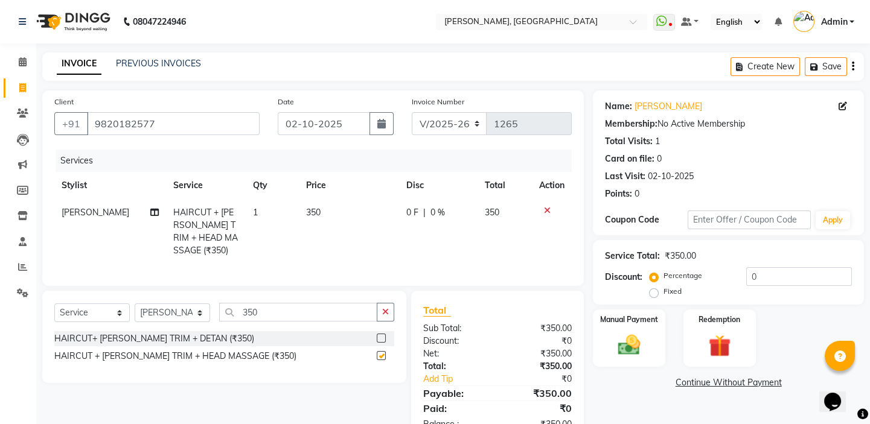
checkbox input "false"
click at [310, 216] on span "350" at bounding box center [313, 212] width 14 height 11
select select "87509"
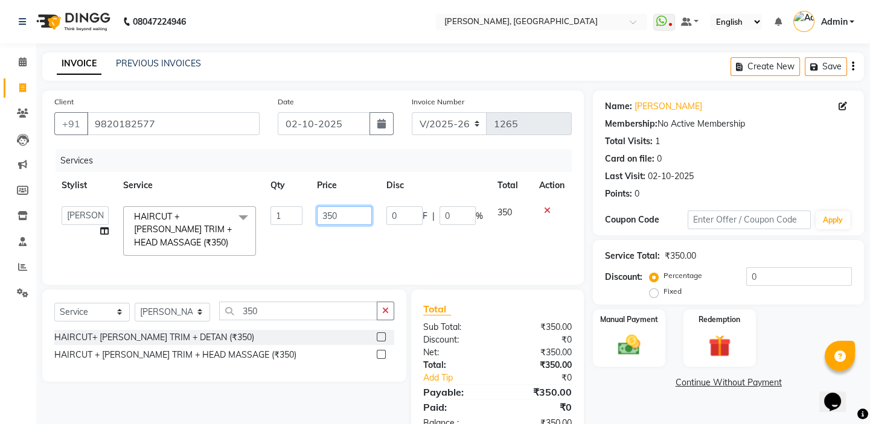
click at [332, 218] on input "350" at bounding box center [344, 215] width 55 height 19
type input "300"
click at [650, 363] on div "Manual Payment" at bounding box center [628, 338] width 75 height 60
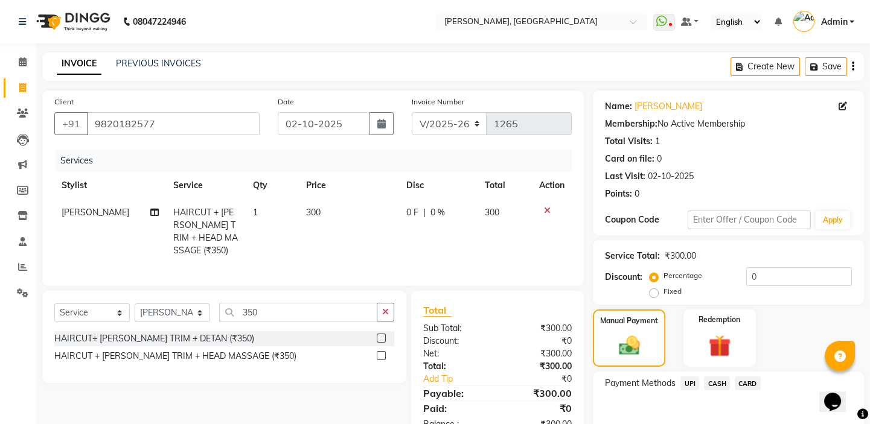
click at [687, 380] on span "UPI" at bounding box center [689, 384] width 19 height 14
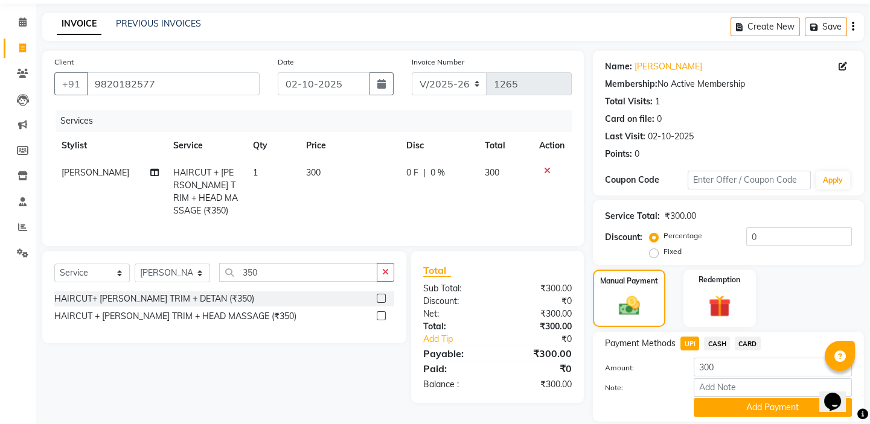
scroll to position [80, 0]
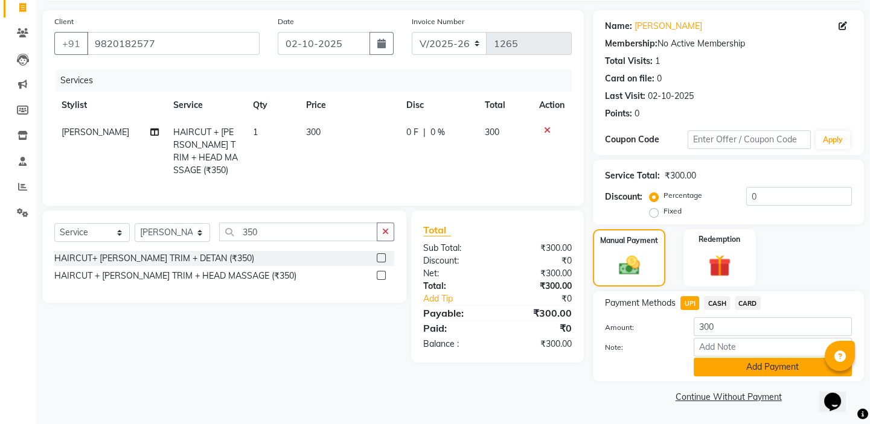
click at [712, 368] on button "Add Payment" at bounding box center [772, 367] width 158 height 19
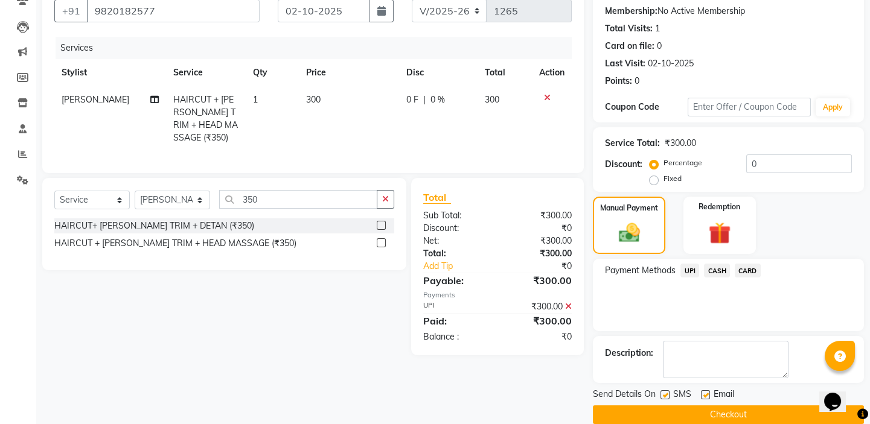
scroll to position [130, 0]
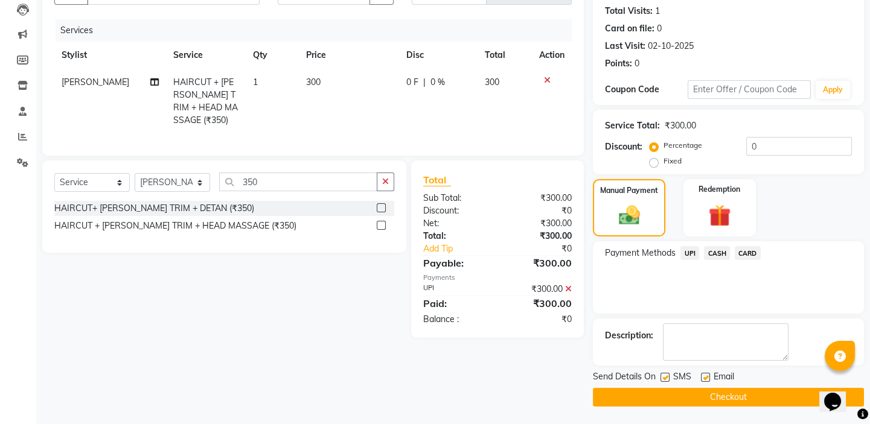
click at [680, 402] on button "Checkout" at bounding box center [728, 397] width 271 height 19
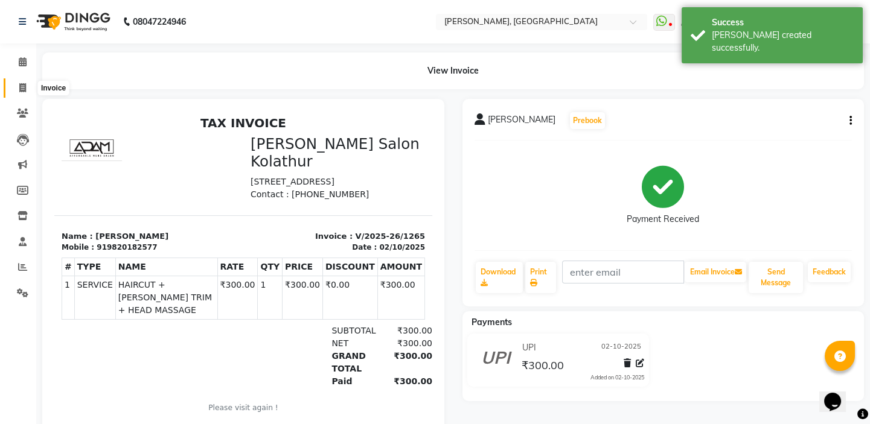
click at [22, 91] on icon at bounding box center [22, 87] width 7 height 9
select select "8667"
select select "service"
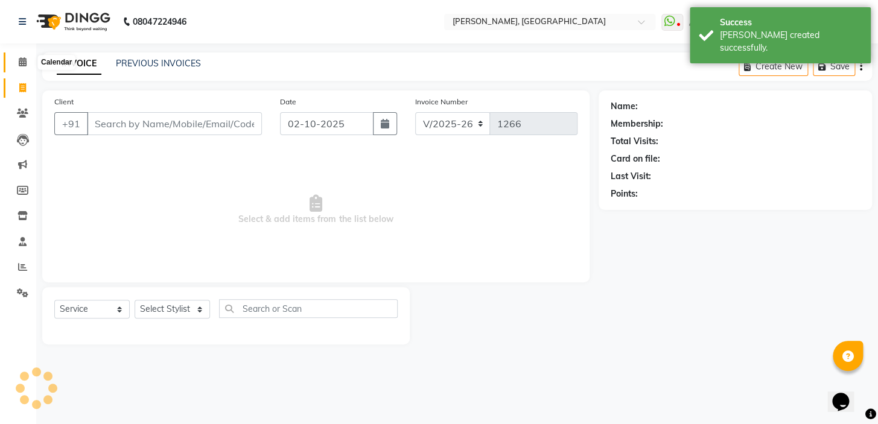
click at [26, 59] on icon at bounding box center [23, 61] width 8 height 9
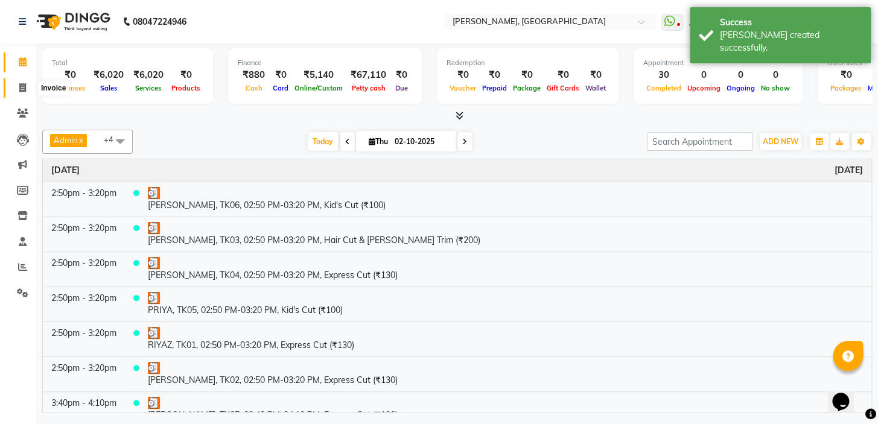
click at [19, 84] on icon at bounding box center [22, 87] width 7 height 9
select select "service"
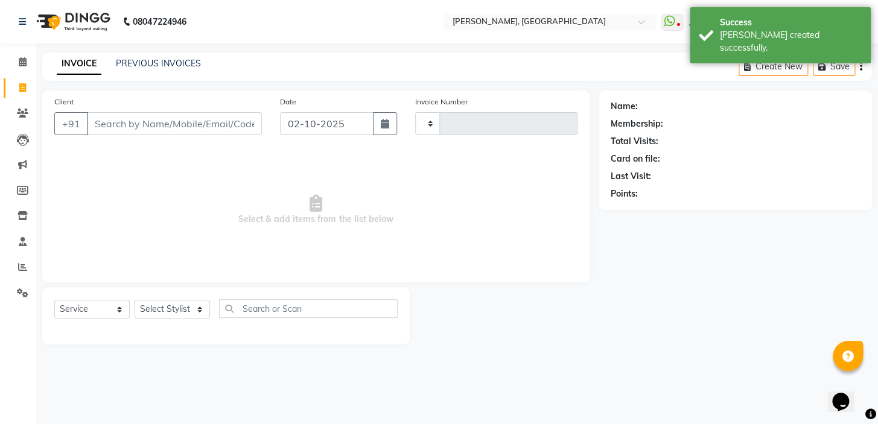
type input "1266"
select select "8667"
click at [121, 66] on link "PREVIOUS INVOICES" at bounding box center [158, 63] width 85 height 11
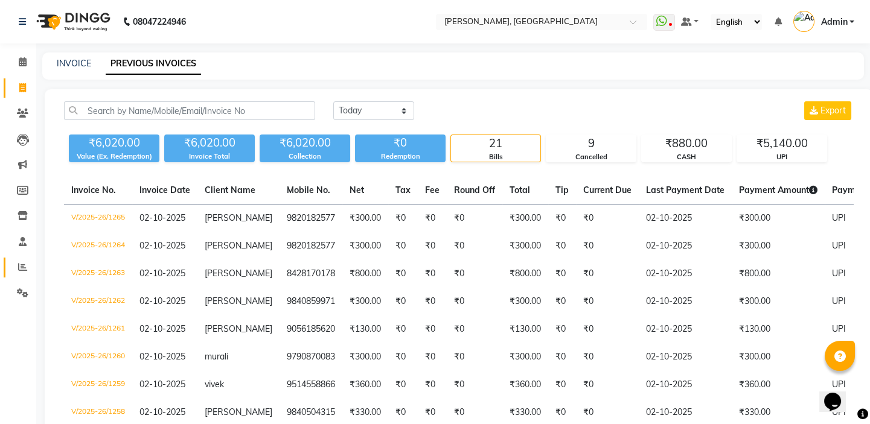
click at [19, 273] on span at bounding box center [22, 268] width 21 height 14
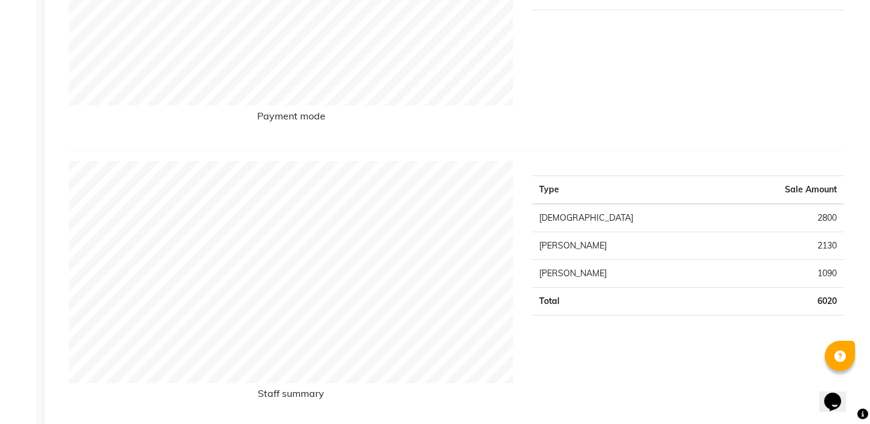
scroll to position [329, 0]
drag, startPoint x: 837, startPoint y: 241, endPoint x: 813, endPoint y: 247, distance: 24.9
click at [813, 247] on td "2130" at bounding box center [784, 245] width 118 height 28
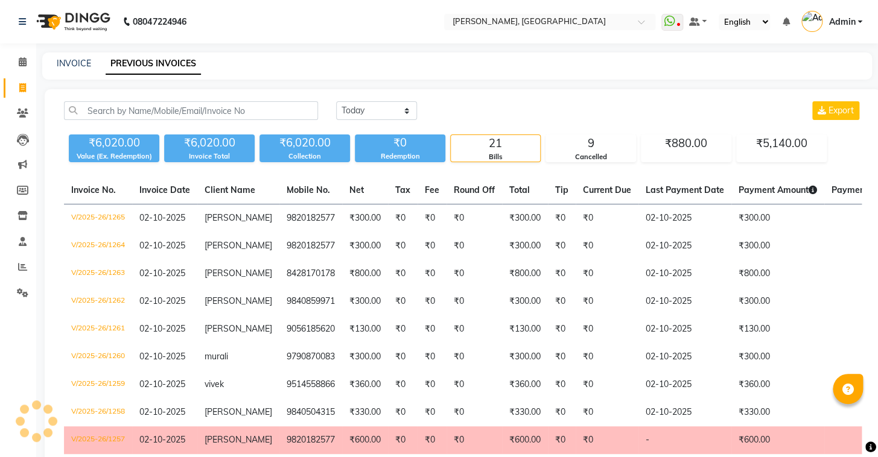
select select "en"
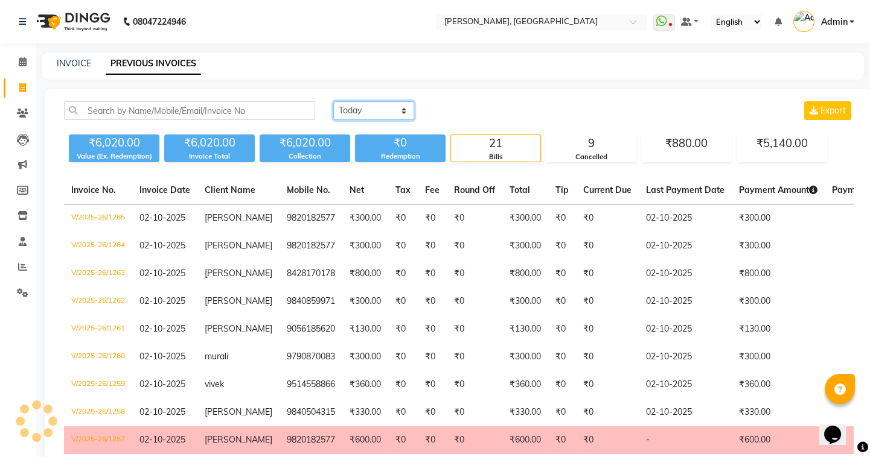
click at [367, 113] on select "[DATE] [DATE] Custom Range" at bounding box center [373, 110] width 81 height 19
select select "range"
click at [333, 101] on select "[DATE] [DATE] Custom Range" at bounding box center [373, 110] width 81 height 19
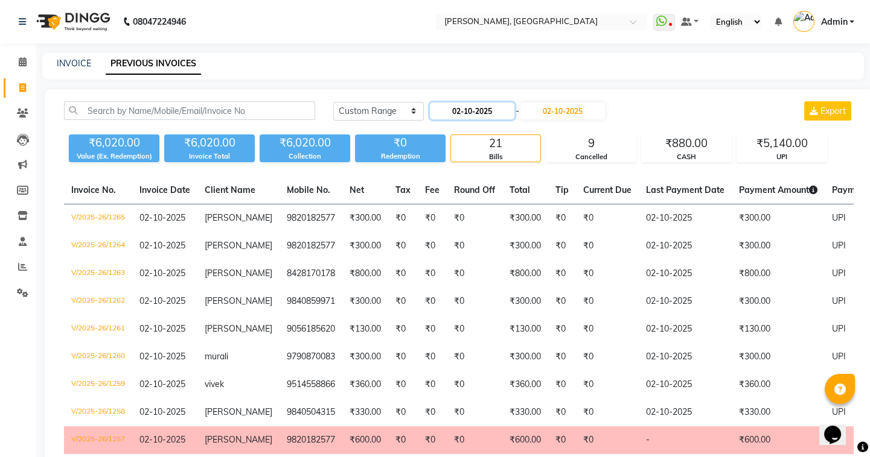
click at [460, 109] on input "02-10-2025" at bounding box center [472, 111] width 84 height 17
select select "10"
select select "2025"
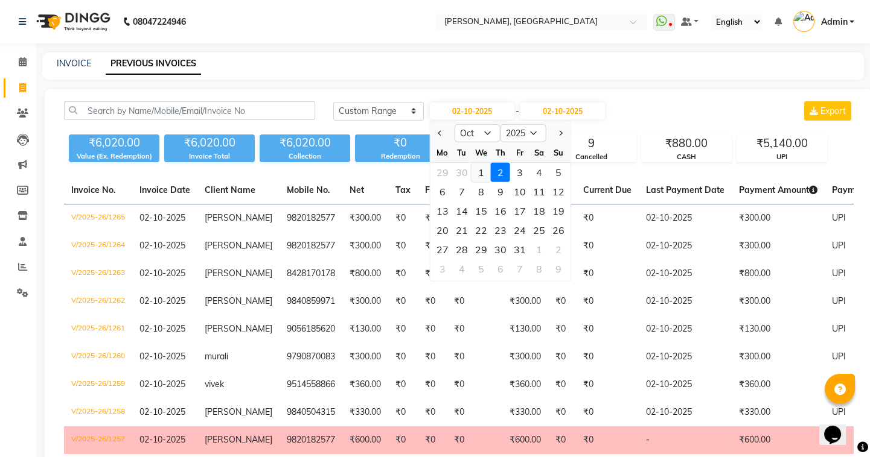
click at [483, 173] on div "1" at bounding box center [480, 172] width 19 height 19
type input "01-10-2025"
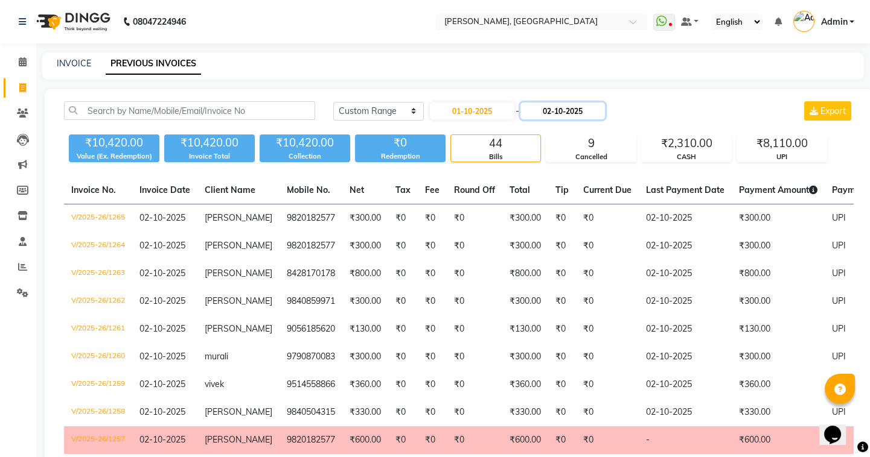
click at [555, 107] on input "02-10-2025" at bounding box center [562, 111] width 84 height 17
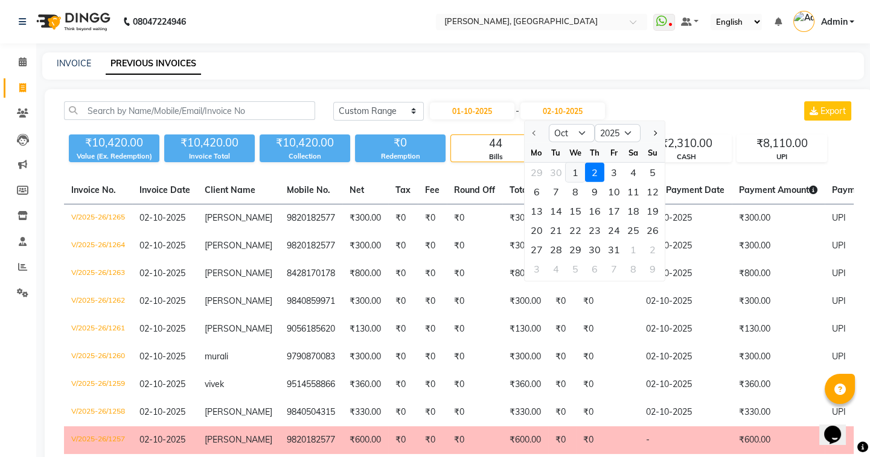
click at [576, 171] on div "1" at bounding box center [574, 172] width 19 height 19
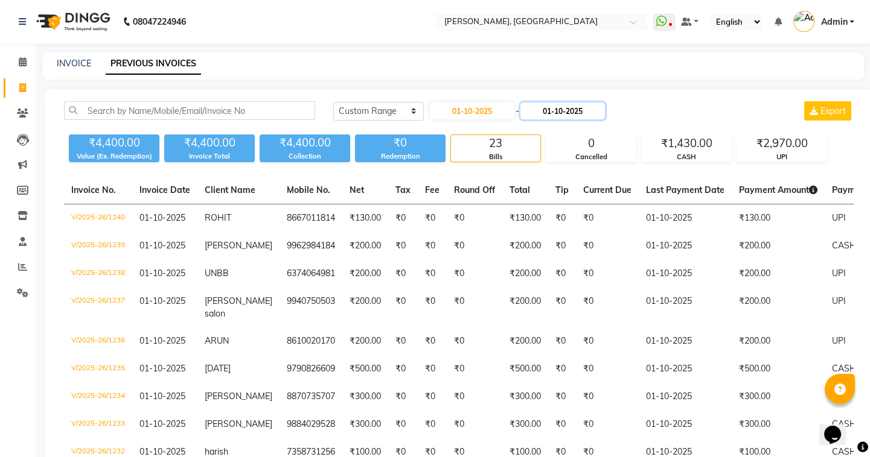
click at [552, 114] on input "01-10-2025" at bounding box center [562, 111] width 84 height 17
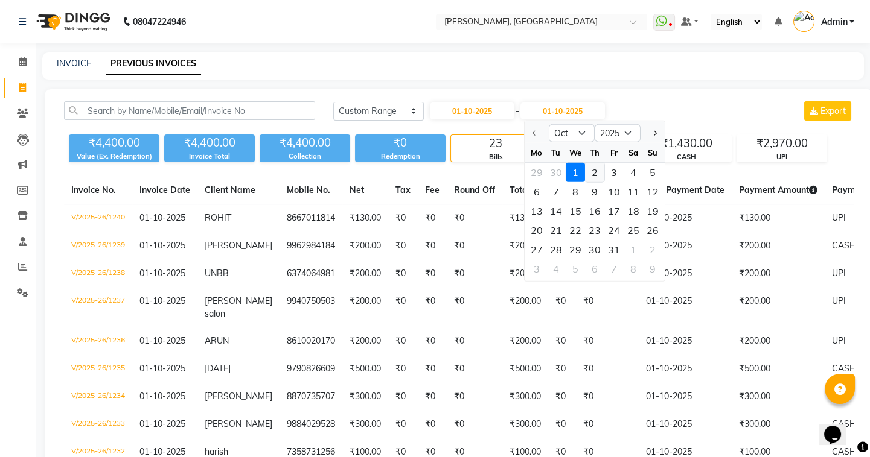
click at [590, 175] on div "2" at bounding box center [594, 172] width 19 height 19
type input "02-10-2025"
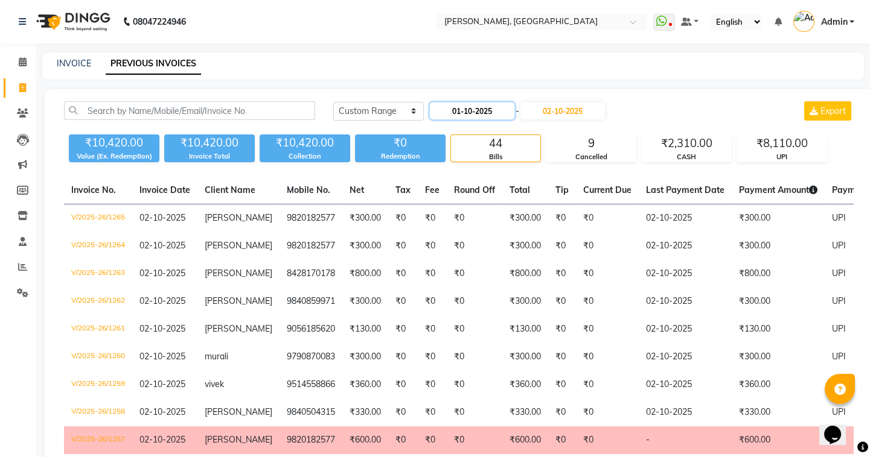
click at [455, 115] on input "01-10-2025" at bounding box center [472, 111] width 84 height 17
select select "10"
select select "2025"
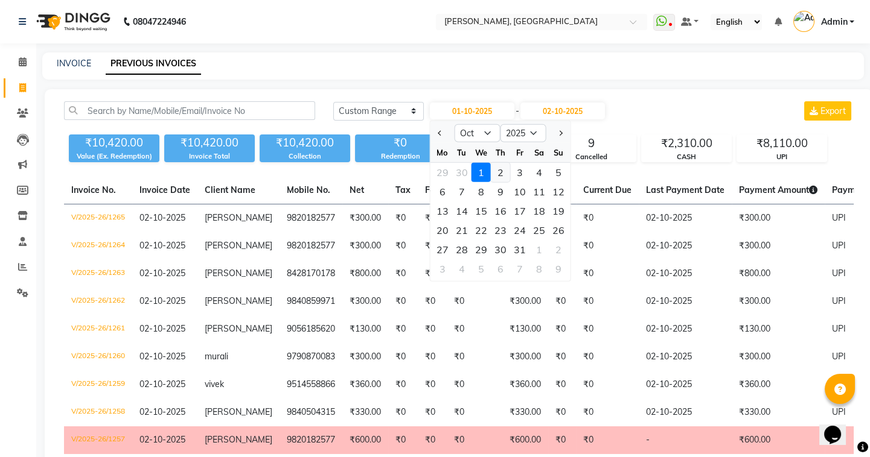
click at [494, 171] on div "2" at bounding box center [500, 172] width 19 height 19
type input "02-10-2025"
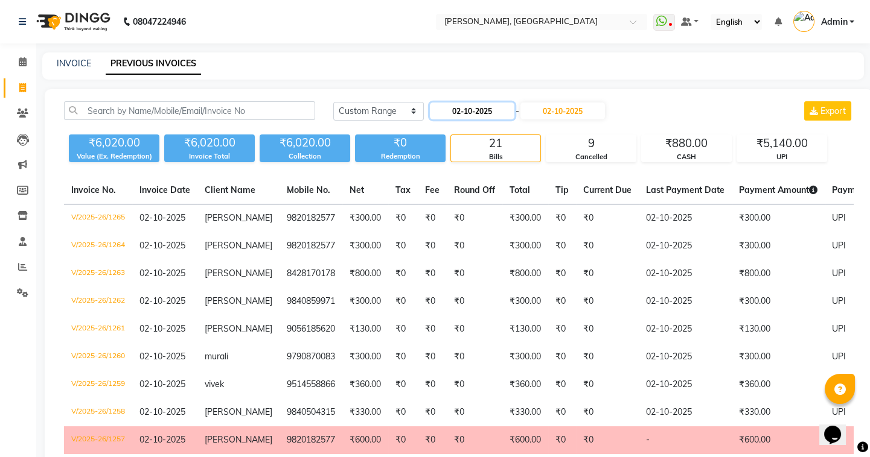
click at [462, 115] on input "02-10-2025" at bounding box center [472, 111] width 84 height 17
select select "10"
select select "2025"
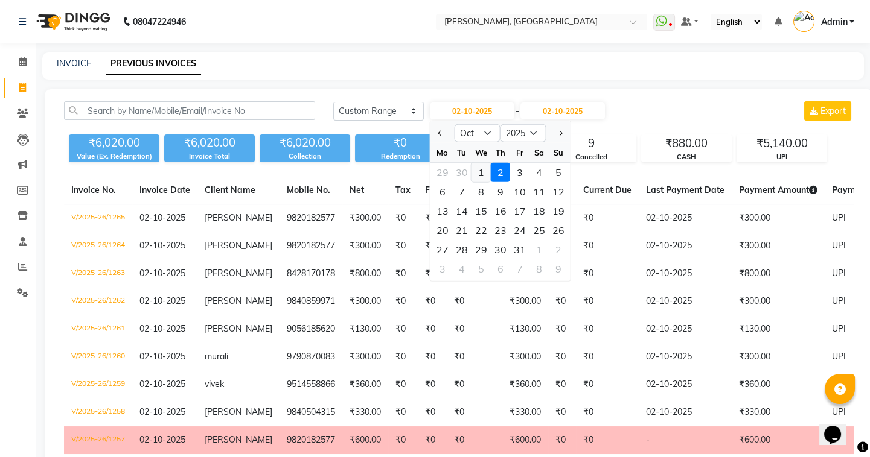
click at [480, 176] on div "1" at bounding box center [480, 172] width 19 height 19
type input "01-10-2025"
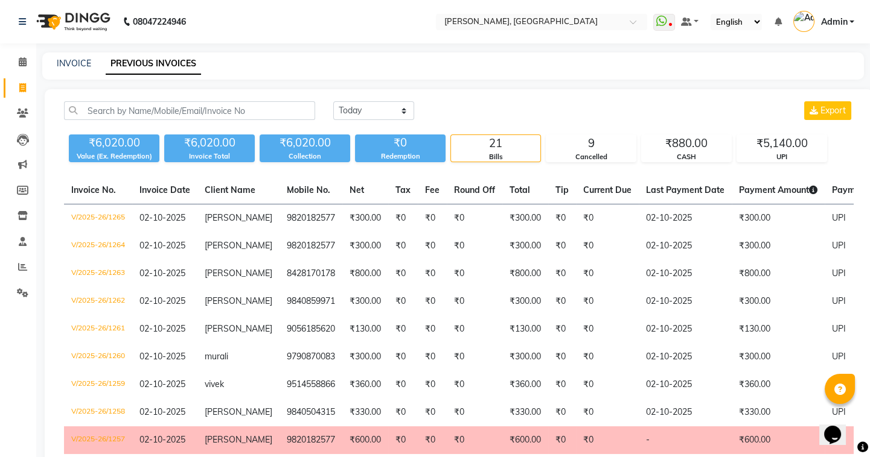
click at [65, 56] on div "INVOICE PREVIOUS INVOICES" at bounding box center [452, 65] width 821 height 27
click at [77, 63] on link "INVOICE" at bounding box center [74, 63] width 34 height 11
select select "8667"
select select "service"
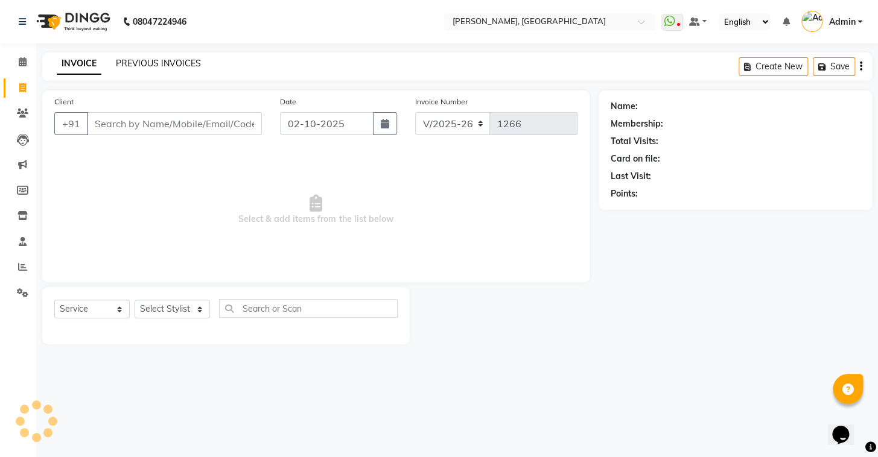
click at [146, 64] on link "PREVIOUS INVOICES" at bounding box center [158, 63] width 85 height 11
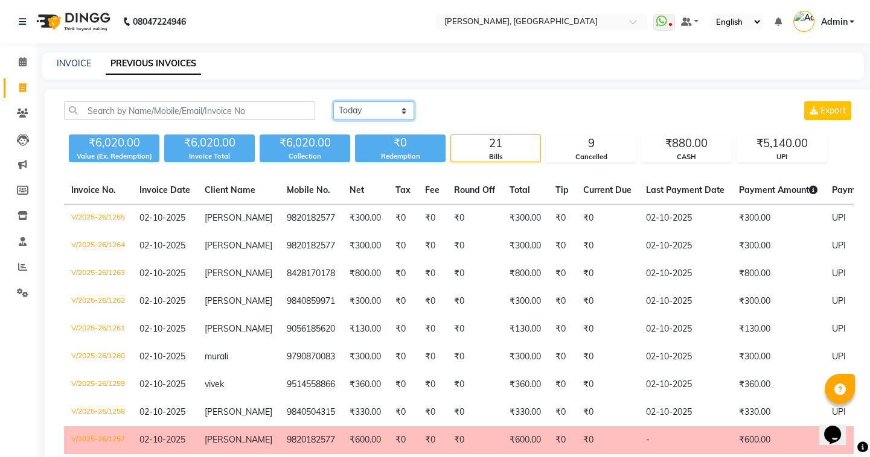
click at [394, 113] on select "Today Yesterday Custom Range" at bounding box center [373, 110] width 81 height 19
select select "range"
click at [333, 101] on select "Today Yesterday Custom Range" at bounding box center [373, 110] width 81 height 19
click at [453, 113] on input "02-10-2025" at bounding box center [472, 111] width 84 height 17
select select "10"
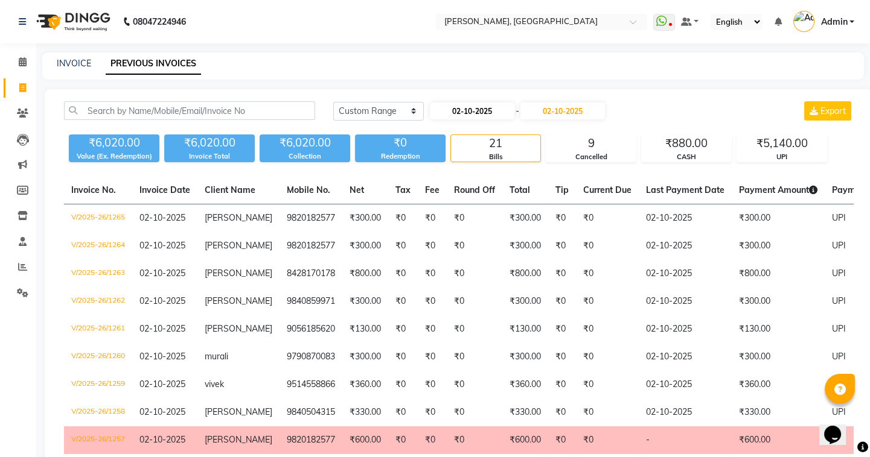
select select "2025"
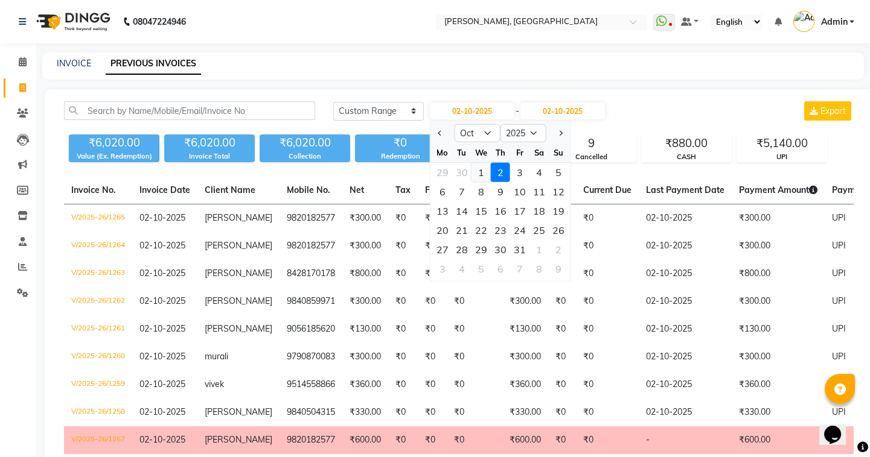
click at [480, 176] on div "1" at bounding box center [480, 172] width 19 height 19
type input "01-10-2025"
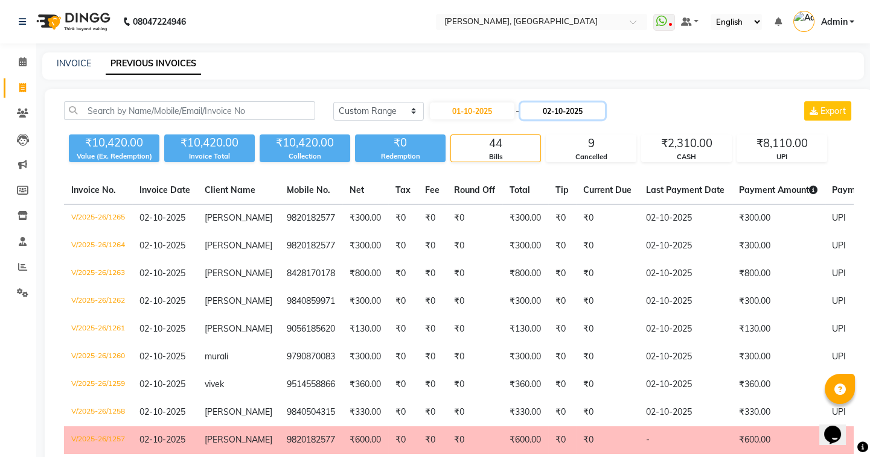
click at [552, 107] on input "02-10-2025" at bounding box center [562, 111] width 84 height 17
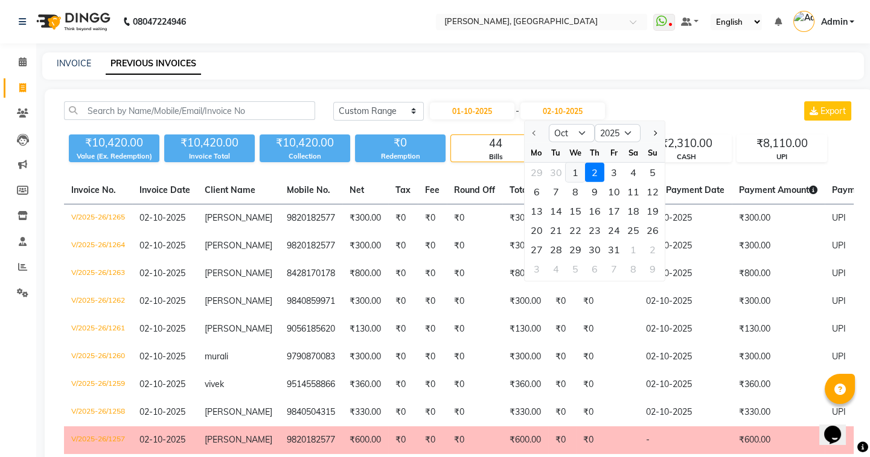
click at [579, 175] on div "1" at bounding box center [574, 172] width 19 height 19
type input "01-10-2025"
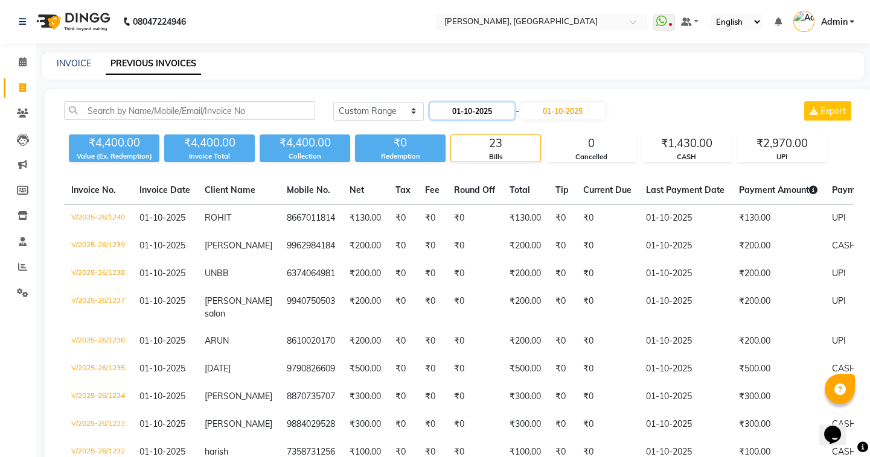
click at [456, 115] on input "01-10-2025" at bounding box center [472, 111] width 84 height 17
select select "10"
select select "2025"
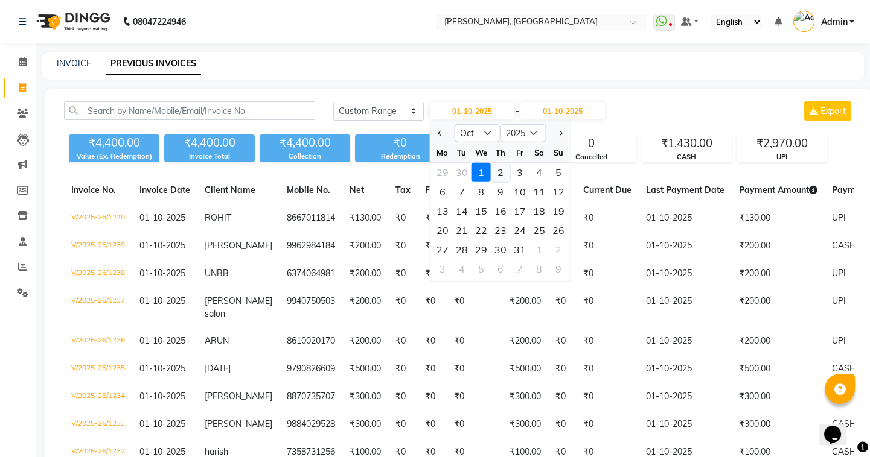
click at [499, 169] on div "2" at bounding box center [500, 172] width 19 height 19
type input "02-10-2025"
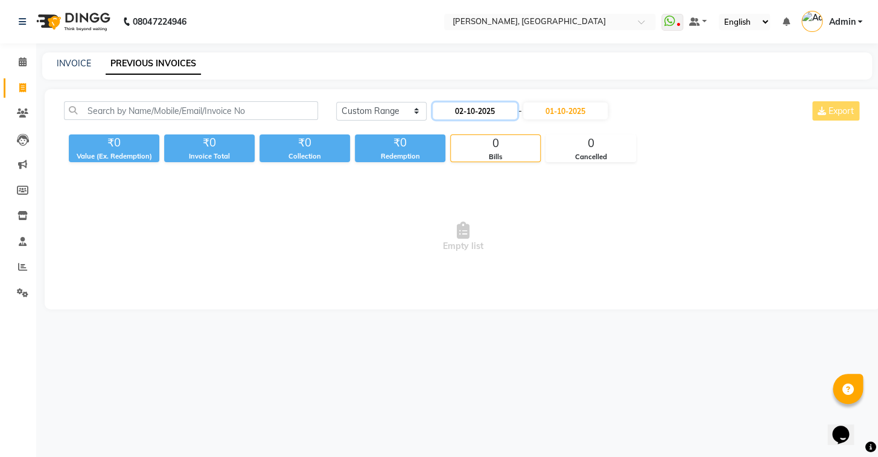
click at [461, 114] on input "02-10-2025" at bounding box center [475, 111] width 84 height 17
select select "10"
select select "2025"
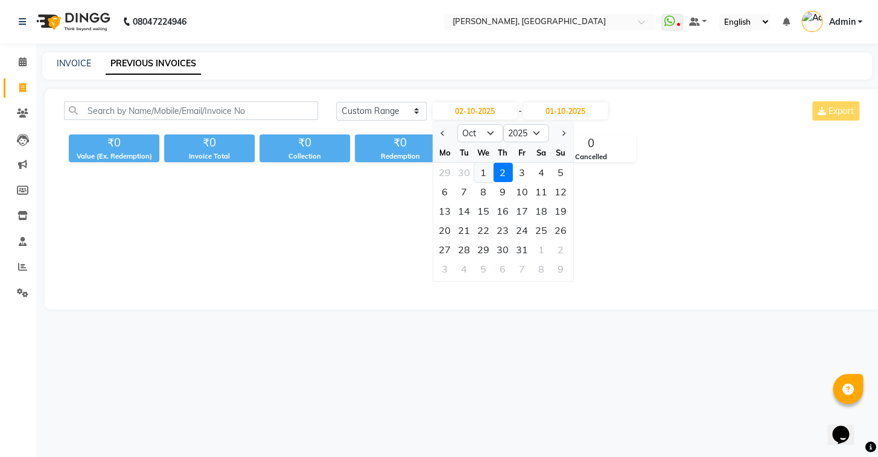
click at [483, 168] on div "1" at bounding box center [483, 172] width 19 height 19
type input "01-10-2025"
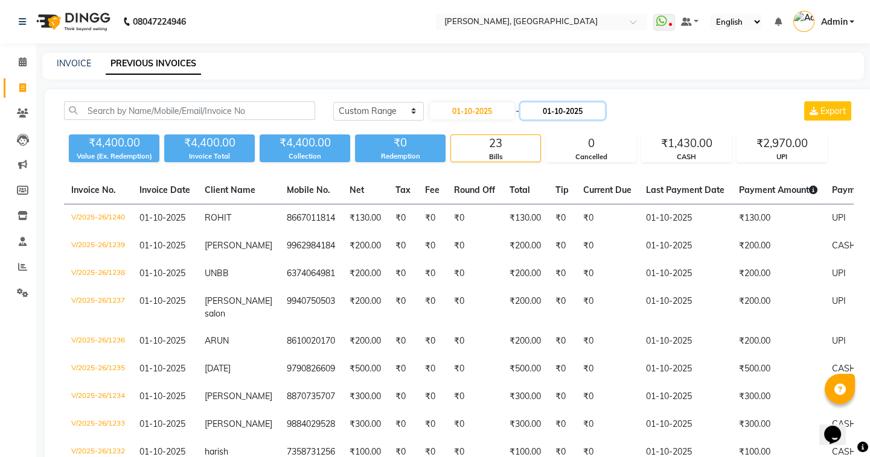
click at [552, 115] on input "01-10-2025" at bounding box center [562, 111] width 84 height 17
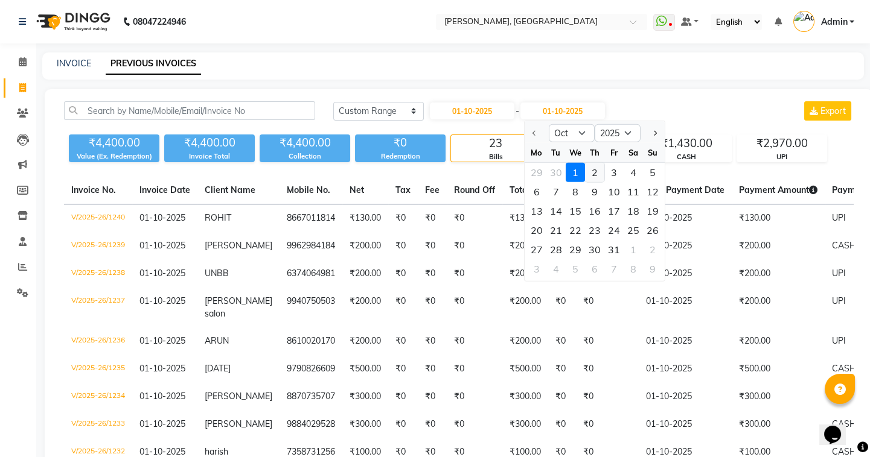
click at [592, 170] on div "2" at bounding box center [594, 172] width 19 height 19
type input "02-10-2025"
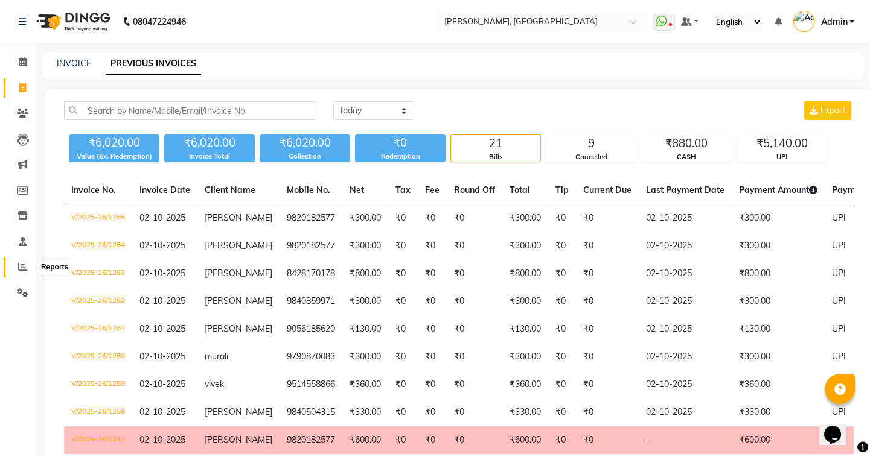
click at [17, 273] on span at bounding box center [22, 268] width 21 height 14
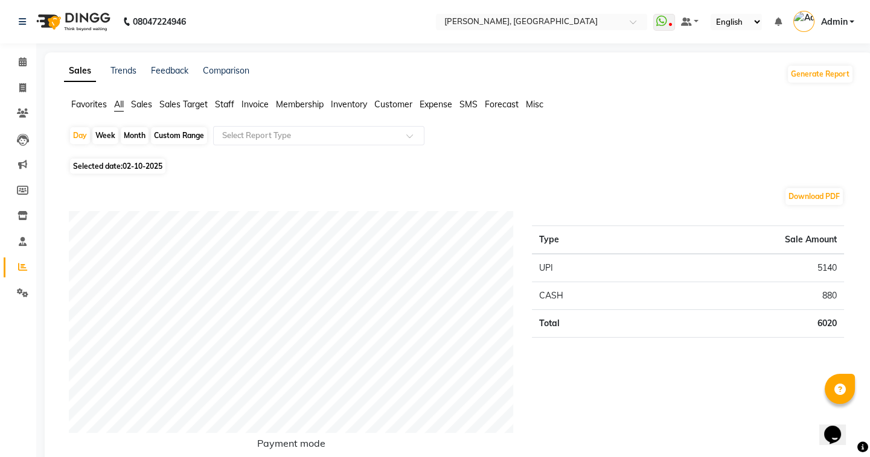
click at [216, 106] on ul "Favorites All Sales Sales Target Staff Invoice Membership Inventory Customer Ex…" at bounding box center [458, 104] width 789 height 13
click at [219, 104] on span "Staff" at bounding box center [224, 104] width 19 height 11
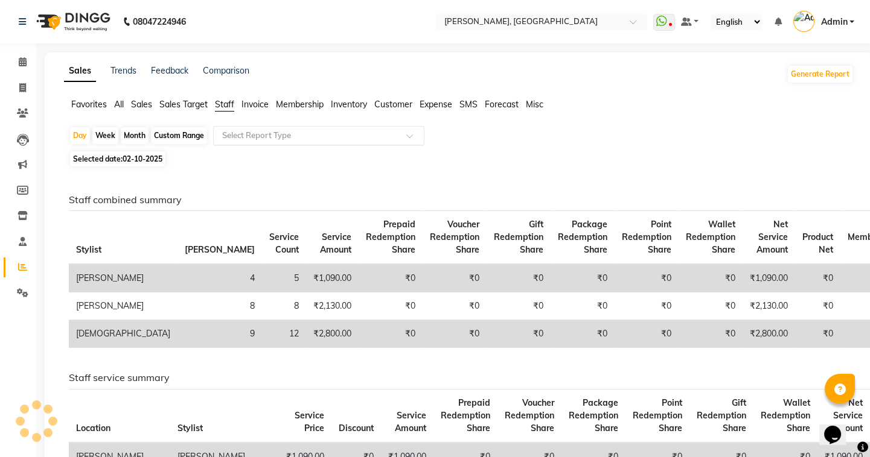
click at [273, 139] on input "text" at bounding box center [307, 136] width 174 height 12
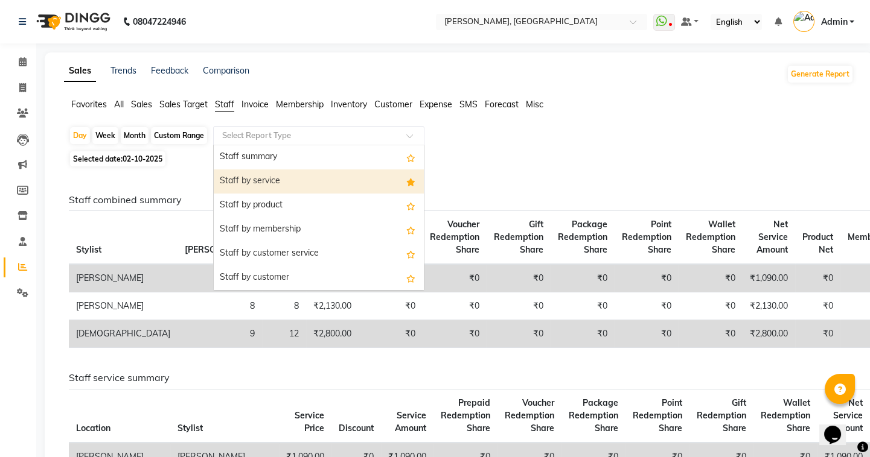
click at [279, 174] on div "Staff by service" at bounding box center [319, 182] width 210 height 24
select select "full_report"
select select "csv"
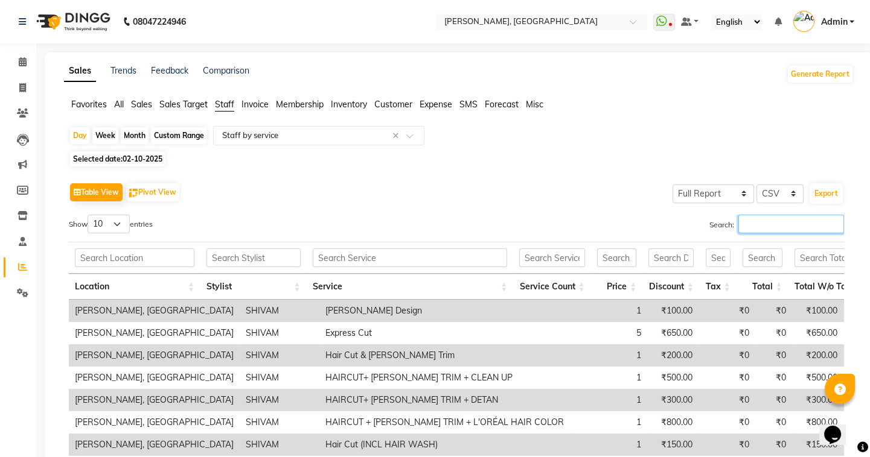
click at [767, 223] on input "Search:" at bounding box center [791, 224] width 106 height 19
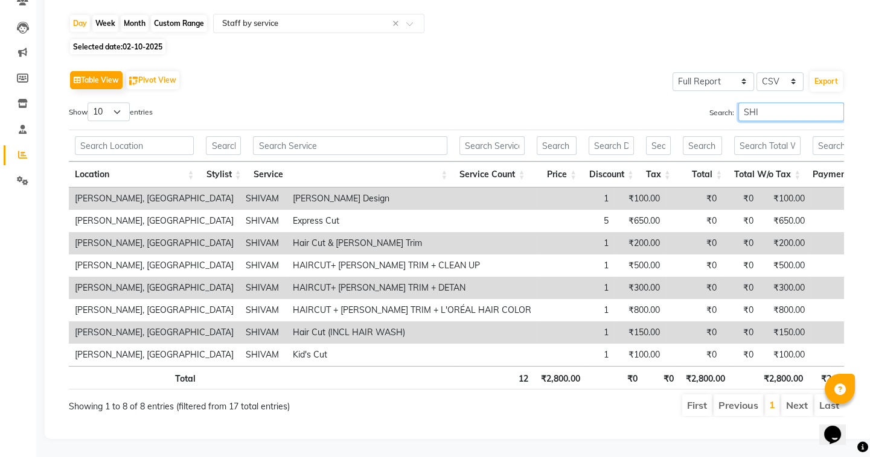
scroll to position [127, 0]
type input "SHI"
